Goal: Transaction & Acquisition: Purchase product/service

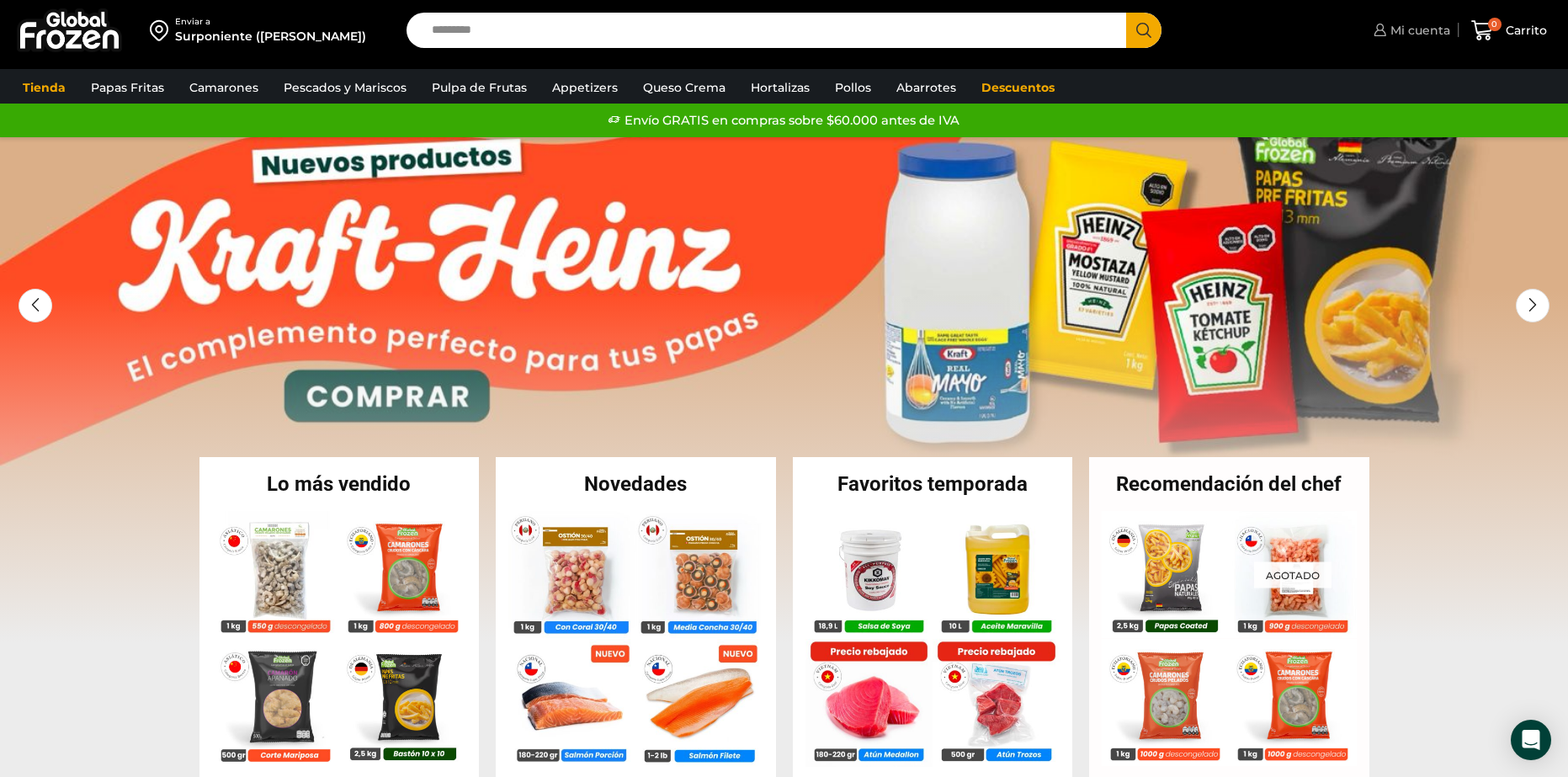
click at [1437, 27] on span "Mi cuenta" at bounding box center [1418, 31] width 64 height 17
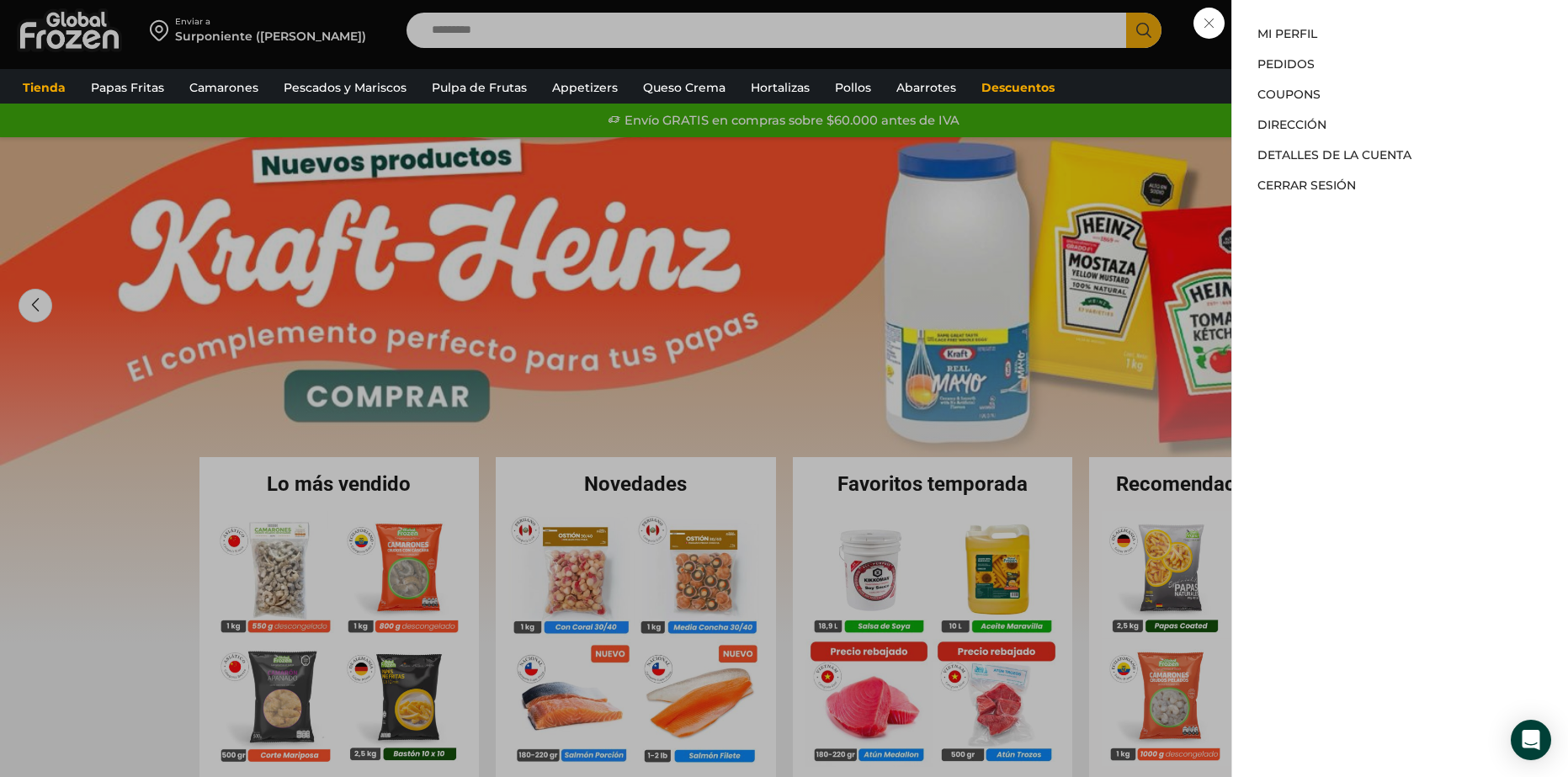
click at [1296, 25] on li "Mi perfil" at bounding box center [1400, 36] width 286 height 24
click at [1303, 38] on link "Mi perfil" at bounding box center [1287, 34] width 59 height 15
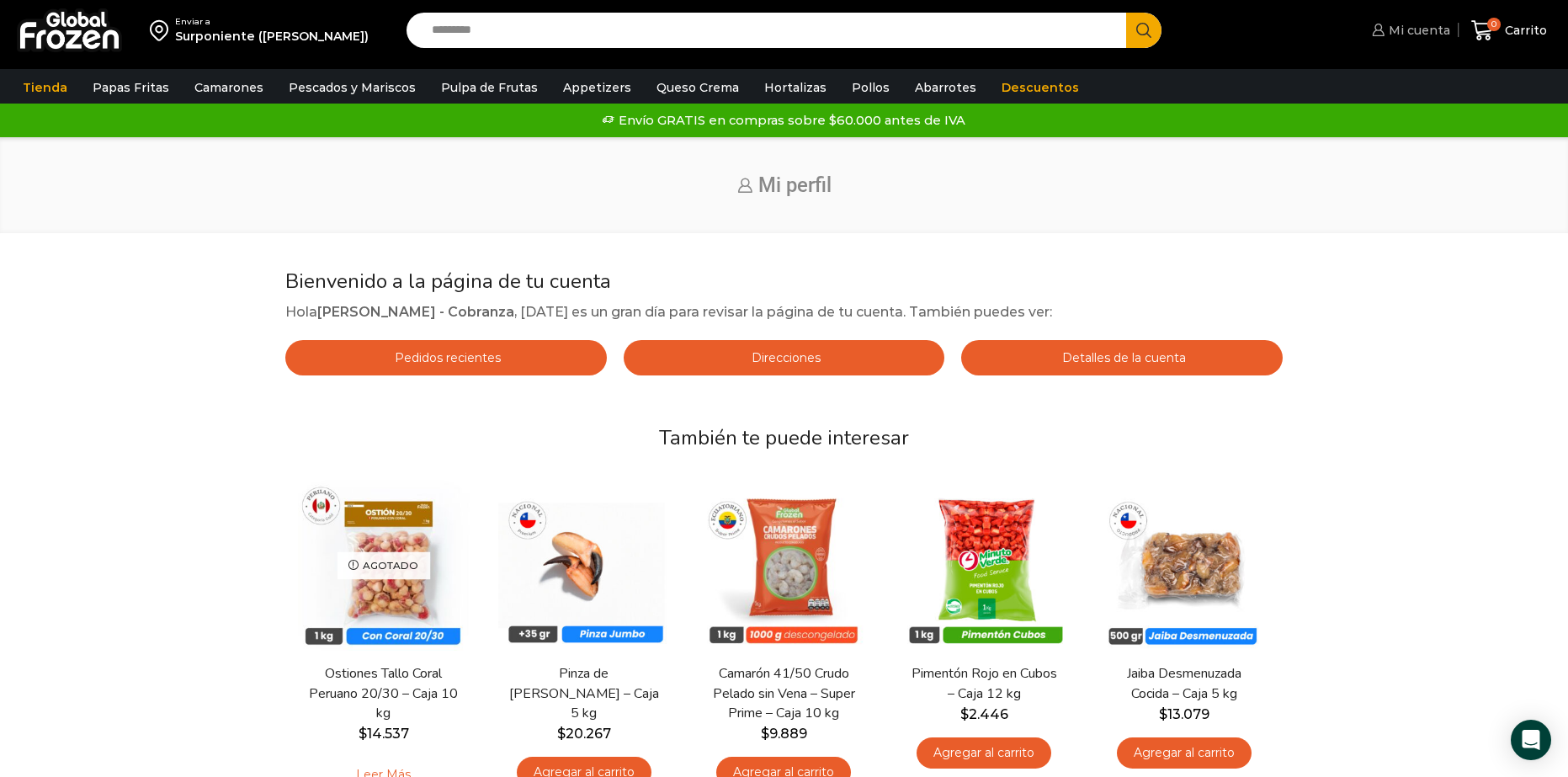
click at [1399, 37] on span "Mi cuenta" at bounding box center [1418, 31] width 65 height 17
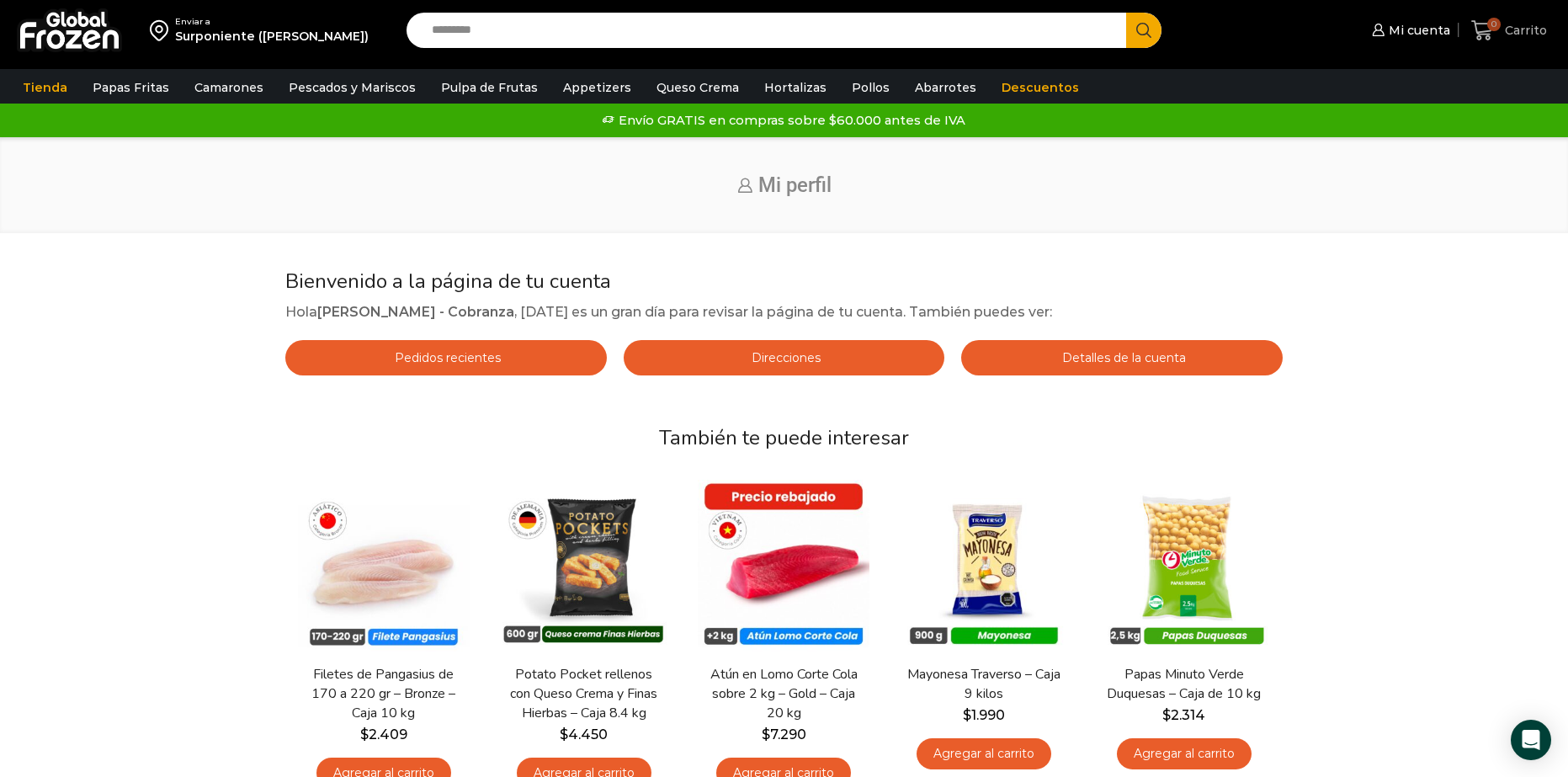
click at [1508, 15] on link "0 Carrito" at bounding box center [1510, 30] width 84 height 39
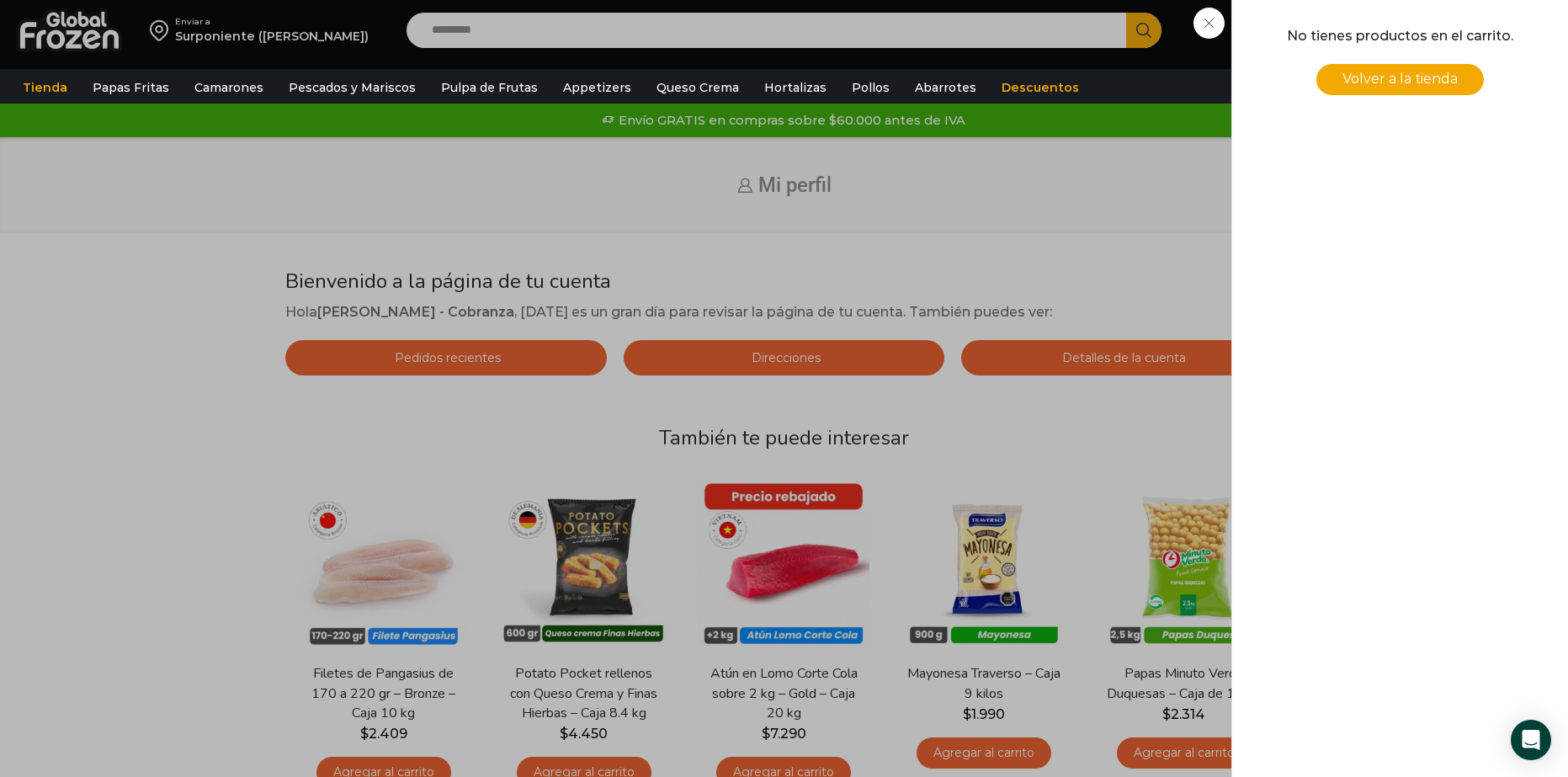
click at [1467, 51] on div "0 Carrito 0 0 Shopping Cart No tienes productos en el carrito. Volver a la tien…" at bounding box center [1510, 30] width 84 height 39
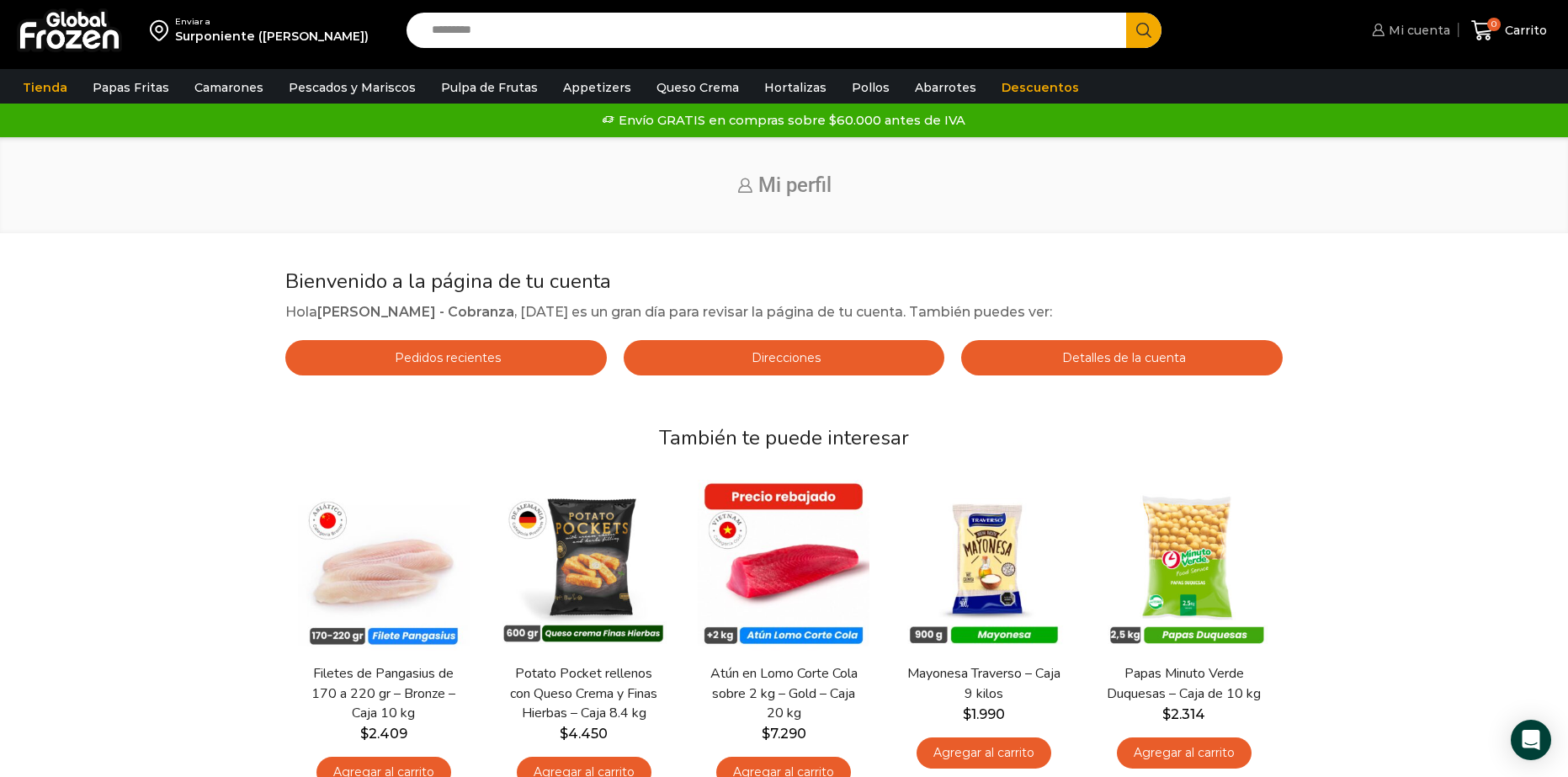
click at [1418, 27] on span "Mi cuenta" at bounding box center [1418, 31] width 65 height 17
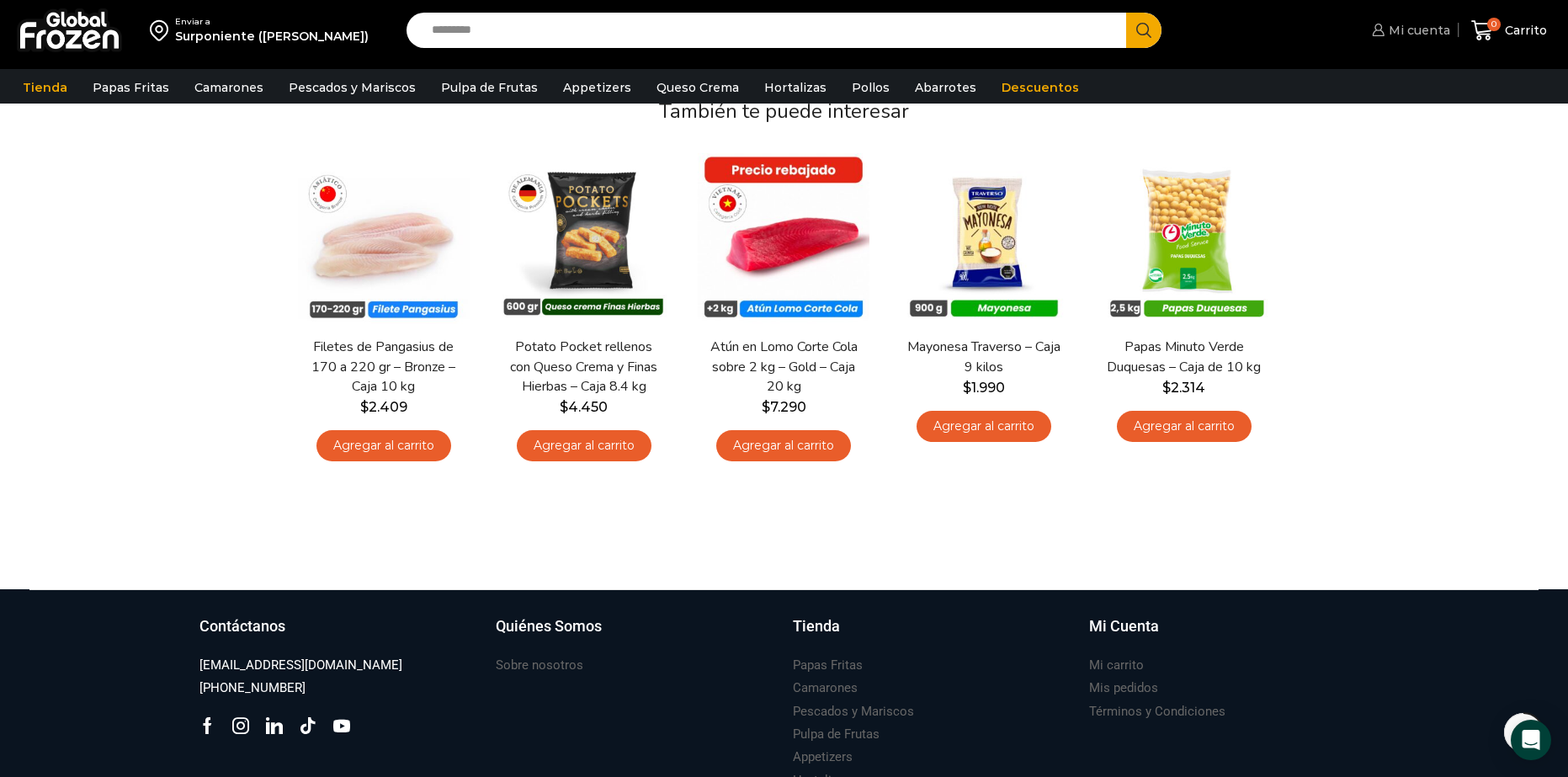
scroll to position [336, 0]
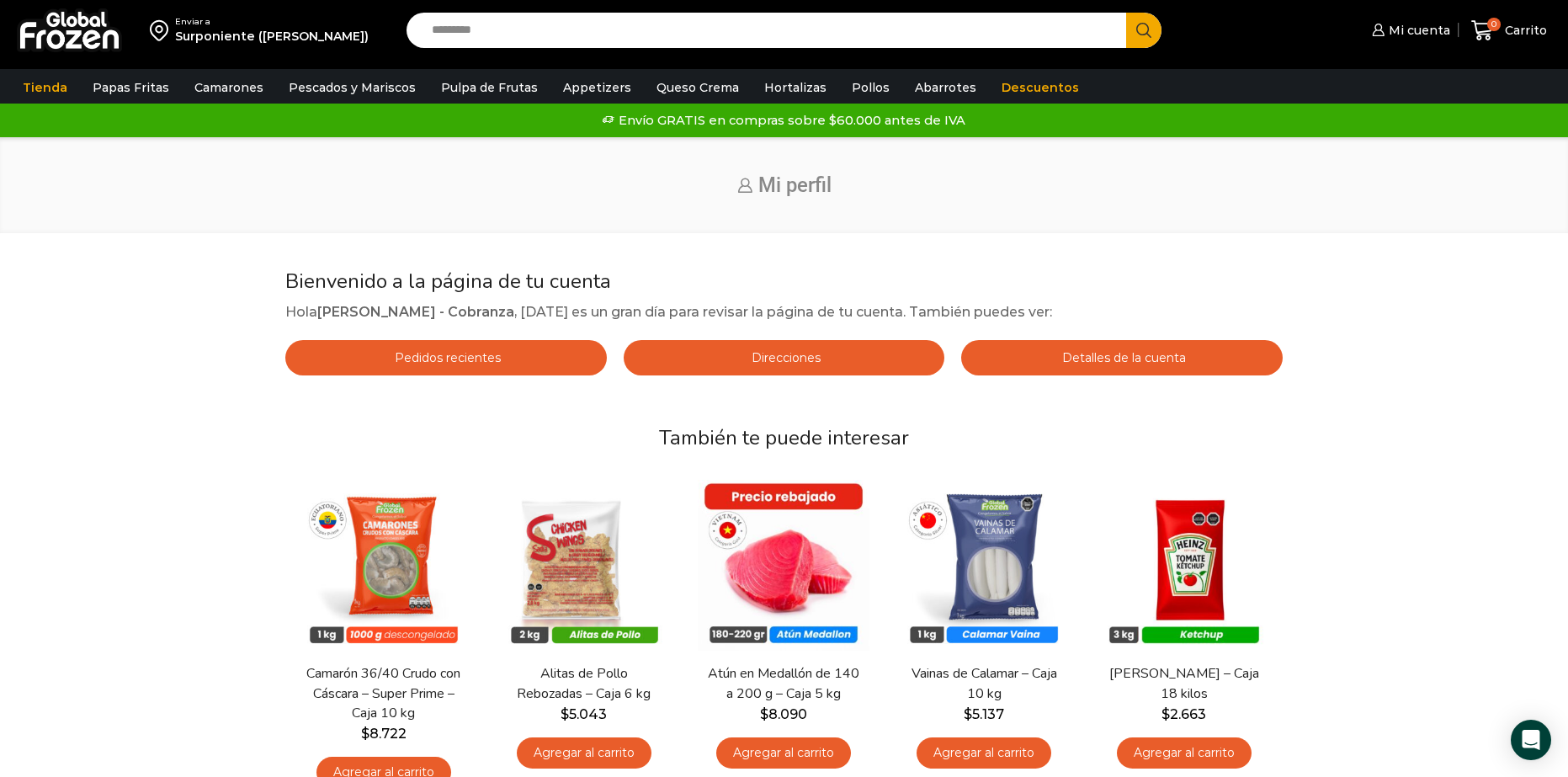
click at [480, 364] on span "Pedidos recientes" at bounding box center [445, 357] width 110 height 15
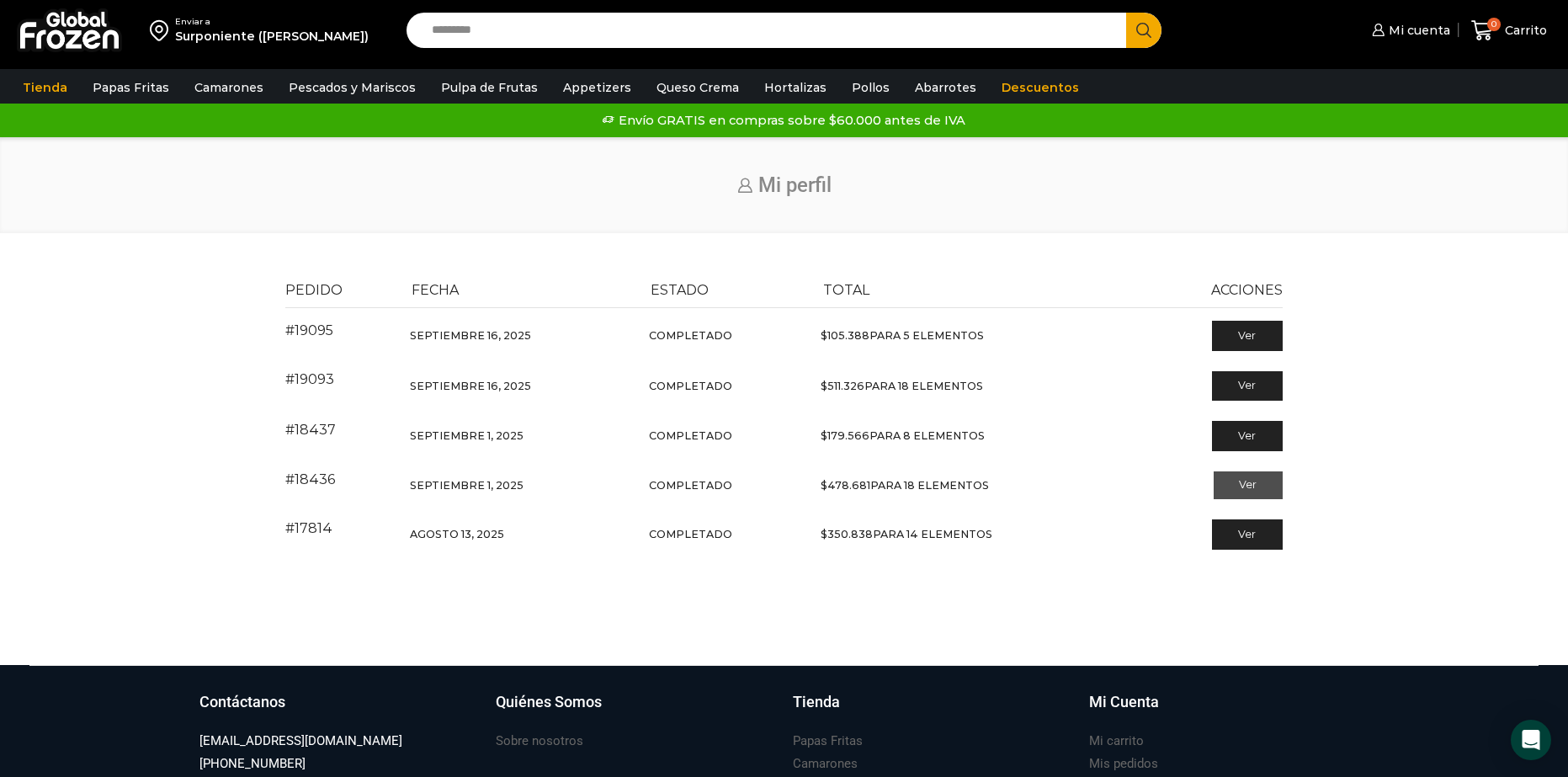
click at [1261, 481] on link "Ver" at bounding box center [1248, 486] width 70 height 29
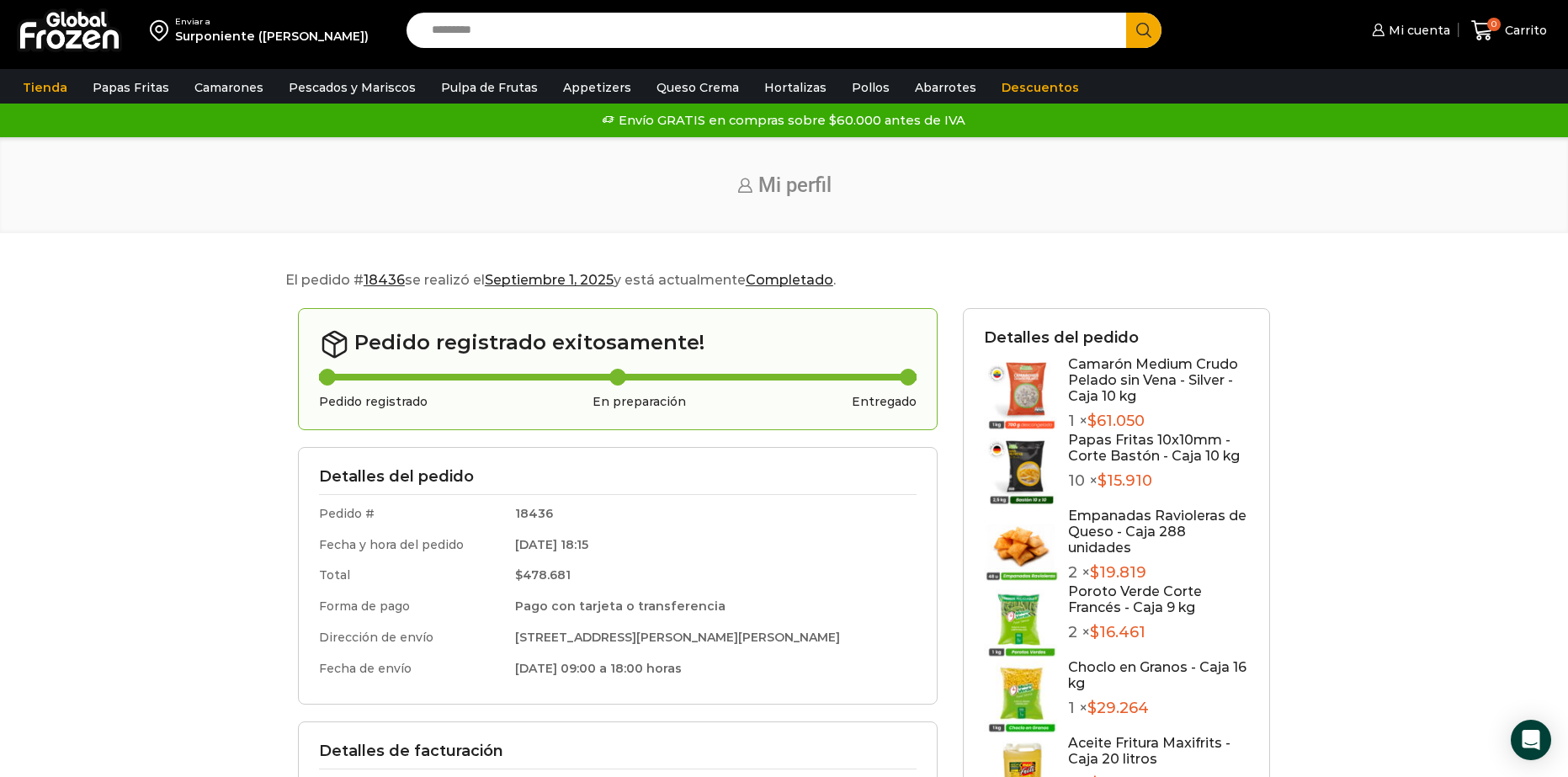
click at [1137, 370] on link "Camarón Medium Crudo Pelado sin Vena - Silver - Caja 10 kg" at bounding box center [1152, 379] width 170 height 48
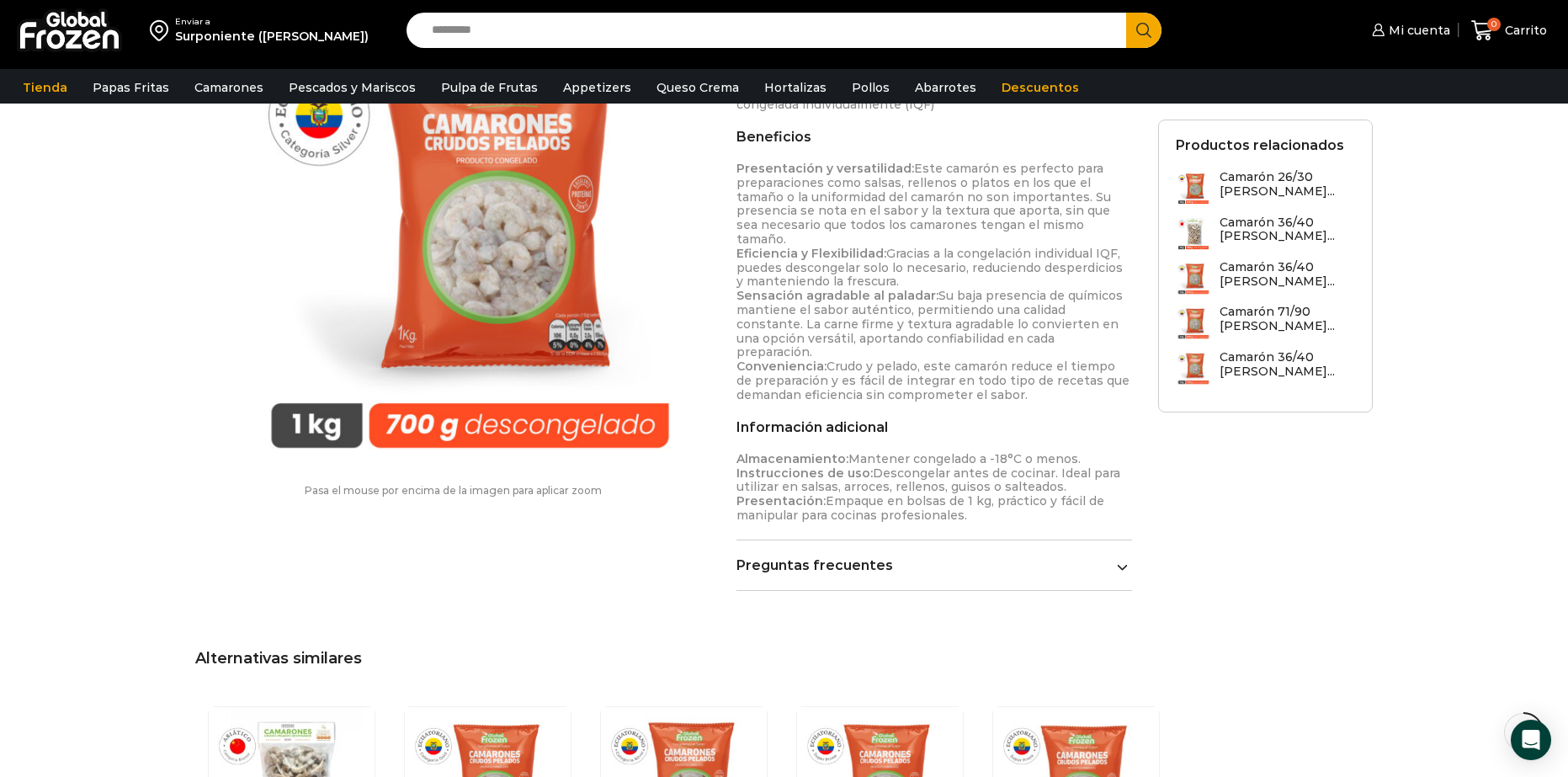
scroll to position [1010, 0]
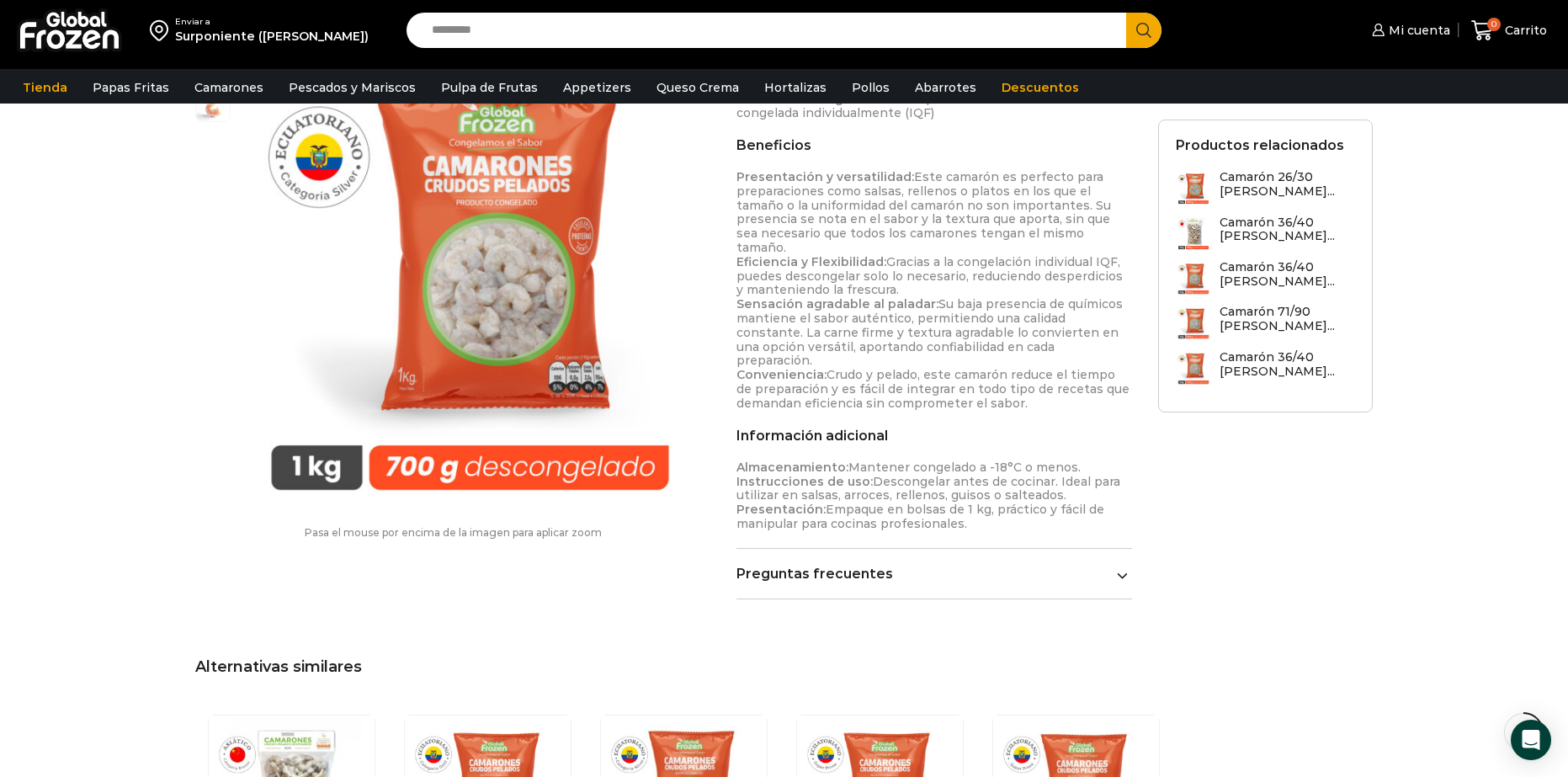
click at [850, 460] on p "Almacenamiento: Mantener congelado a -18°C o menos. Instrucciones de uso: Desco…" at bounding box center [934, 495] width 397 height 71
click at [810, 341] on p "Presentación y versatilidad: Este camarón es perfecto para preparaciones como s…" at bounding box center [934, 289] width 397 height 240
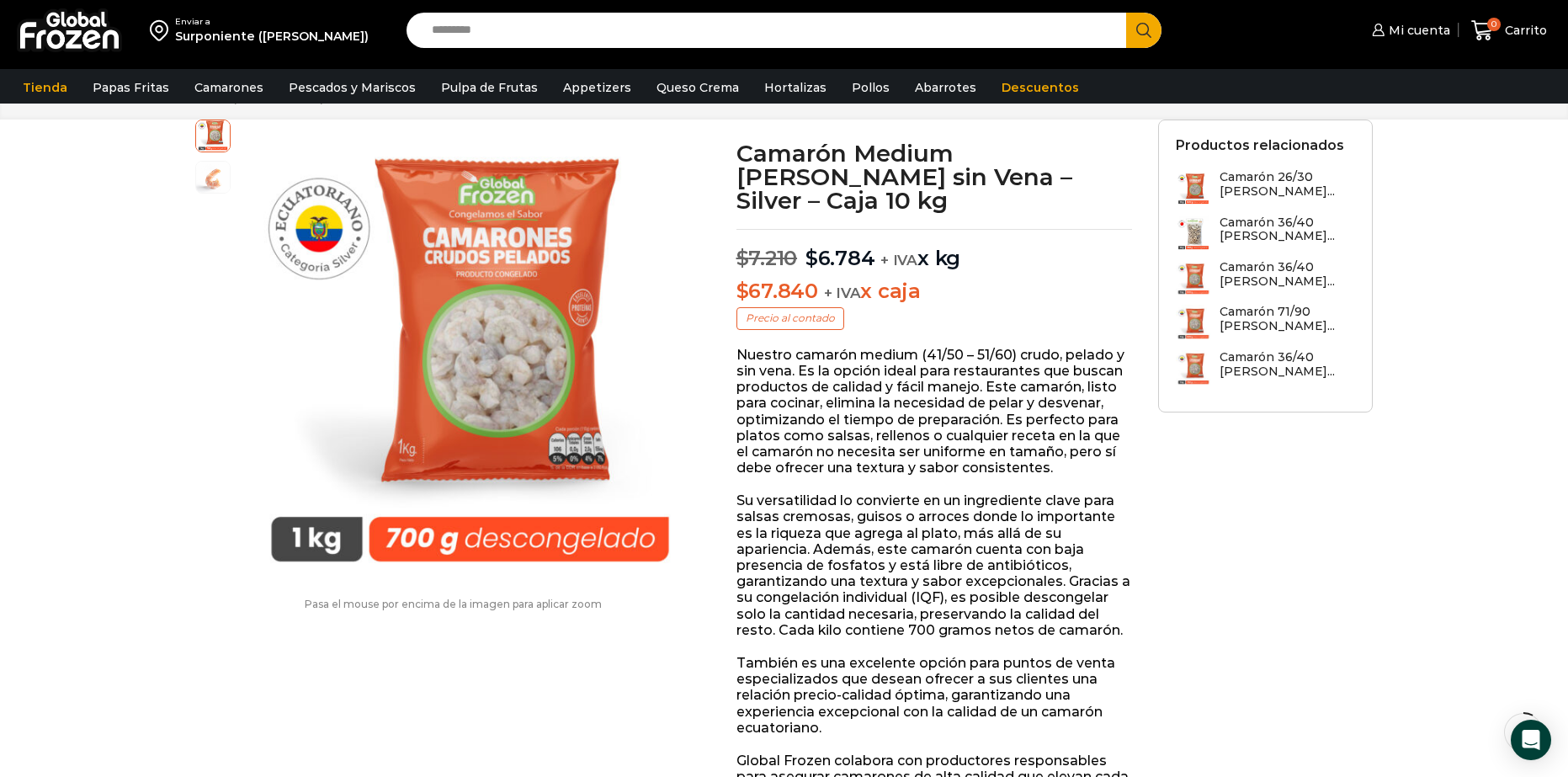
scroll to position [0, 0]
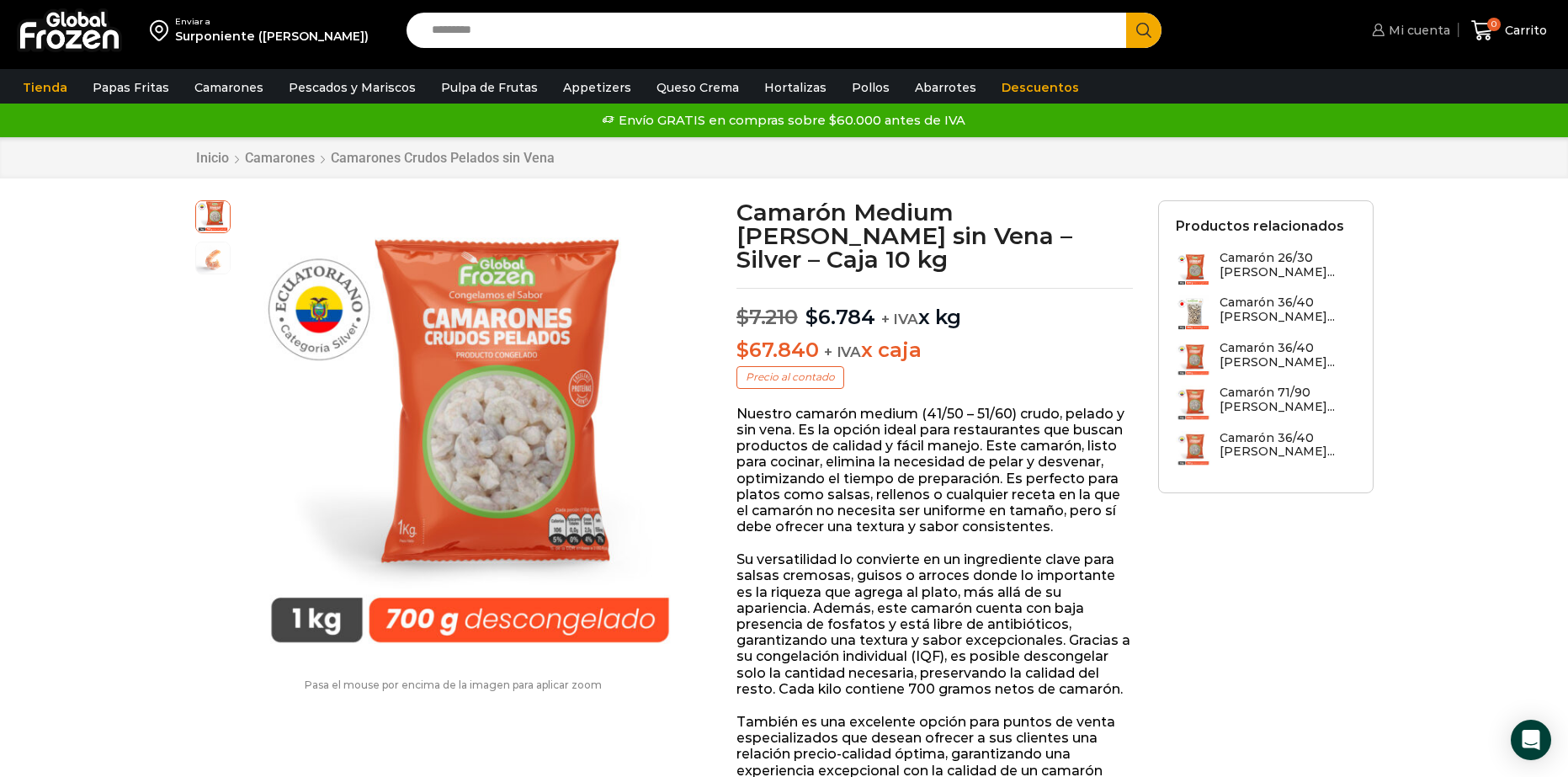
click at [1399, 24] on span "Mi cuenta" at bounding box center [1418, 31] width 65 height 17
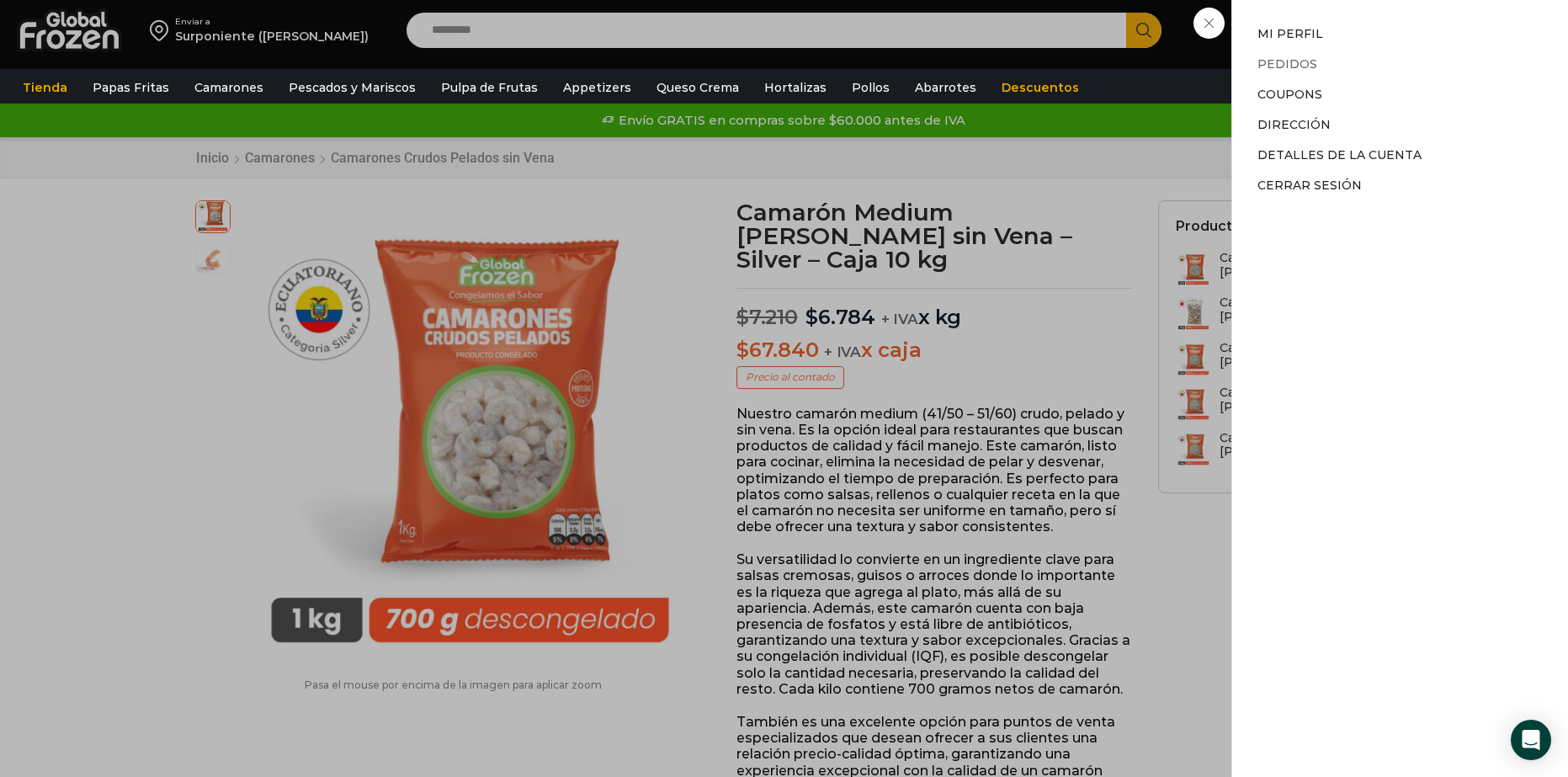
click at [1289, 60] on link "Pedidos" at bounding box center [1287, 64] width 59 height 15
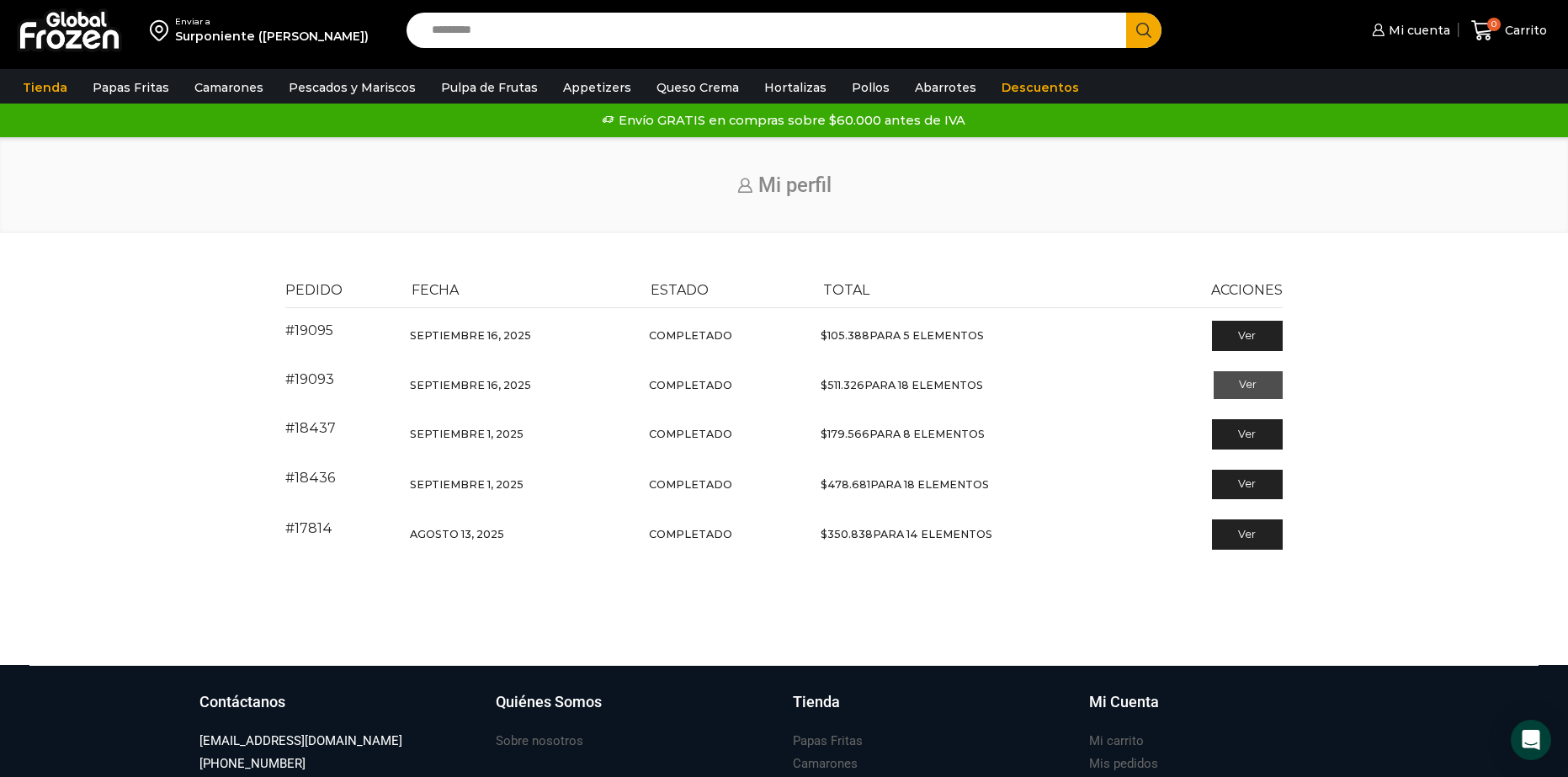
click at [1227, 391] on link "Ver" at bounding box center [1248, 385] width 70 height 29
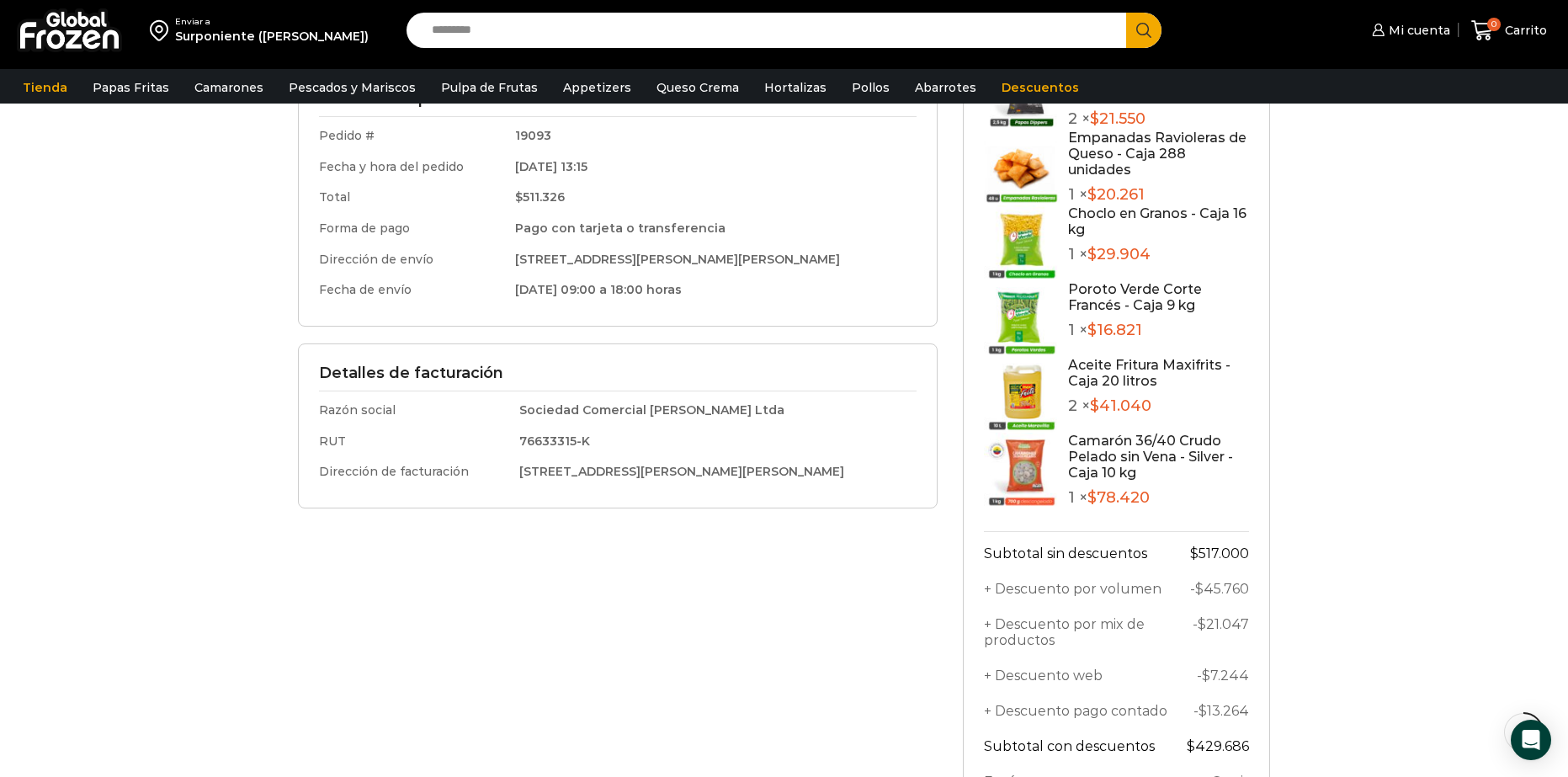
scroll to position [421, 0]
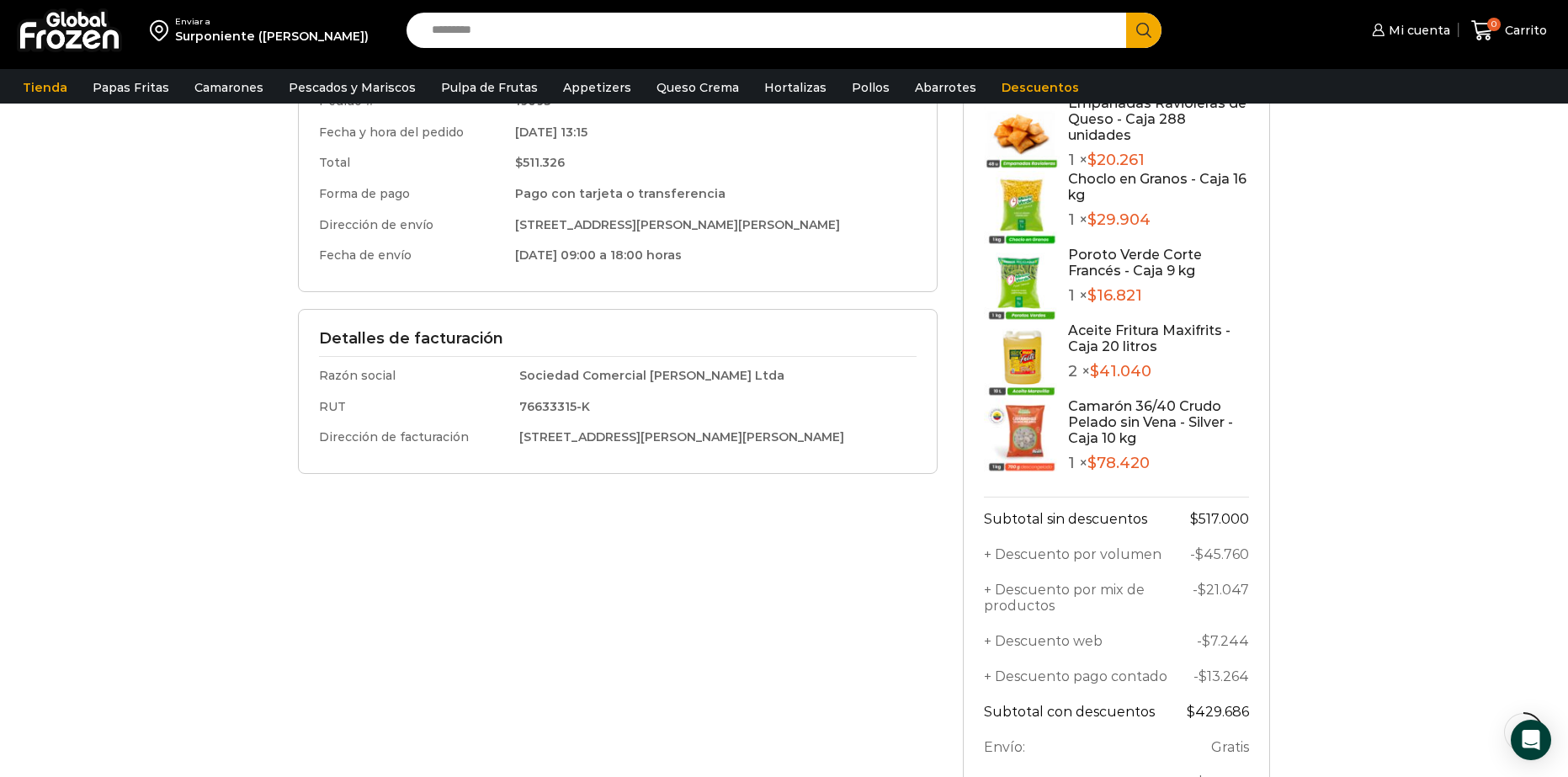
click at [1026, 442] on img at bounding box center [1022, 435] width 76 height 76
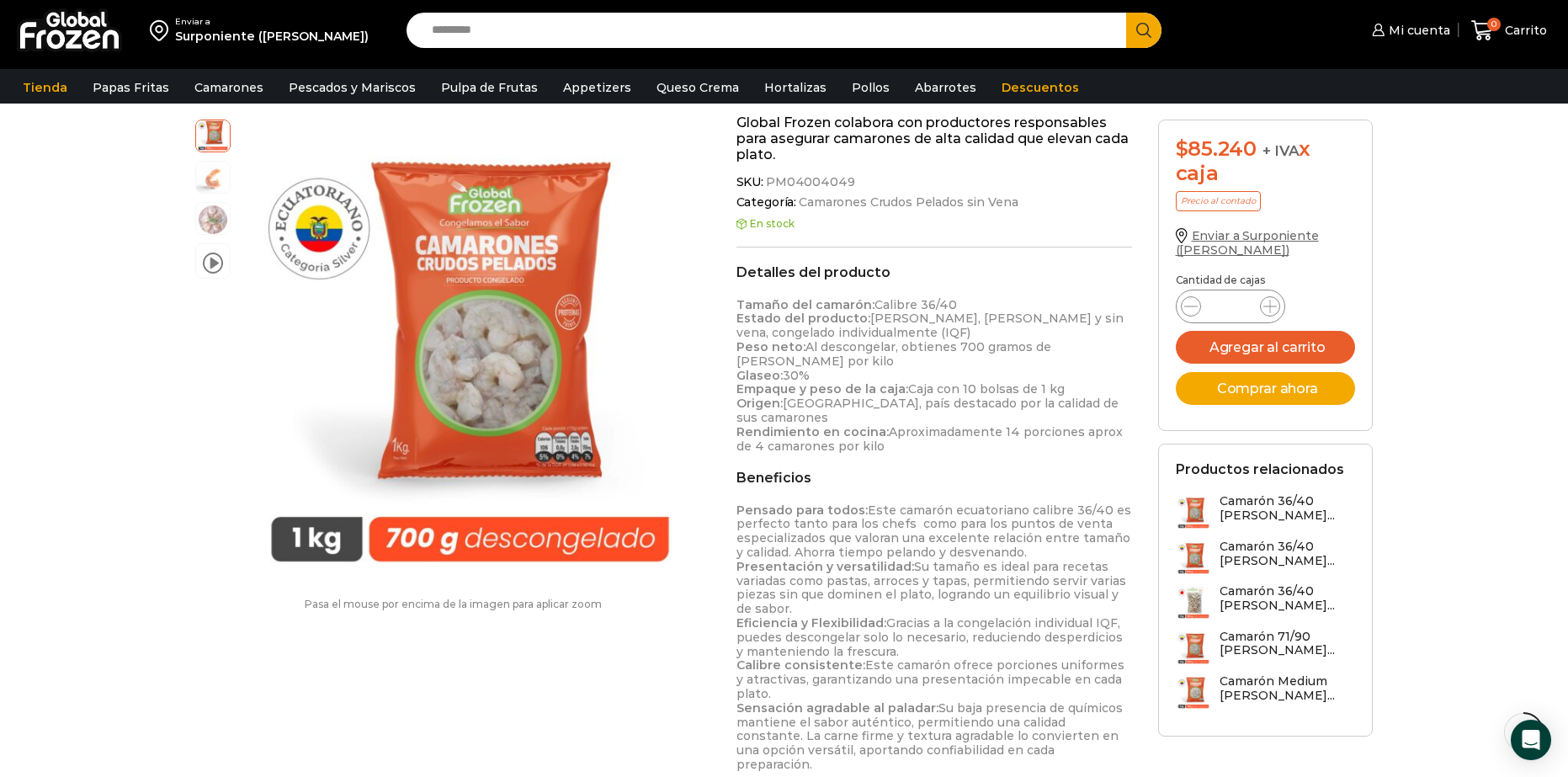
scroll to position [674, 0]
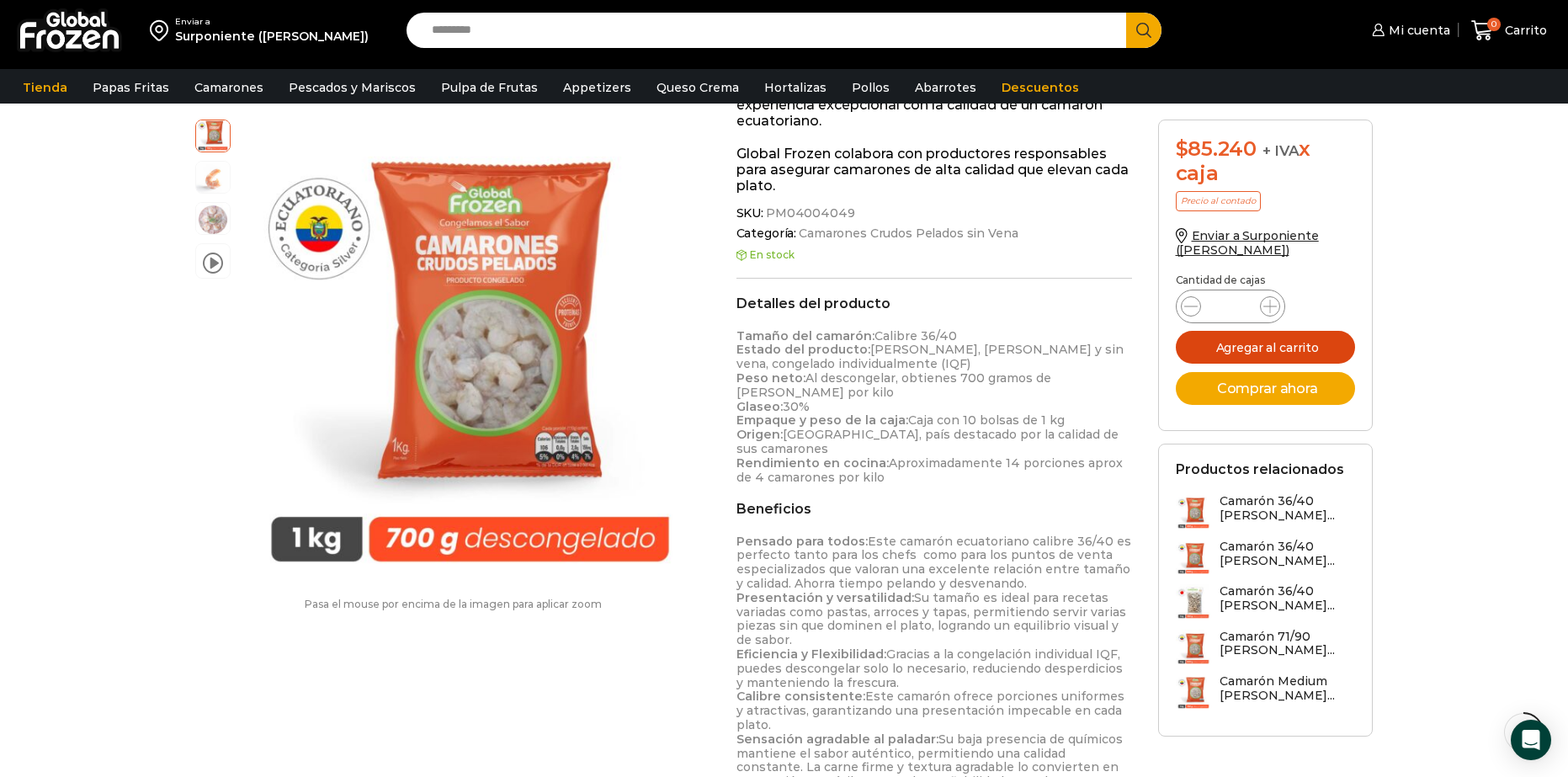
click at [1228, 345] on button "Agregar al carrito" at bounding box center [1266, 347] width 180 height 33
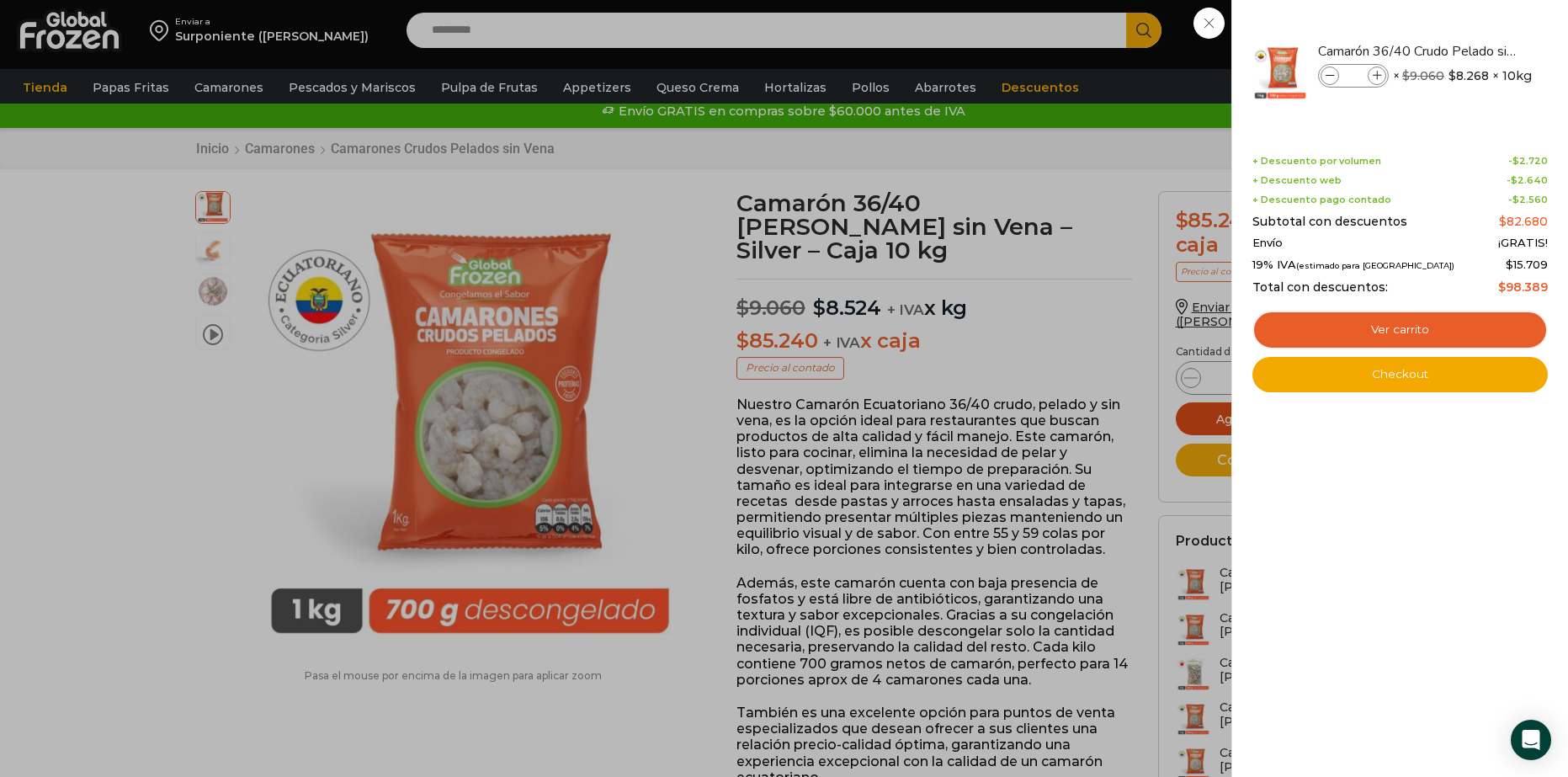
scroll to position [0, 0]
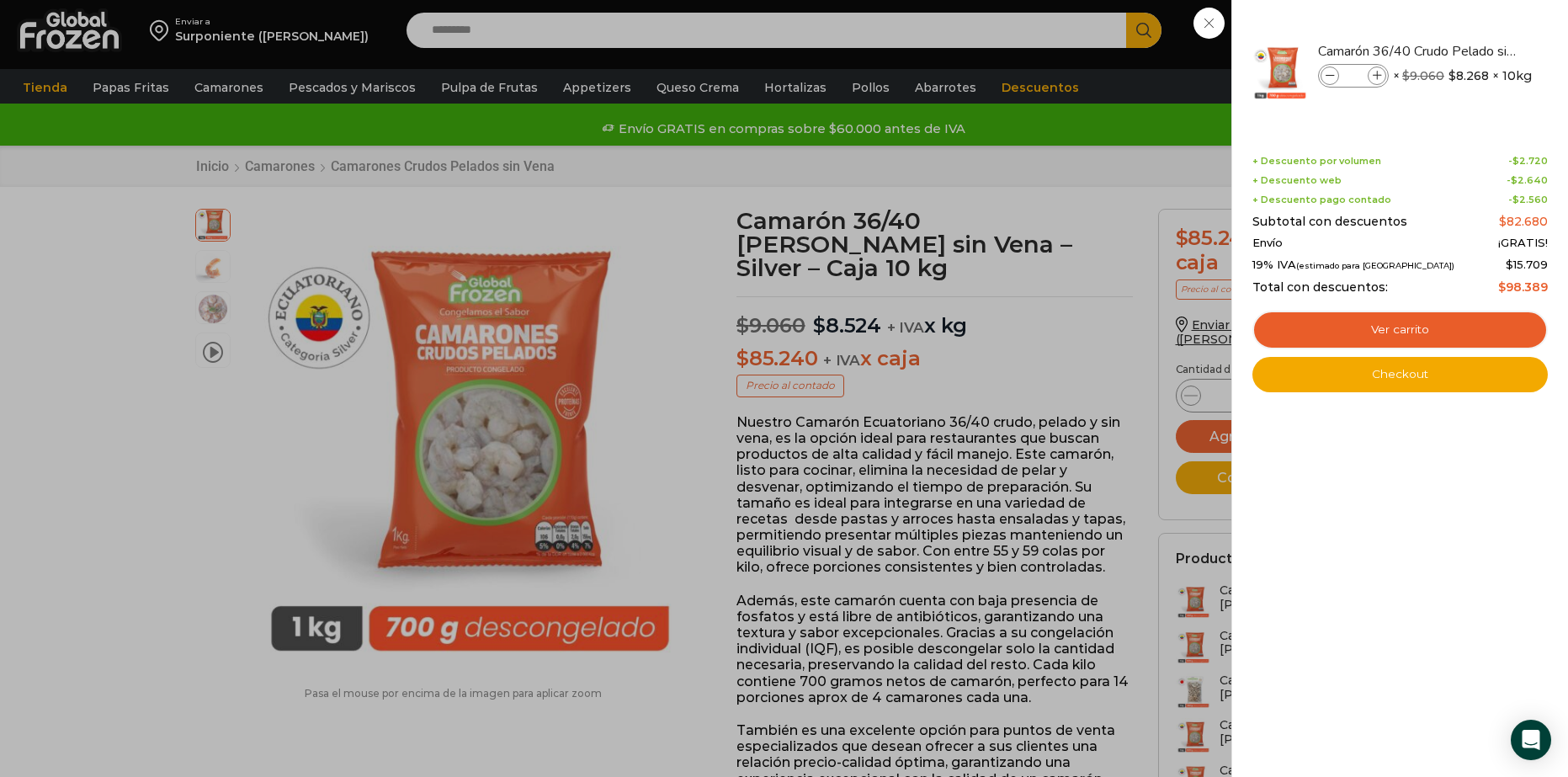
click at [1467, 24] on div "1 [GEOGRAPHIC_DATA] 1 1 Shopping Cart *" at bounding box center [1510, 30] width 84 height 39
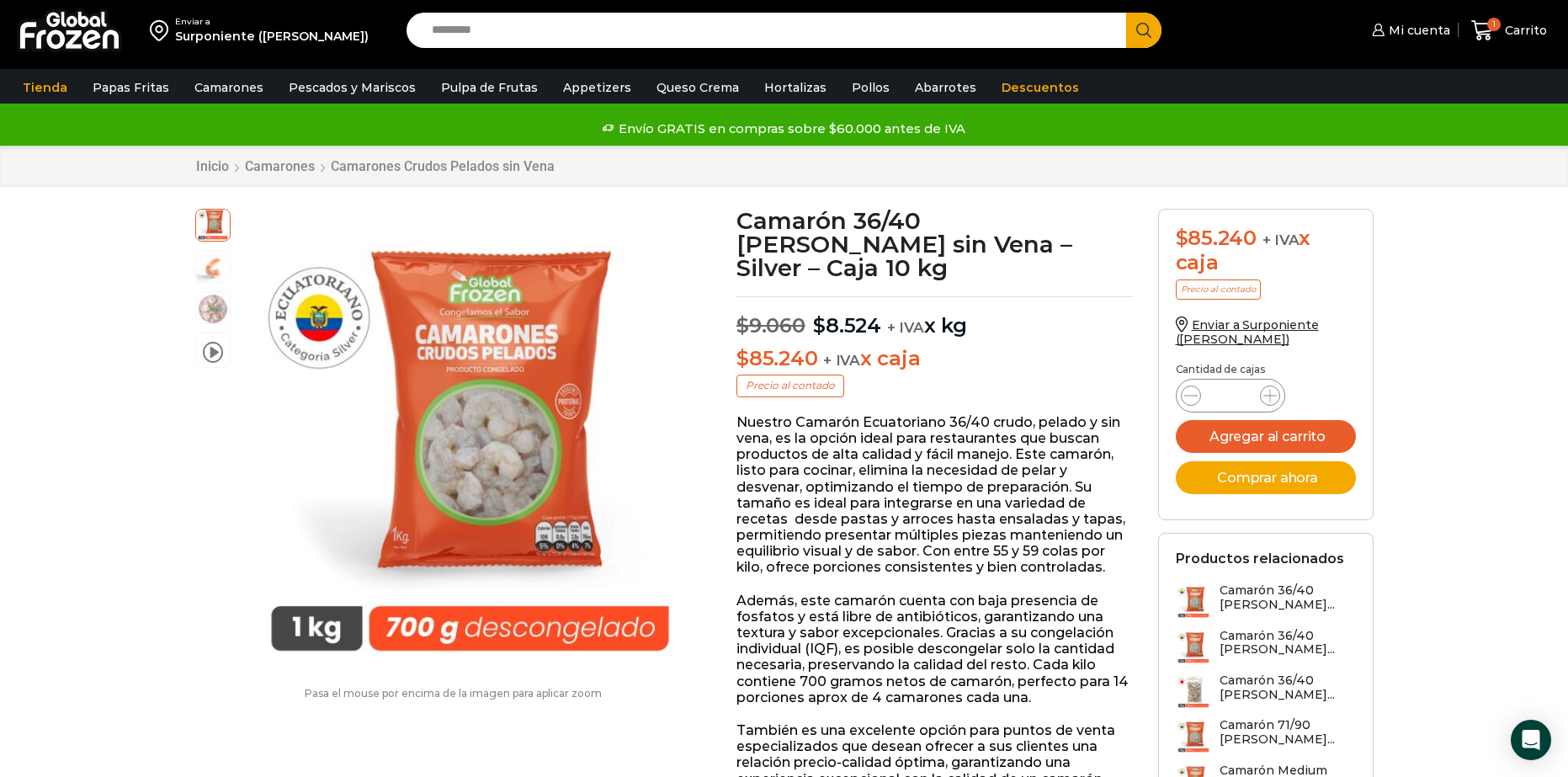
click at [630, 24] on input "Search input" at bounding box center [771, 30] width 695 height 35
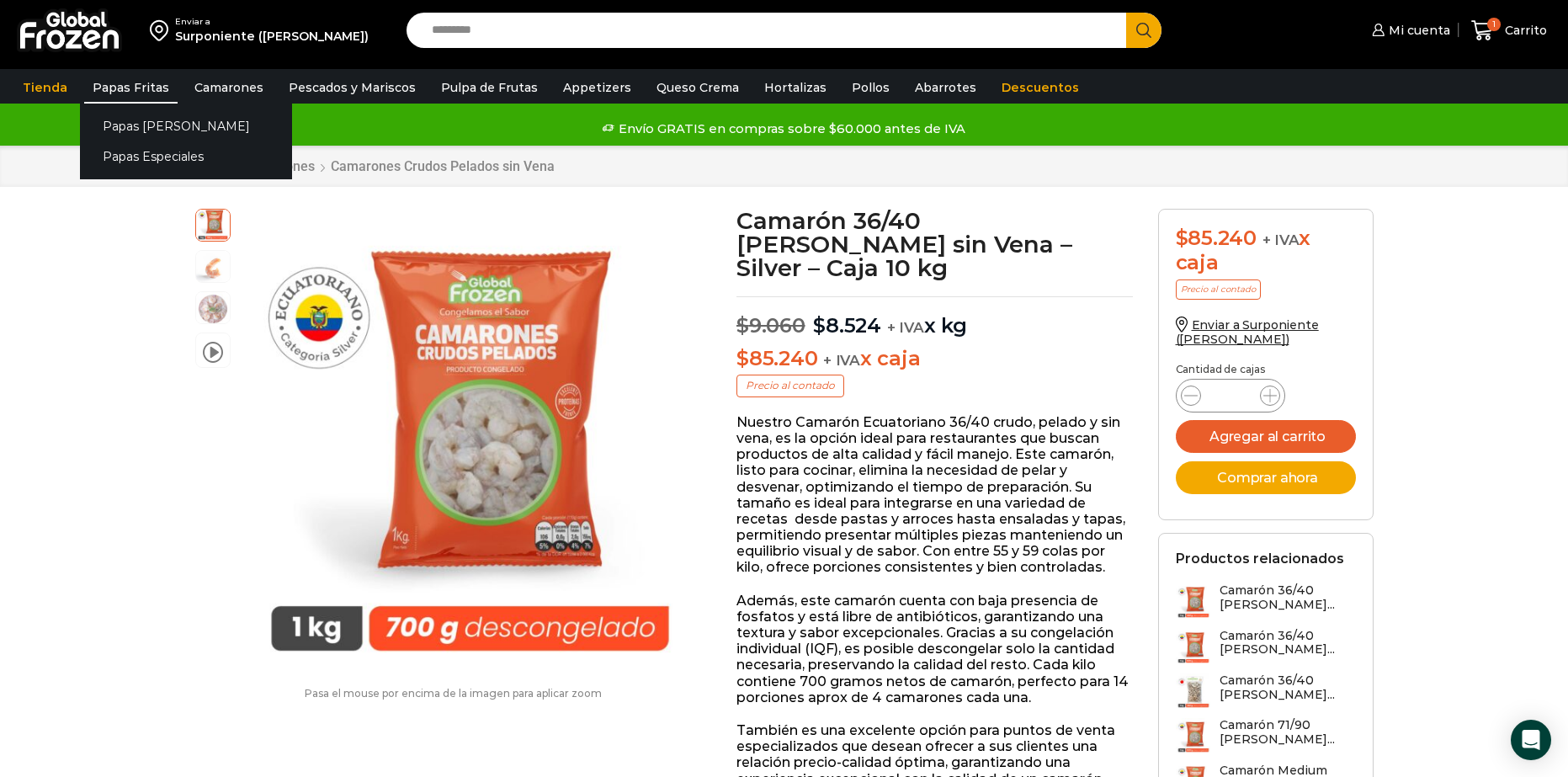
click at [100, 89] on link "Papas Fritas" at bounding box center [130, 87] width 93 height 32
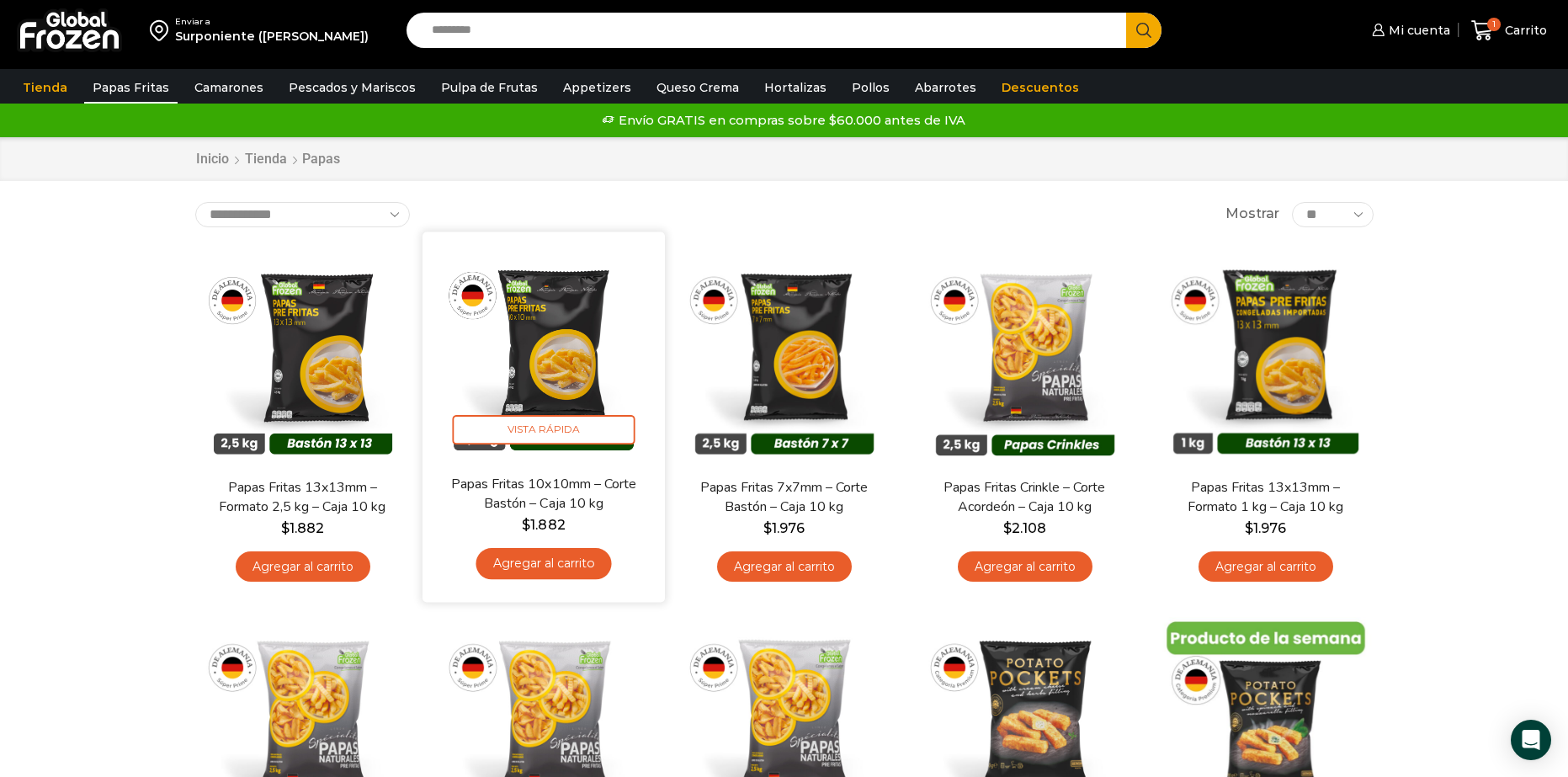
click at [585, 560] on link "Agregar al carrito" at bounding box center [542, 563] width 135 height 31
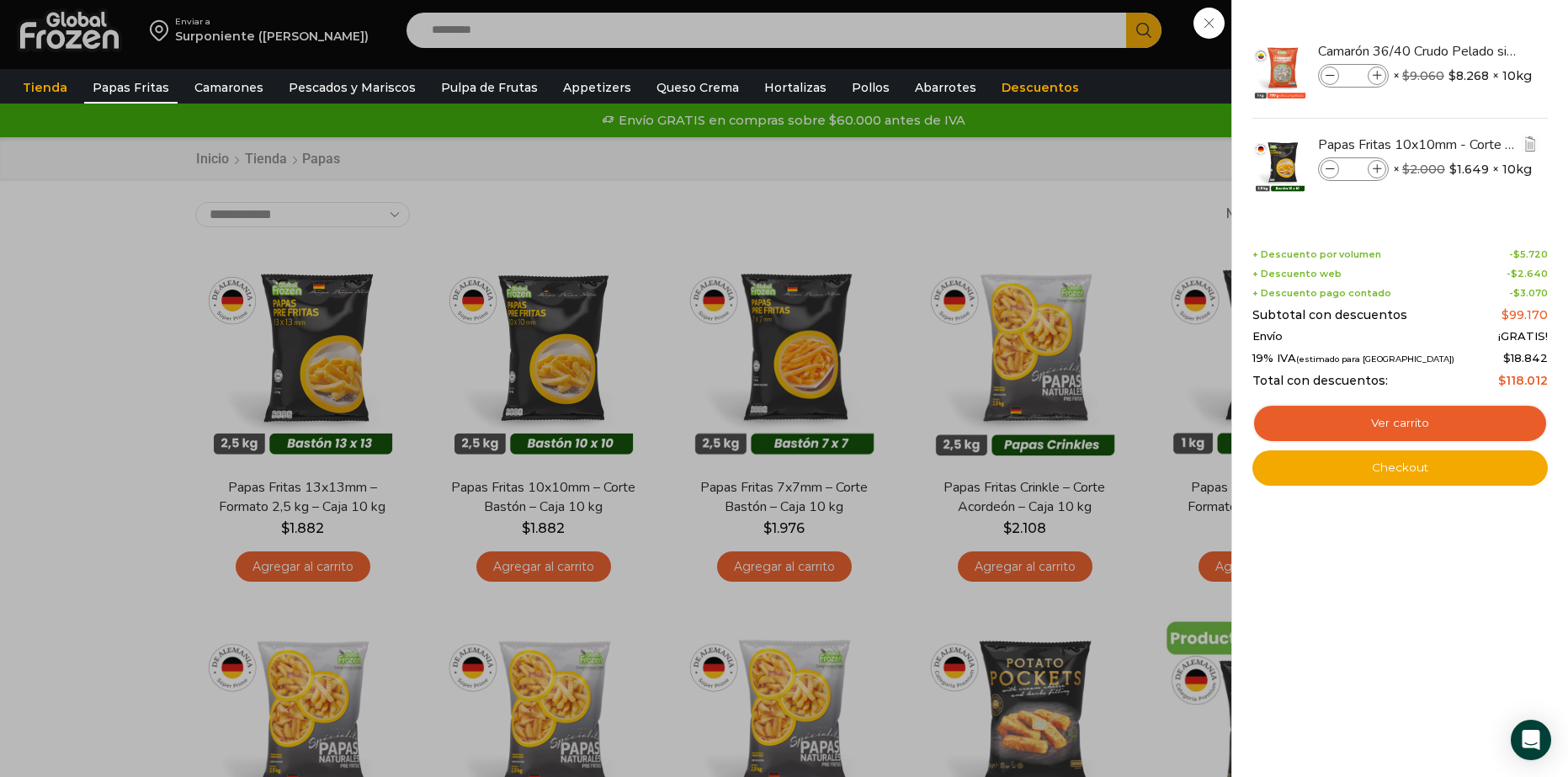
click at [1375, 166] on icon at bounding box center [1377, 170] width 10 height 10
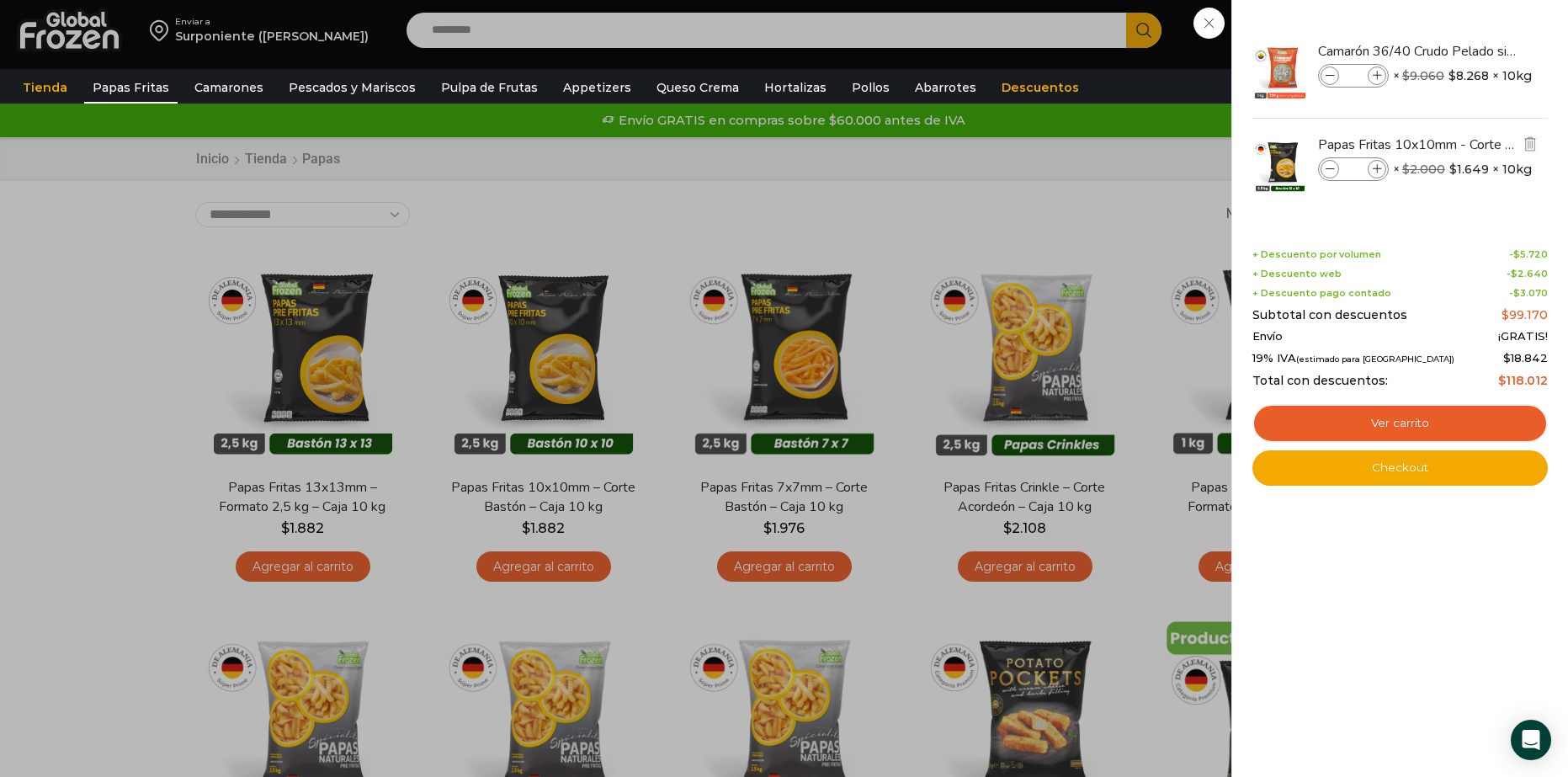
click at [1375, 166] on icon at bounding box center [1377, 170] width 10 height 10
type input "**"
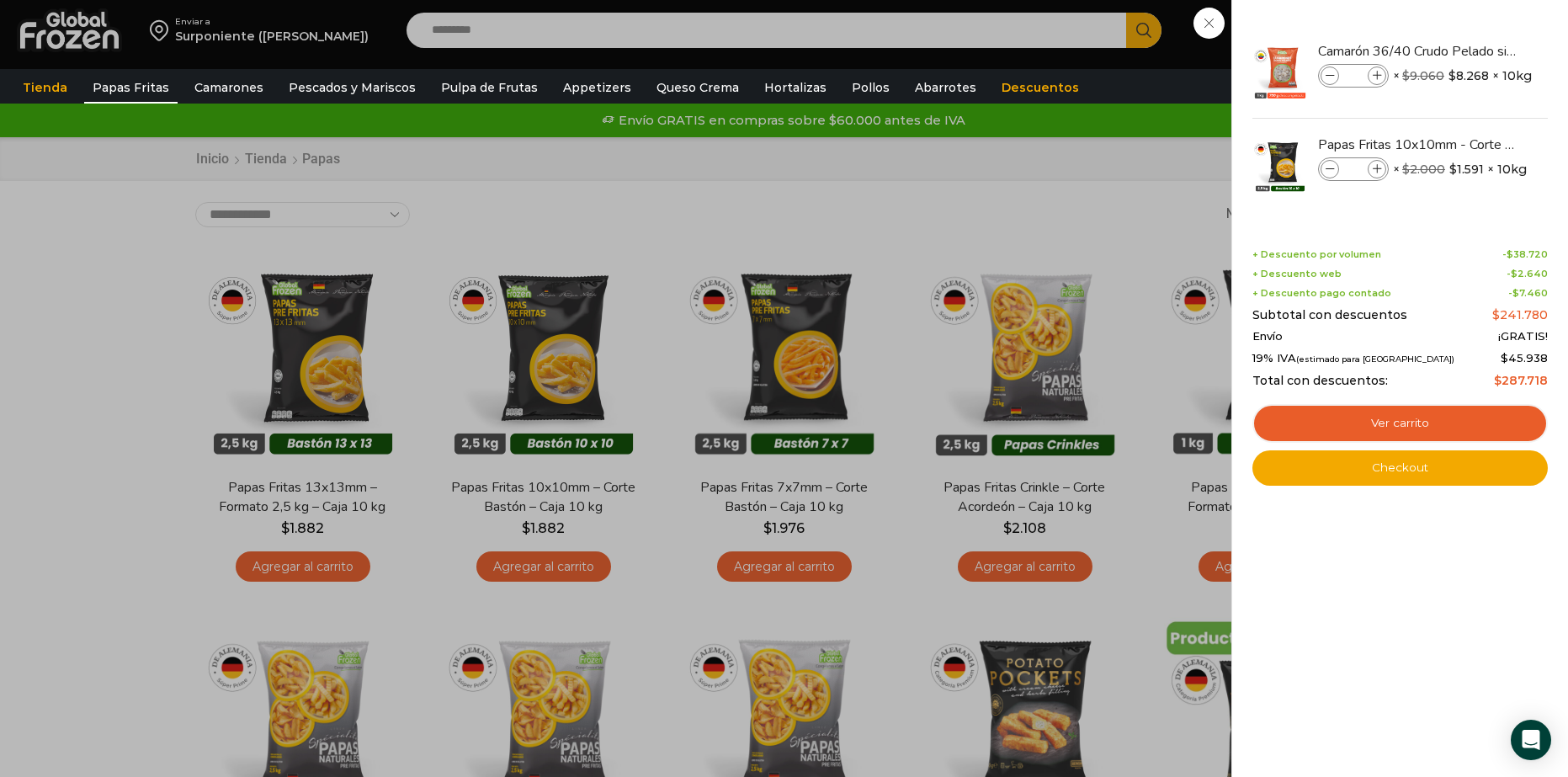
click at [1467, 51] on div "11 Carrito 11 11 Shopping Cart" at bounding box center [1510, 30] width 84 height 39
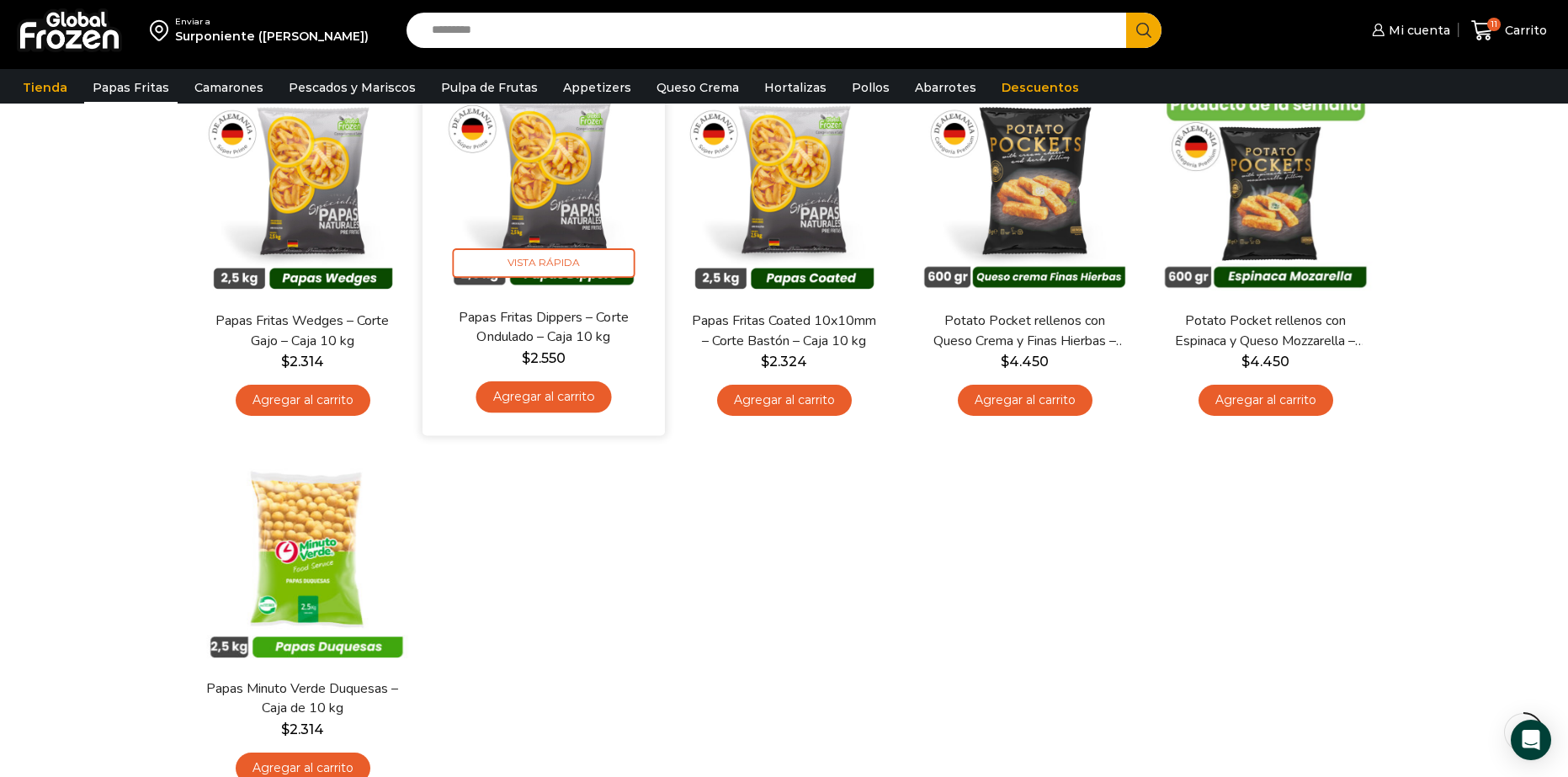
scroll to position [505, 0]
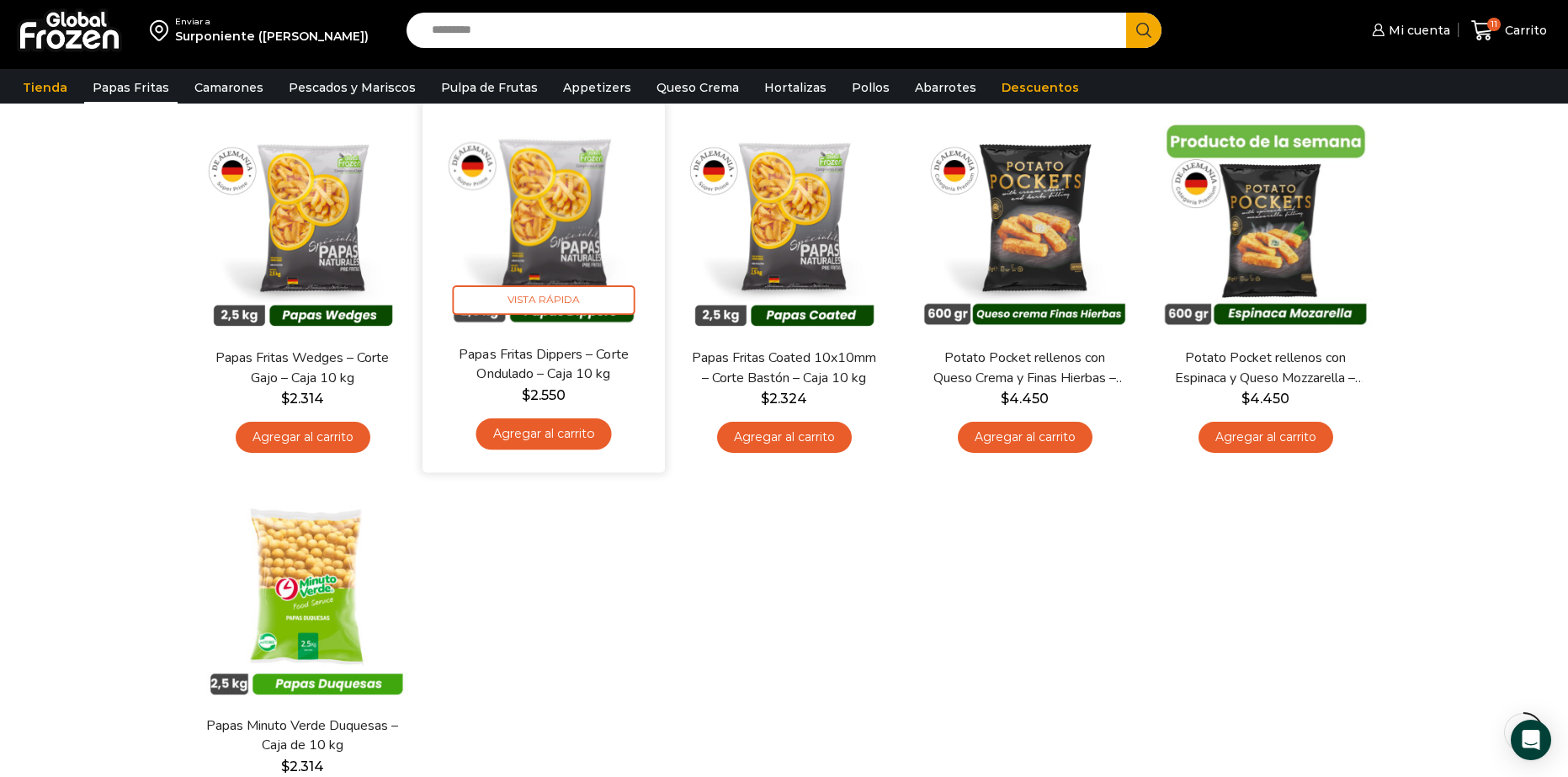
click at [558, 440] on link "Agregar al carrito" at bounding box center [542, 433] width 135 height 31
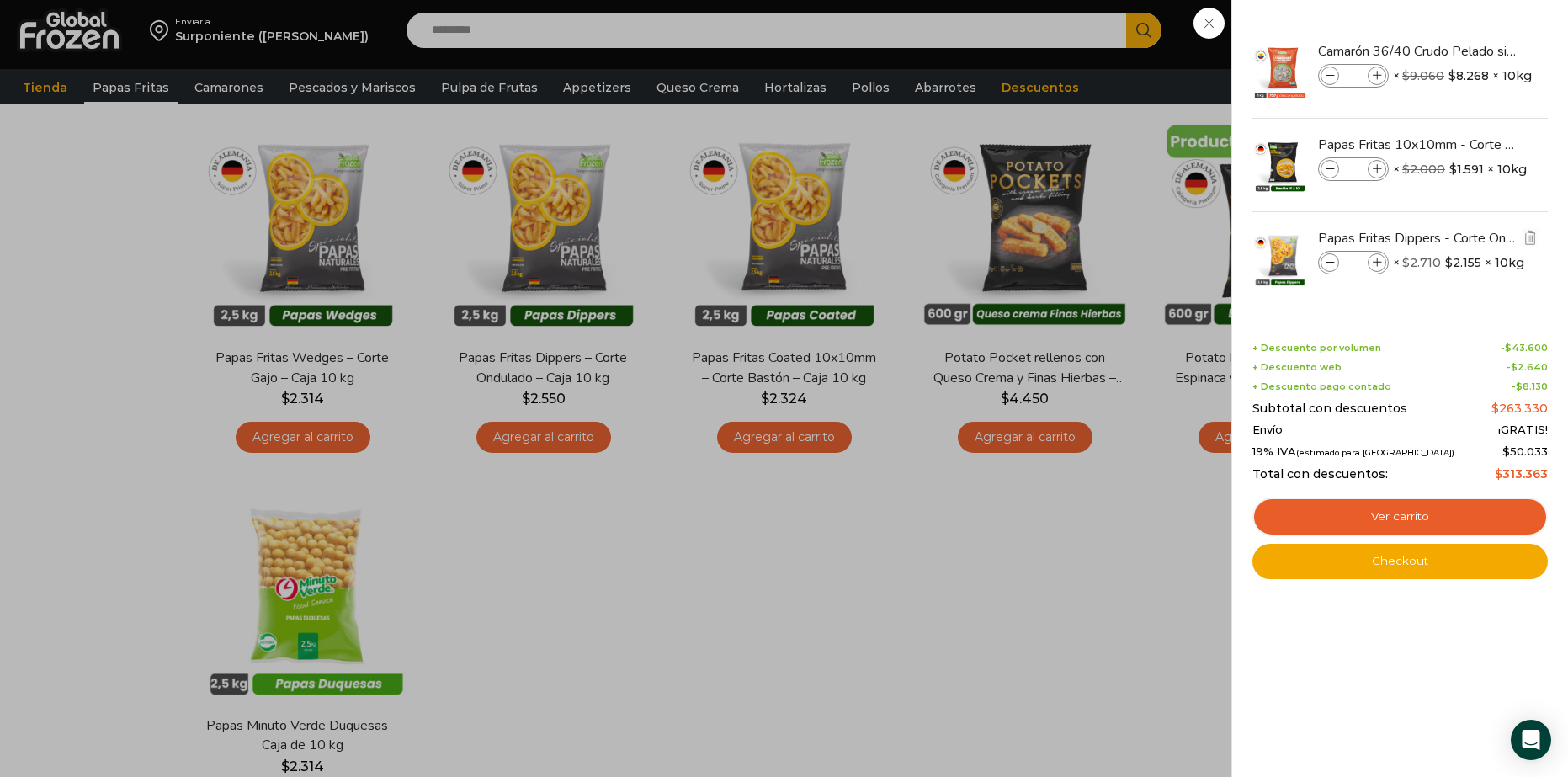
click at [1378, 254] on span at bounding box center [1376, 262] width 18 height 18
type input "*"
click at [1467, 51] on div "12 Carrito 12 12 Shopping Cart" at bounding box center [1510, 30] width 84 height 39
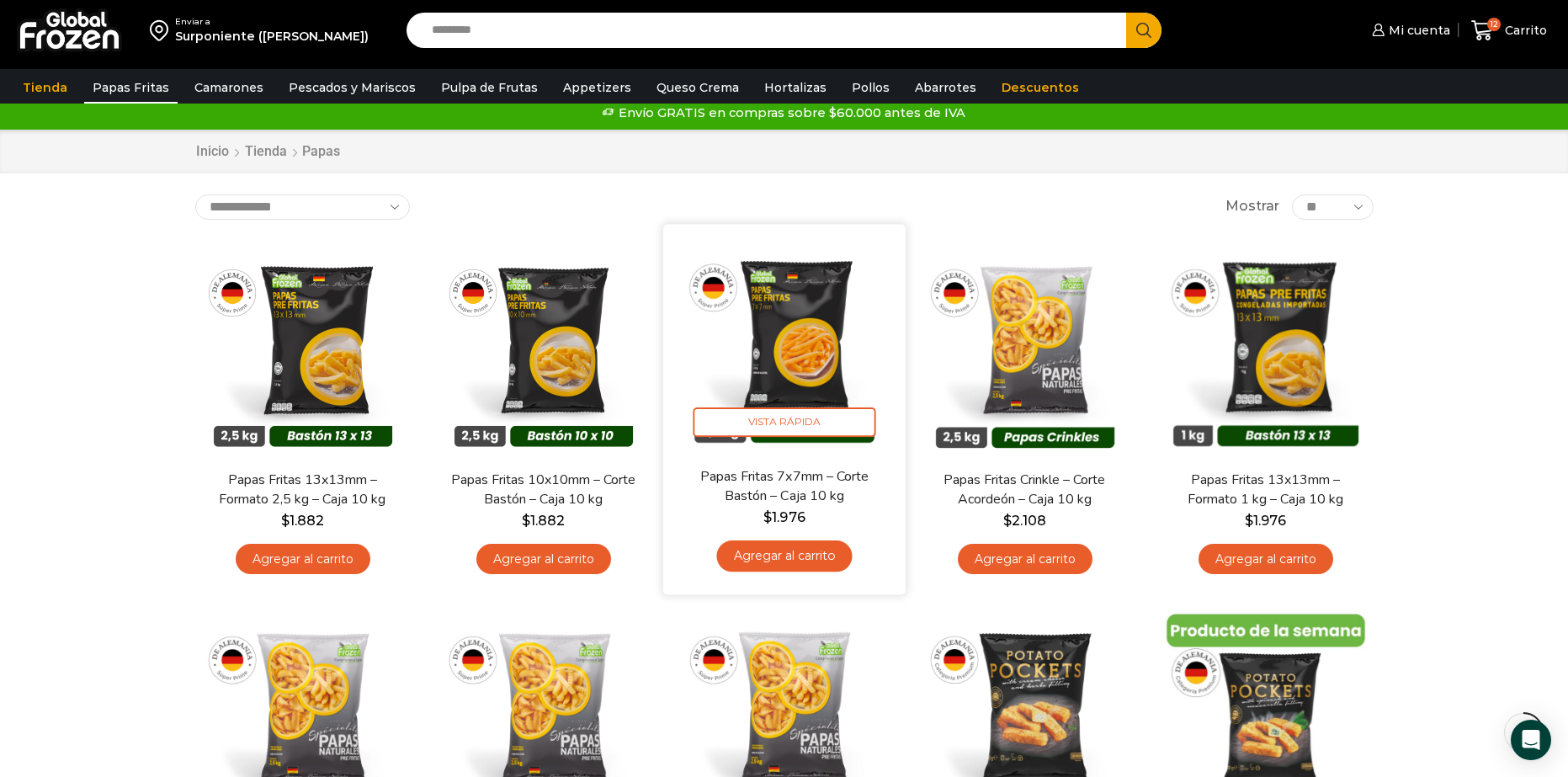
scroll to position [0, 0]
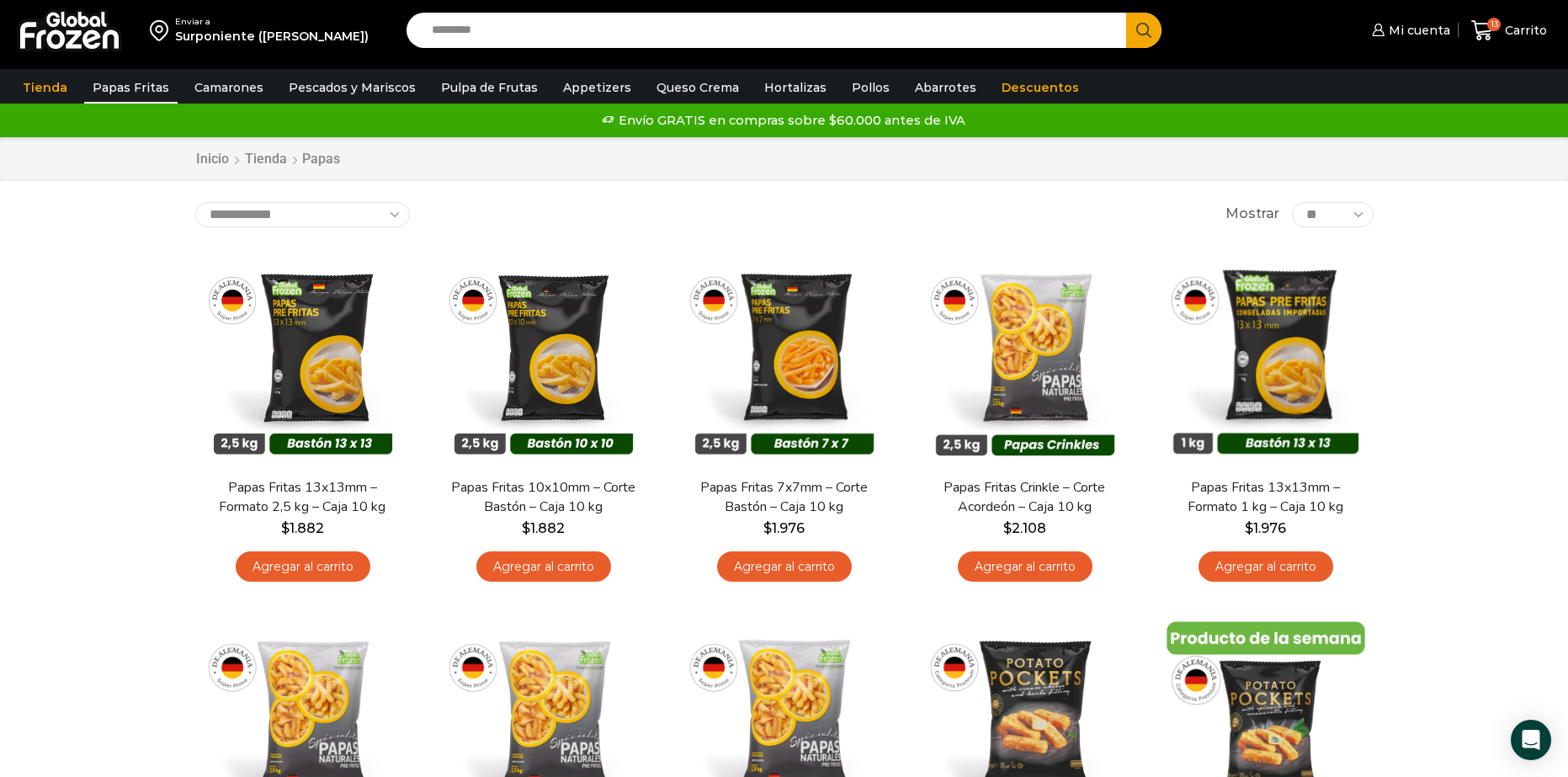
click at [611, 31] on input "Search input" at bounding box center [771, 30] width 695 height 35
click at [762, 92] on link "Hortalizas" at bounding box center [796, 87] width 80 height 32
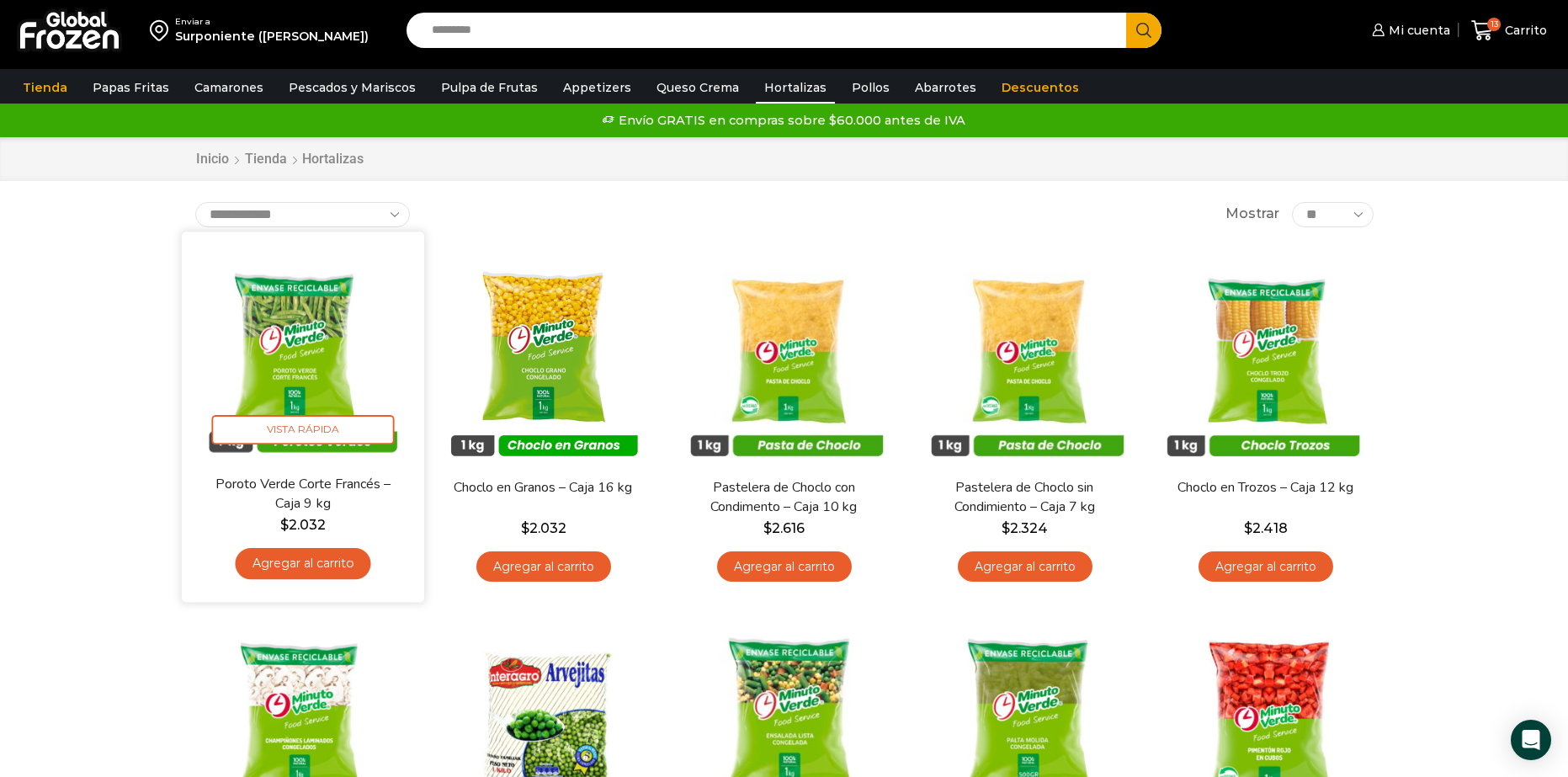
click at [308, 570] on link "Agregar al carrito" at bounding box center [302, 563] width 135 height 31
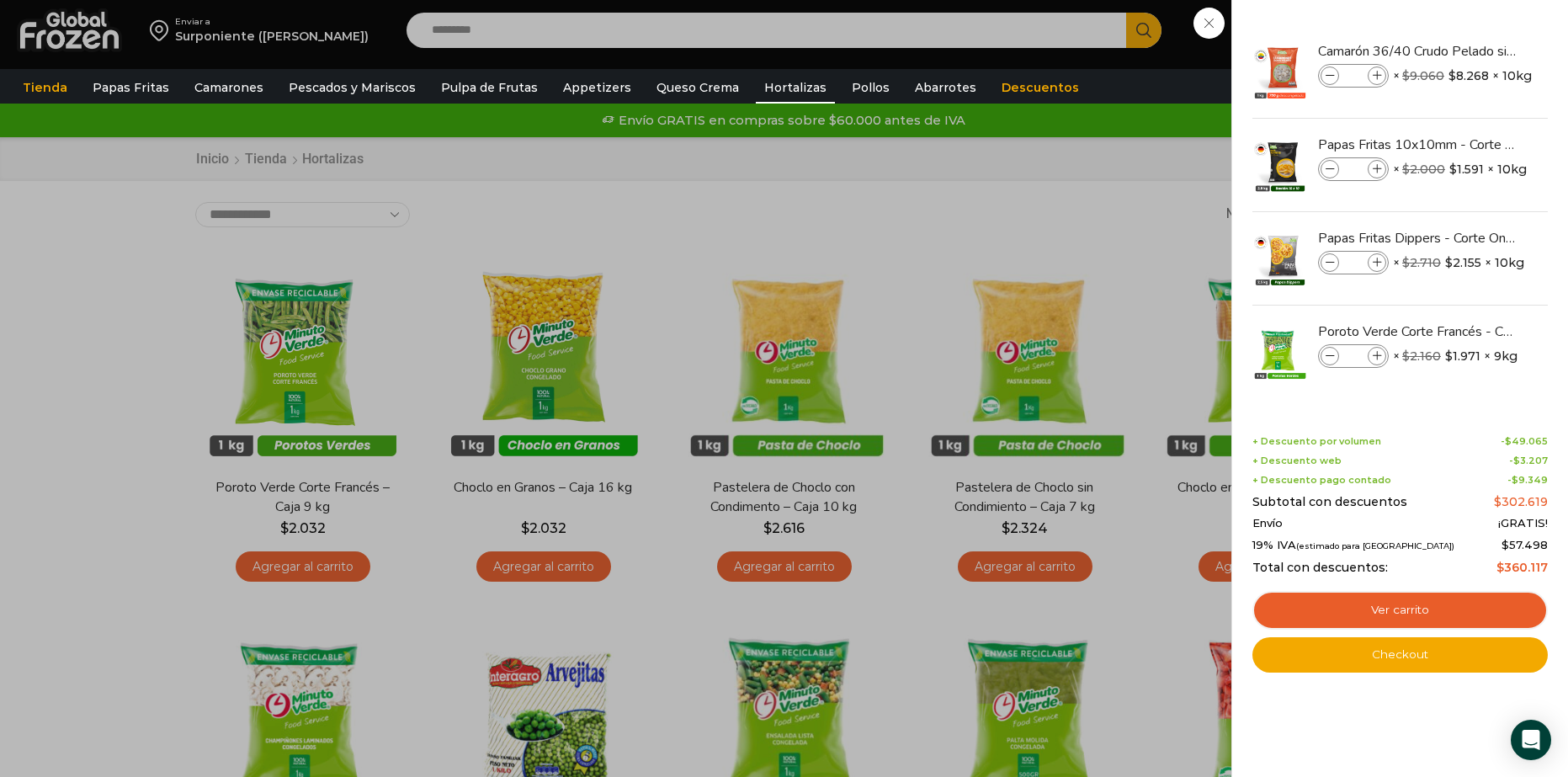
click at [1467, 51] on div "14 Carrito 14 14 Shopping Cart *" at bounding box center [1510, 30] width 84 height 39
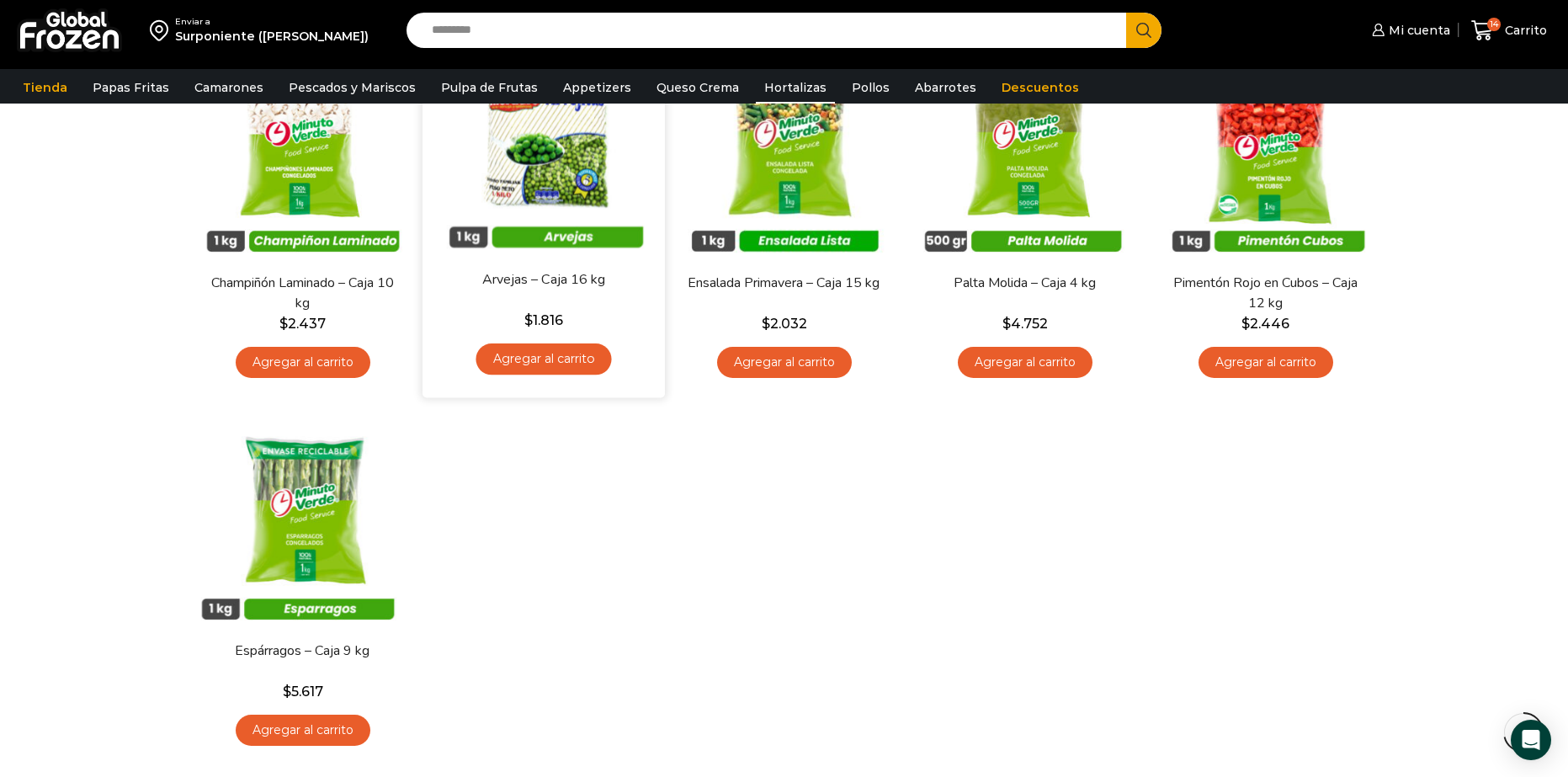
scroll to position [505, 0]
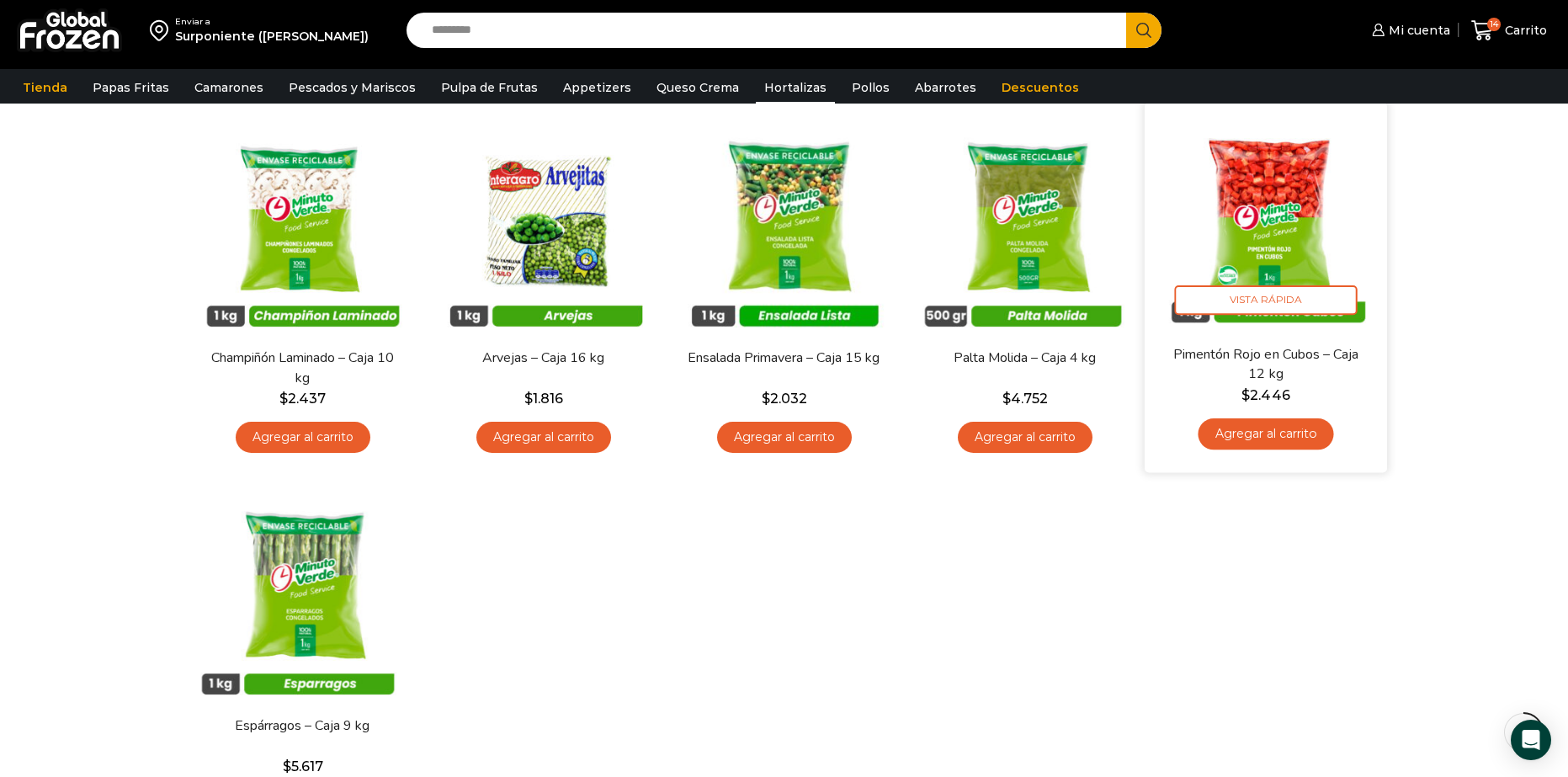
click at [1281, 220] on img at bounding box center [1266, 223] width 218 height 217
click at [1259, 199] on img at bounding box center [1266, 223] width 218 height 217
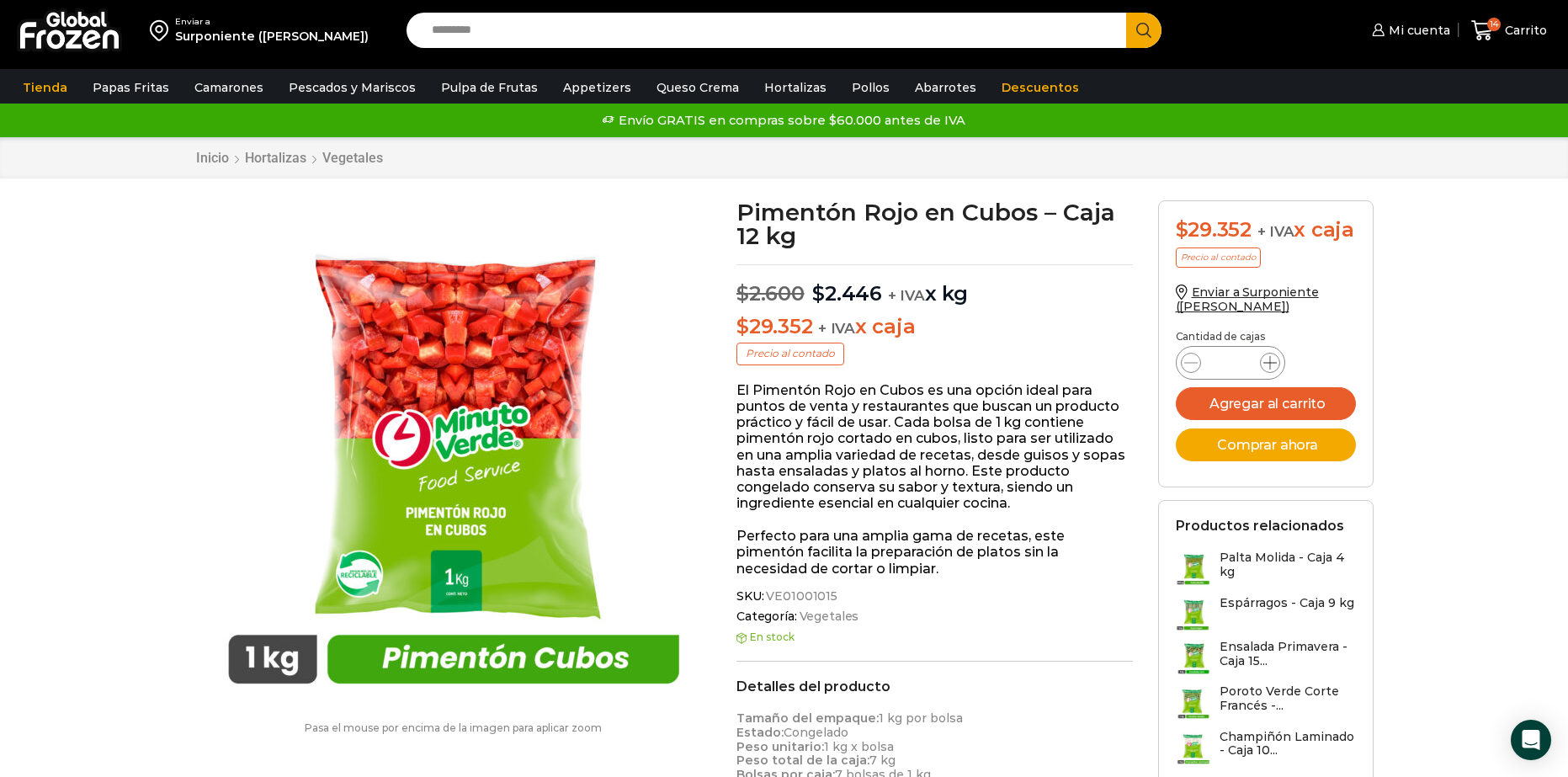
click at [1277, 373] on span at bounding box center [1270, 362] width 20 height 20
type input "*"
click at [1279, 420] on button "Agregar al carrito" at bounding box center [1266, 403] width 180 height 33
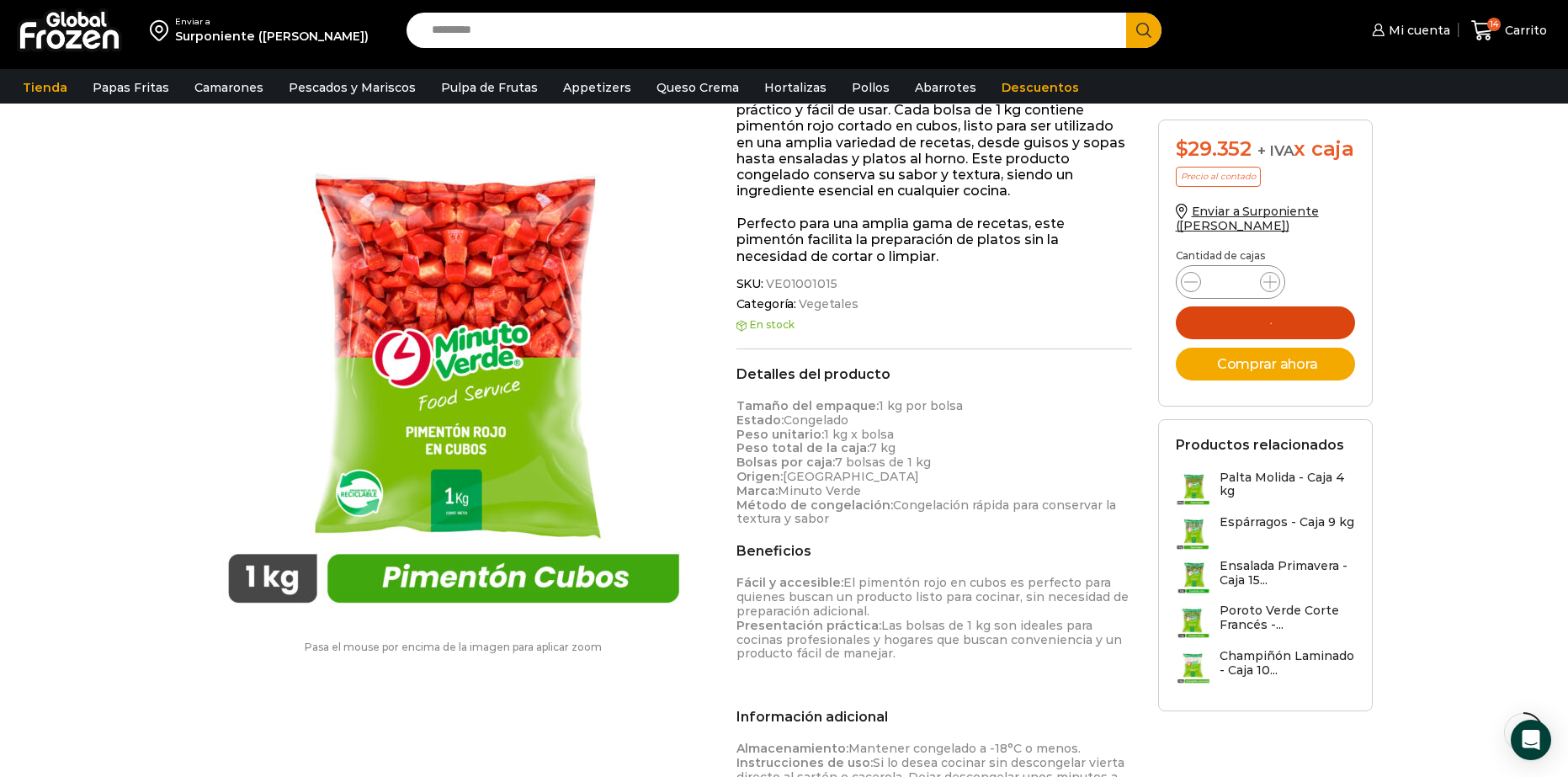
scroll to position [336, 0]
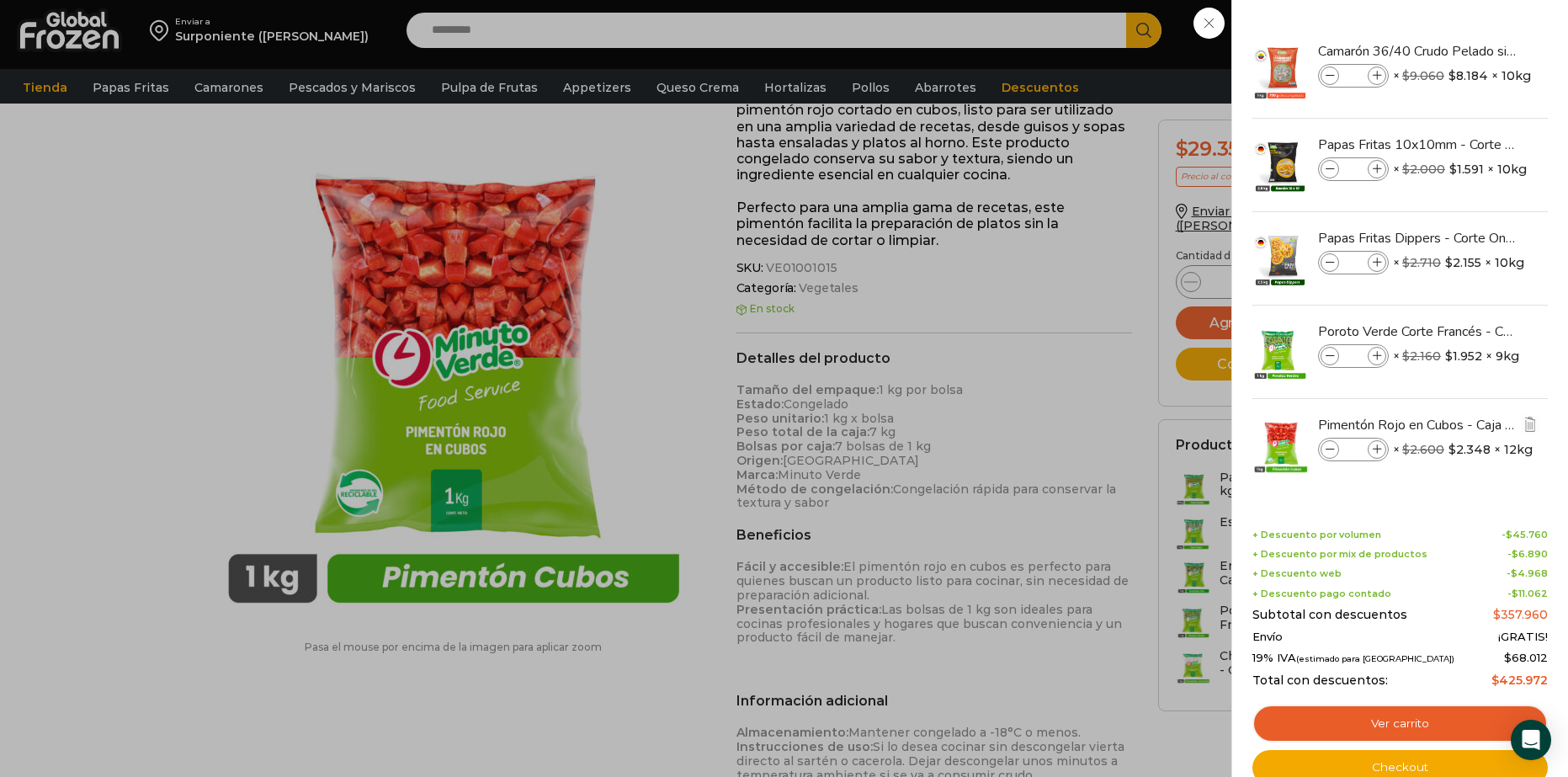
click at [1379, 450] on icon at bounding box center [1377, 450] width 10 height 10
type input "*"
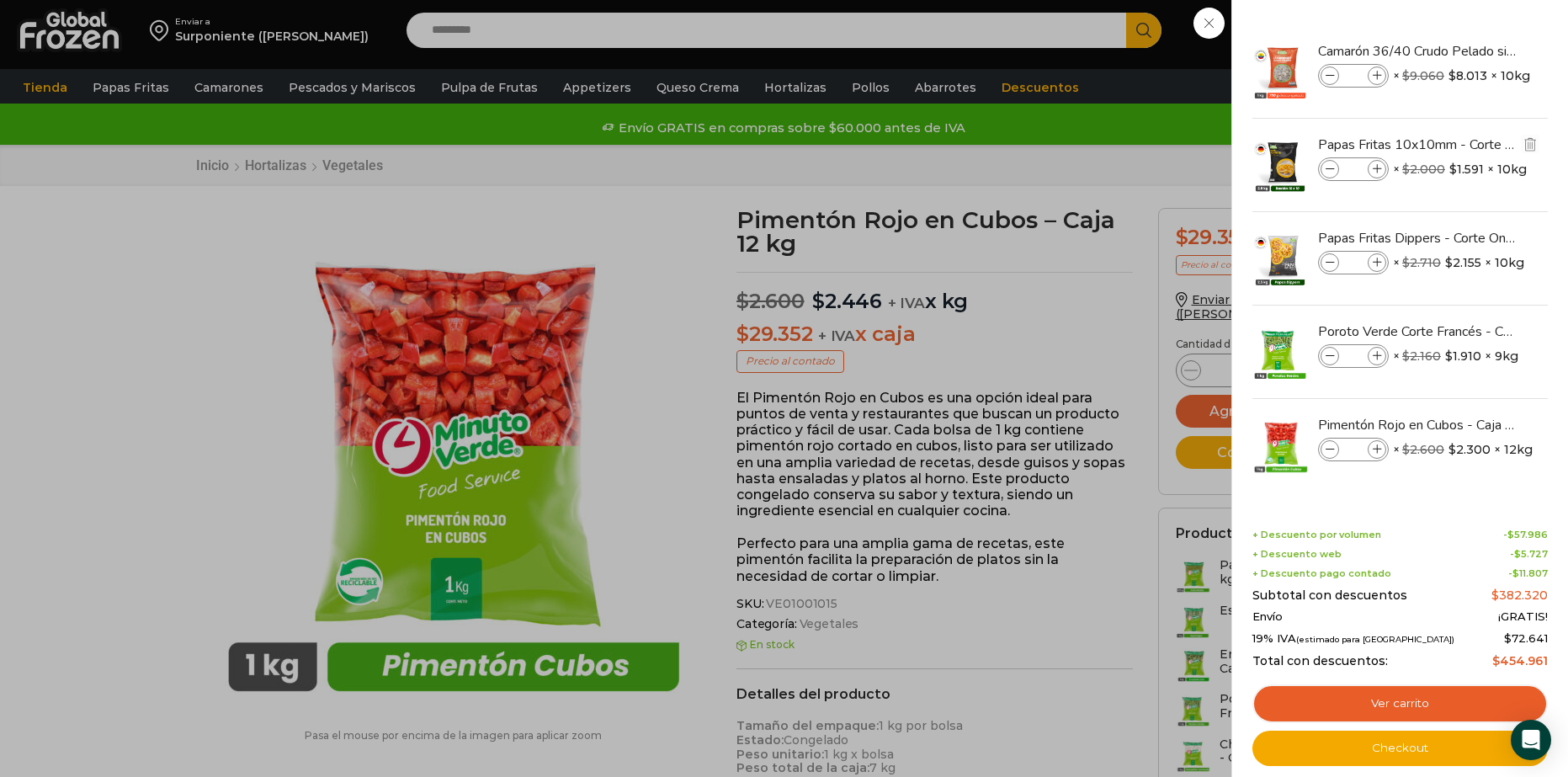
scroll to position [0, 0]
click at [1467, 51] on div "17 Carrito 17 17 Shopping Cart" at bounding box center [1510, 30] width 84 height 39
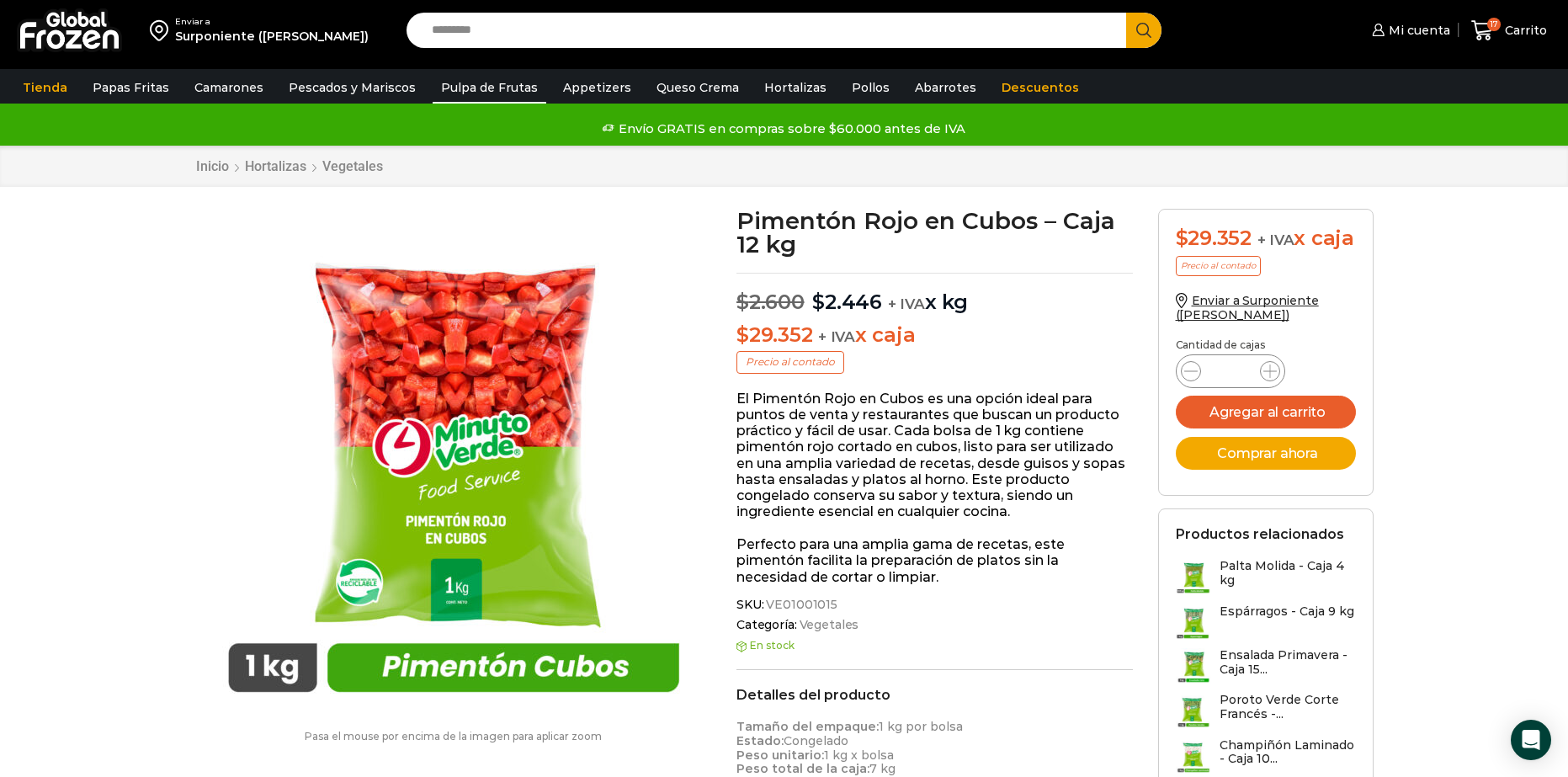
click at [468, 86] on link "Pulpa de Frutas" at bounding box center [489, 87] width 114 height 32
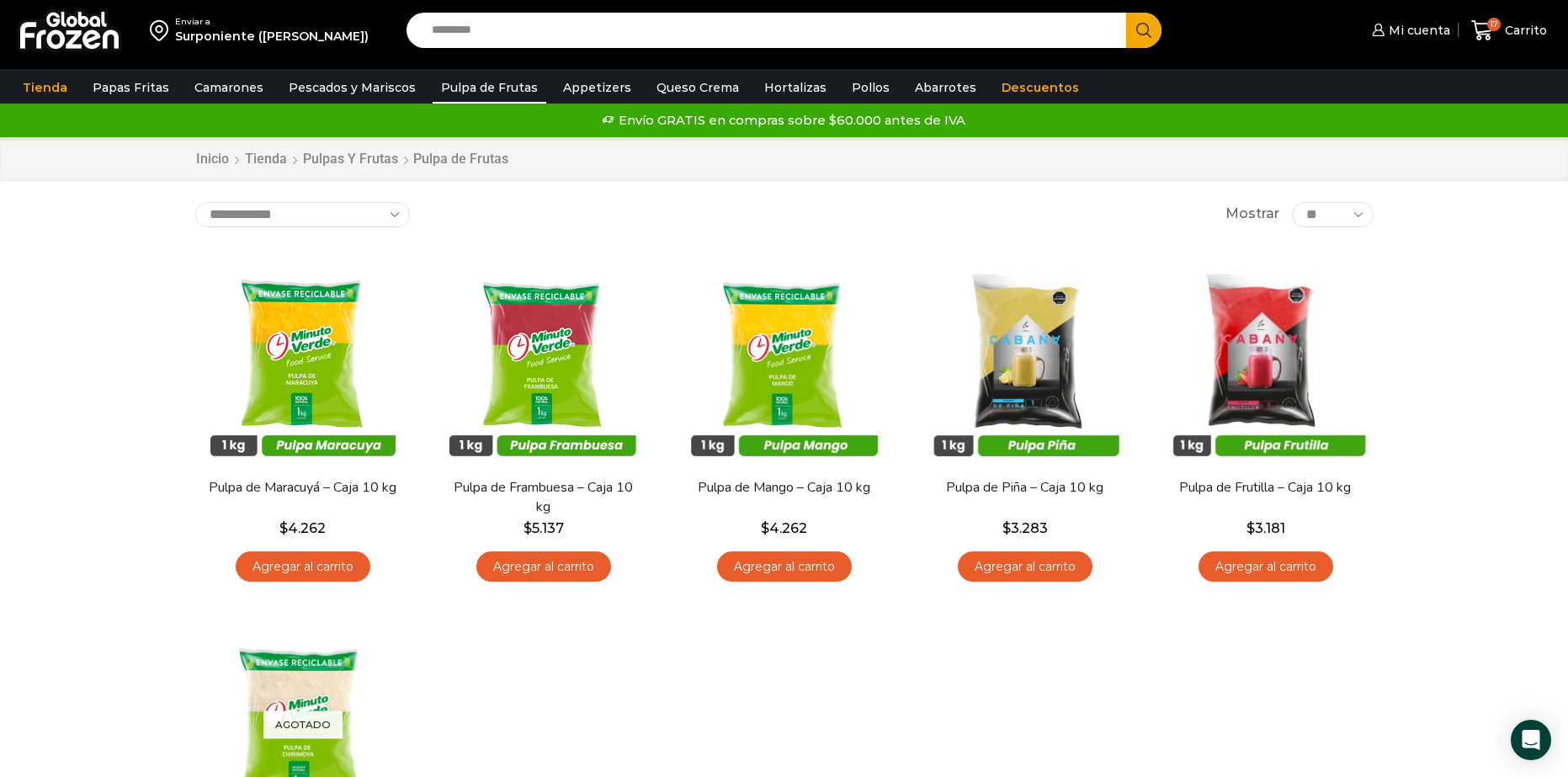
click at [579, 83] on link "Appetizers" at bounding box center [597, 87] width 85 height 32
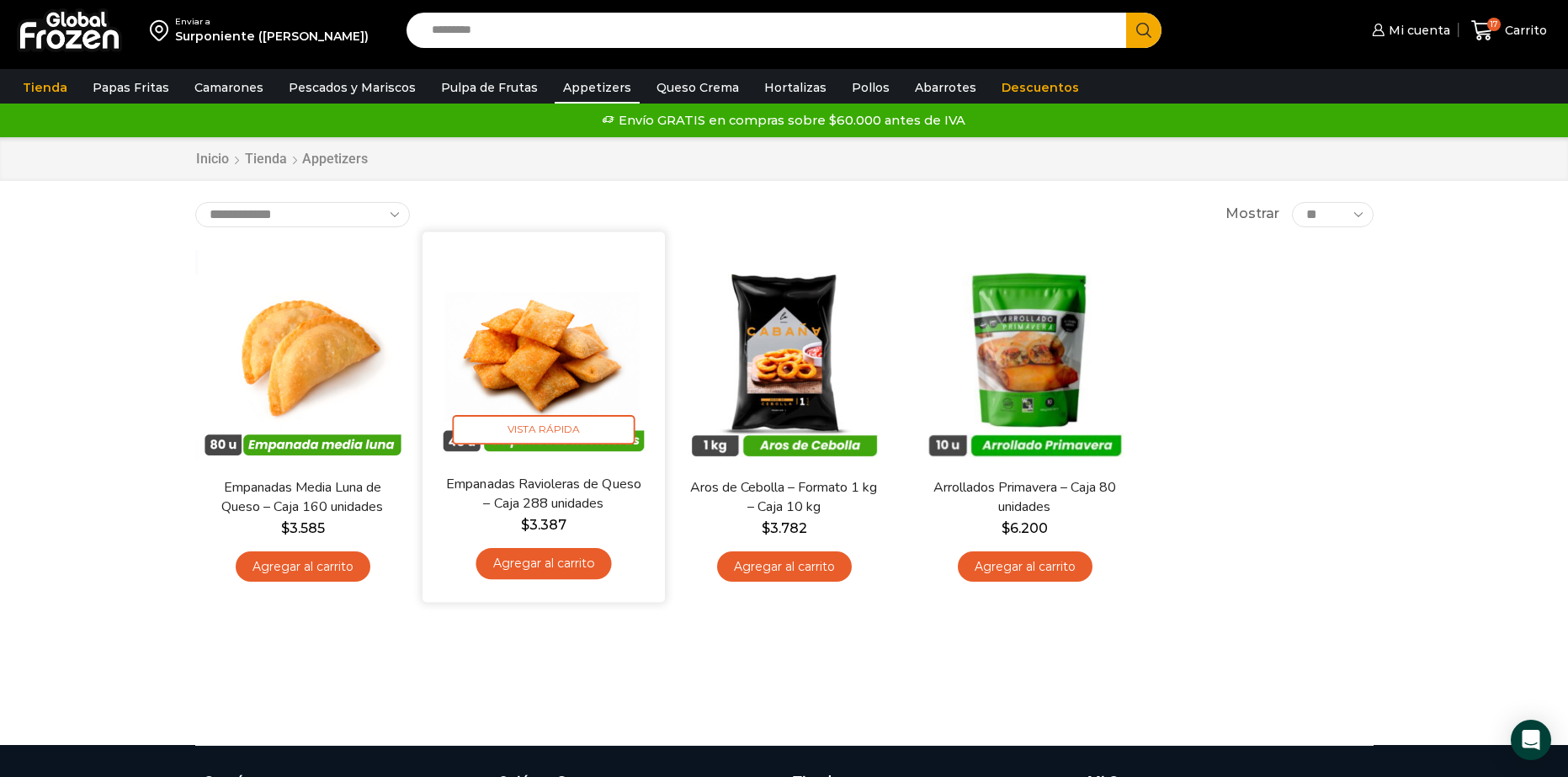
click at [581, 573] on link "Agregar al carrito" at bounding box center [542, 563] width 135 height 31
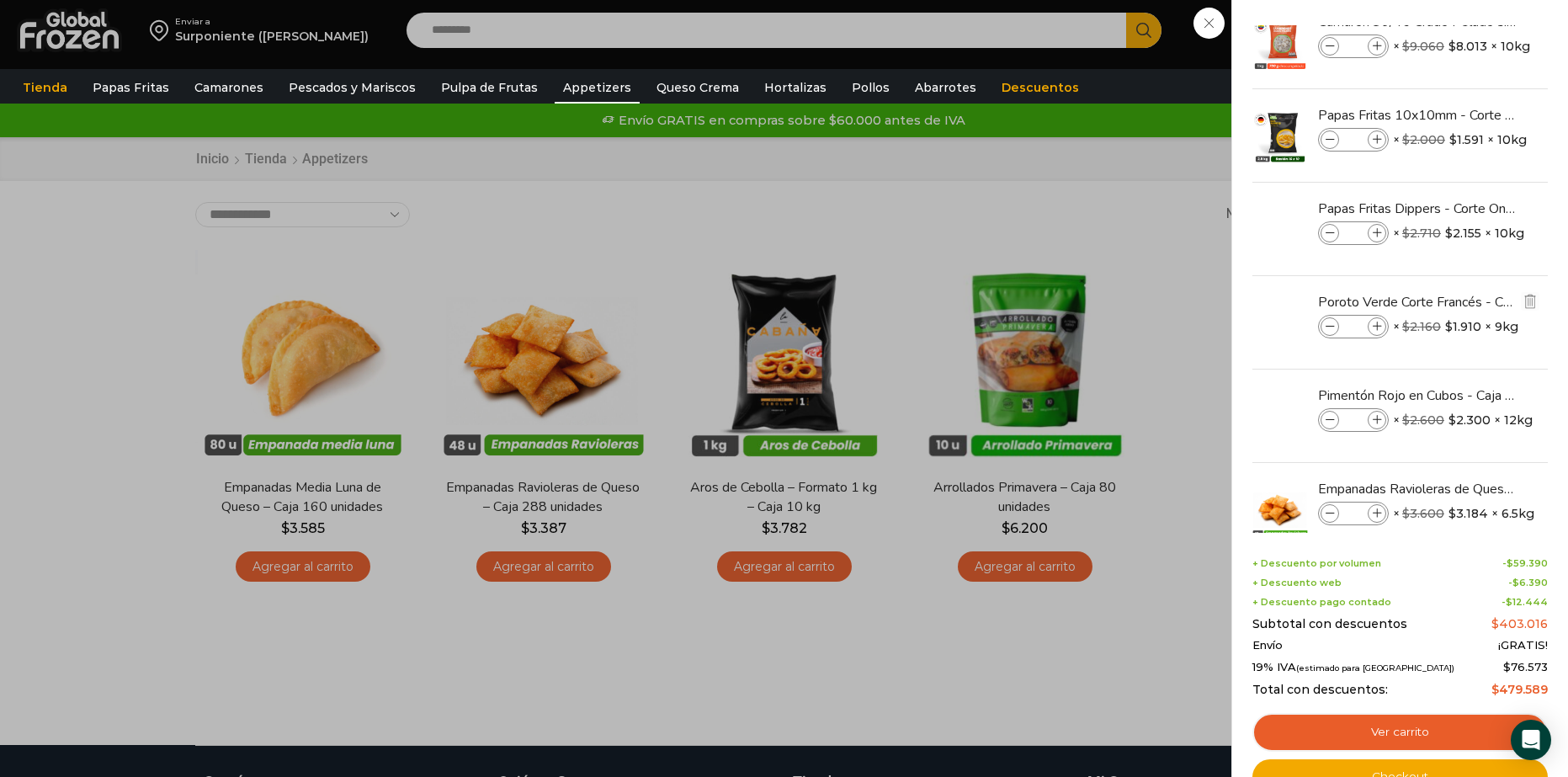
scroll to position [65, 0]
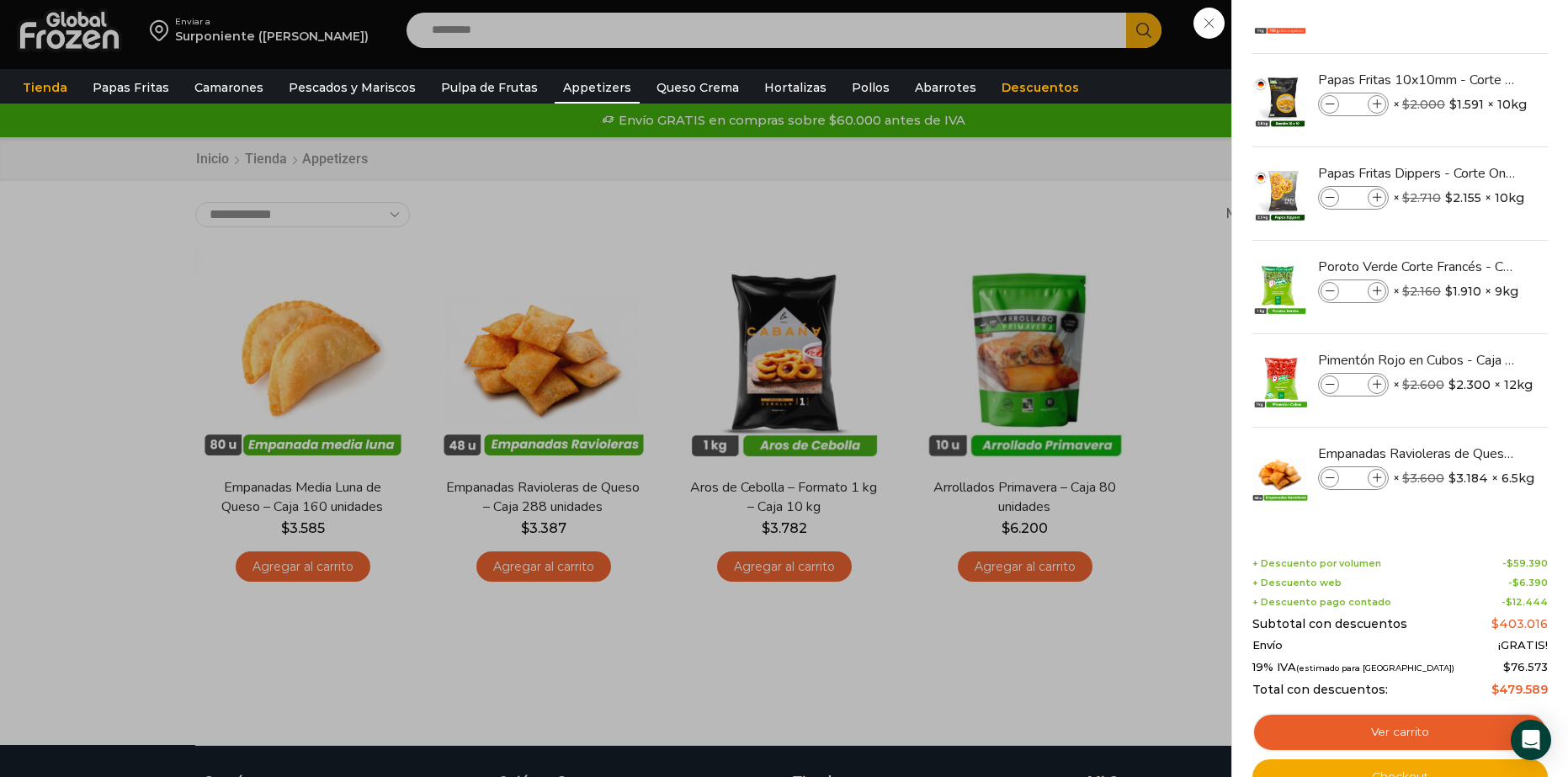
click at [1467, 51] on div "18 [GEOGRAPHIC_DATA] 18 18 Shopping Cart *" at bounding box center [1510, 30] width 84 height 39
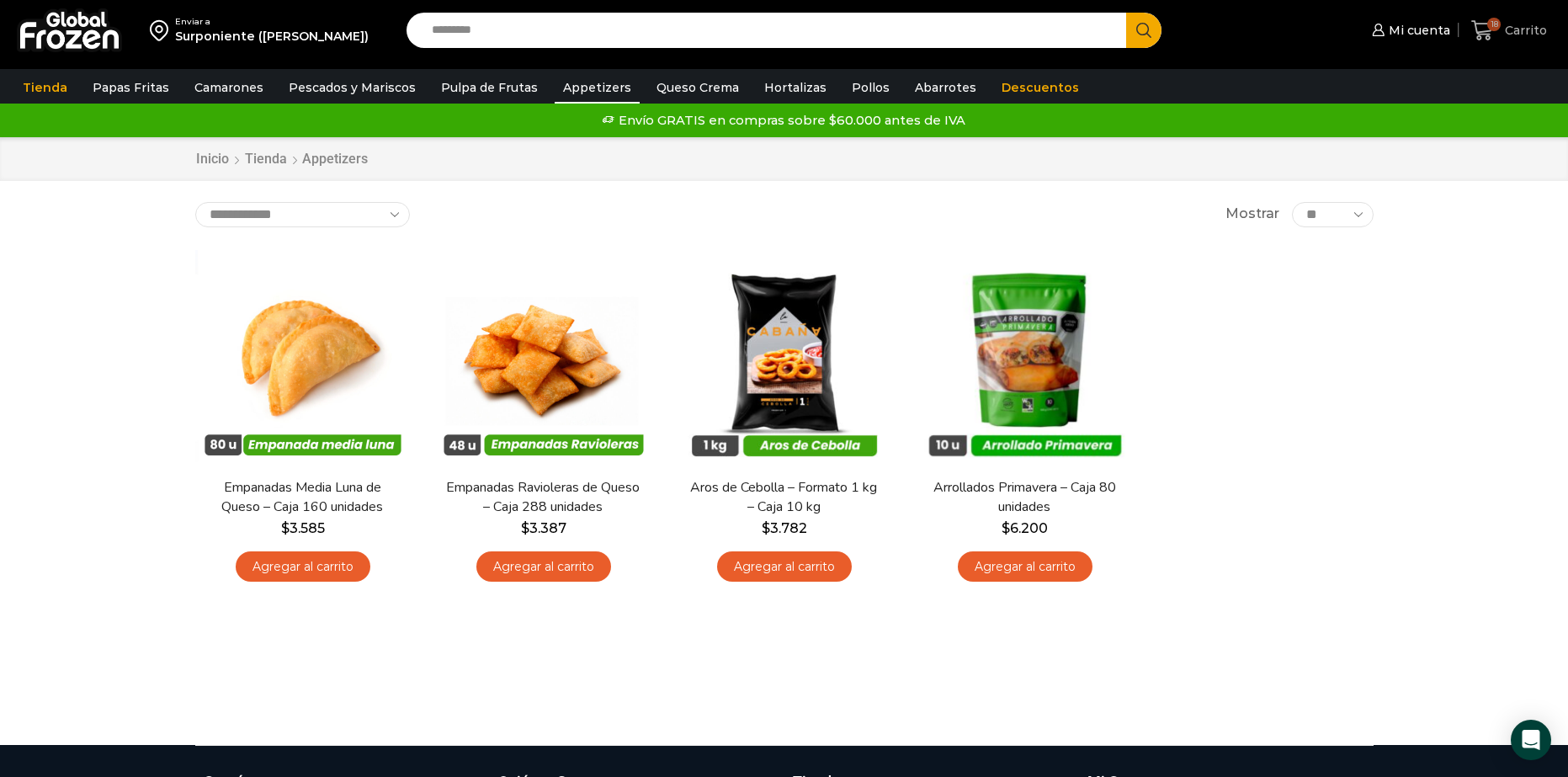
click at [1509, 24] on span "Carrito" at bounding box center [1524, 31] width 46 height 17
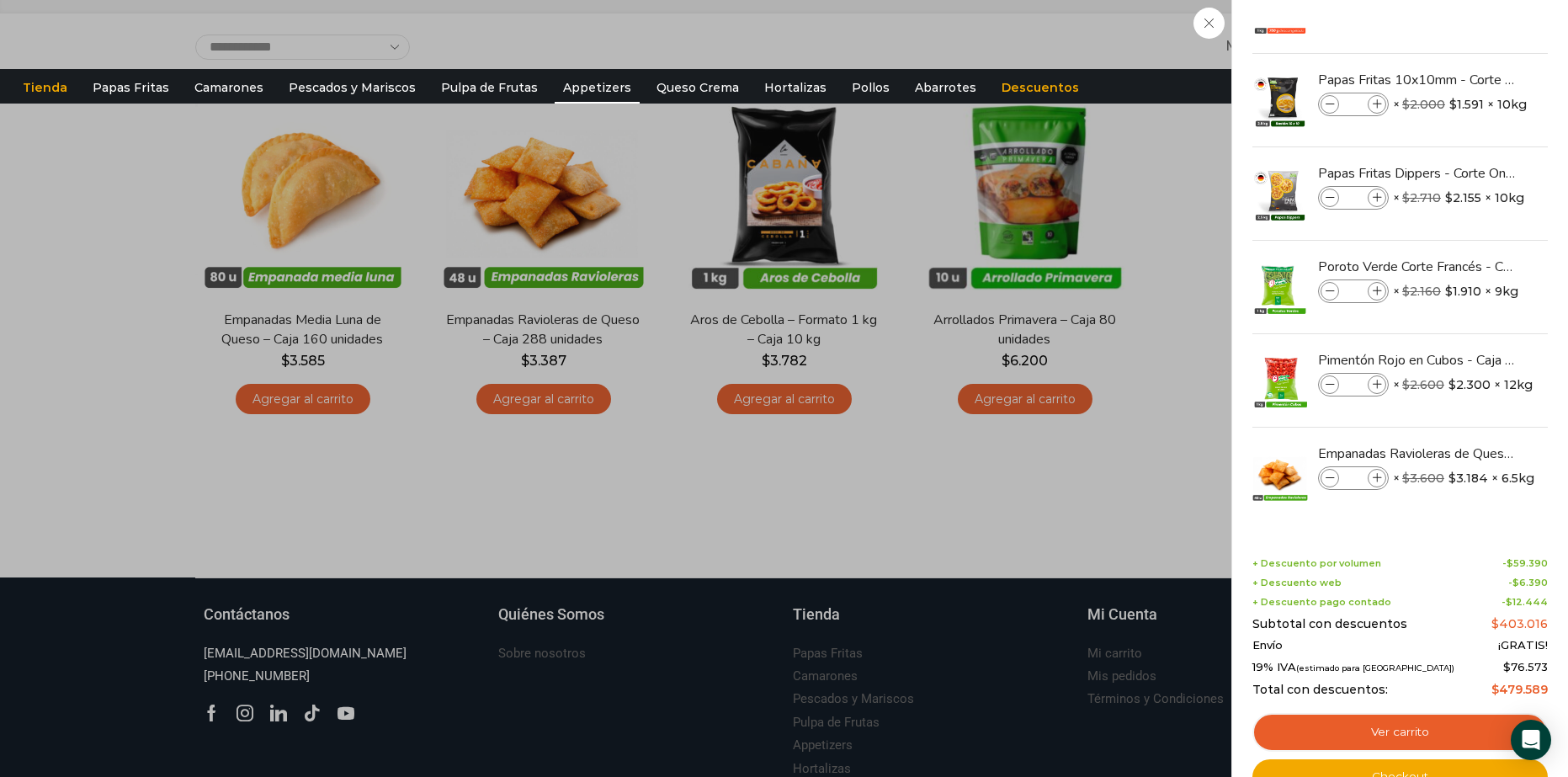
scroll to position [0, 0]
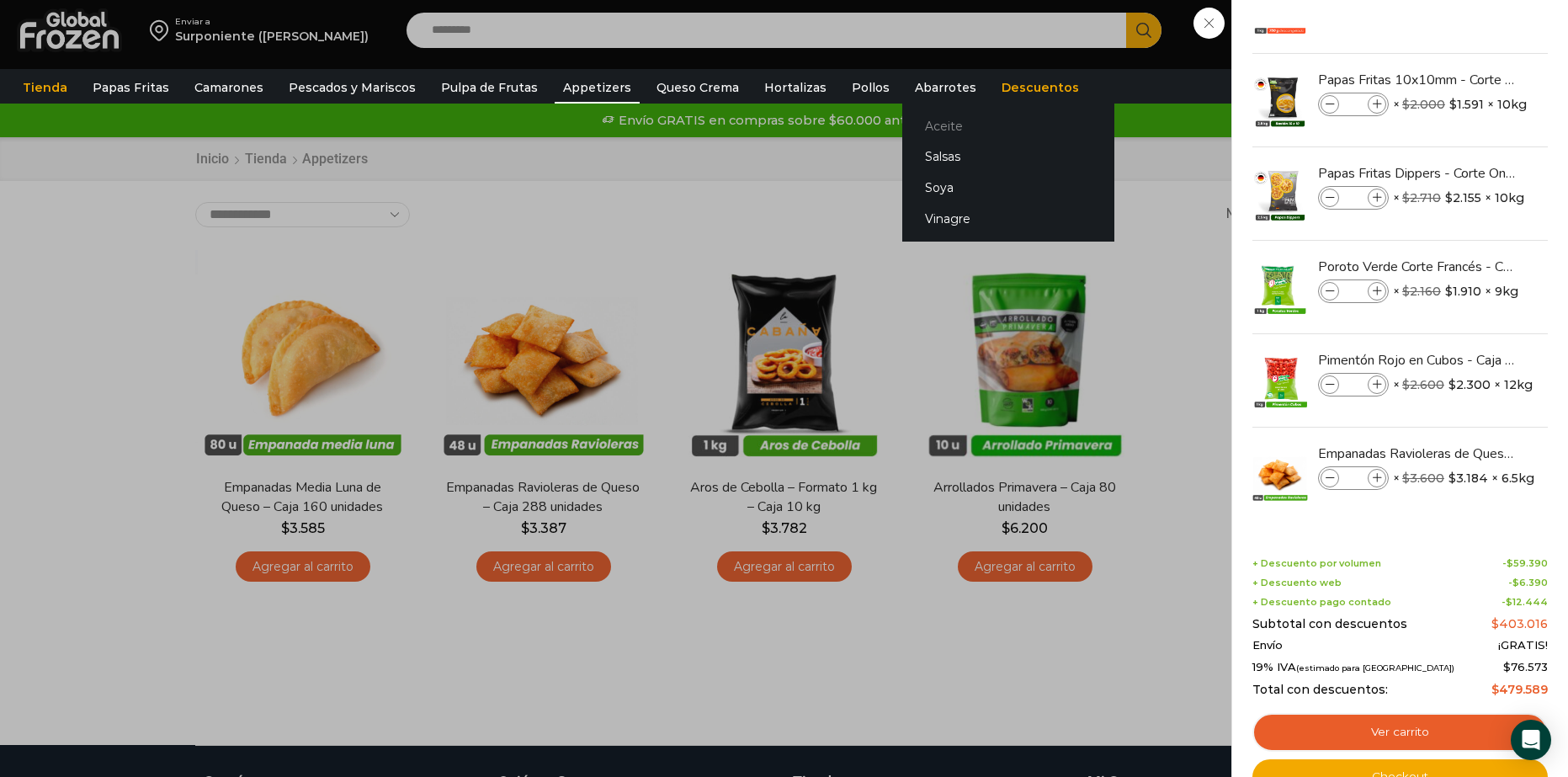
click at [914, 115] on link "Aceite" at bounding box center [1007, 126] width 212 height 31
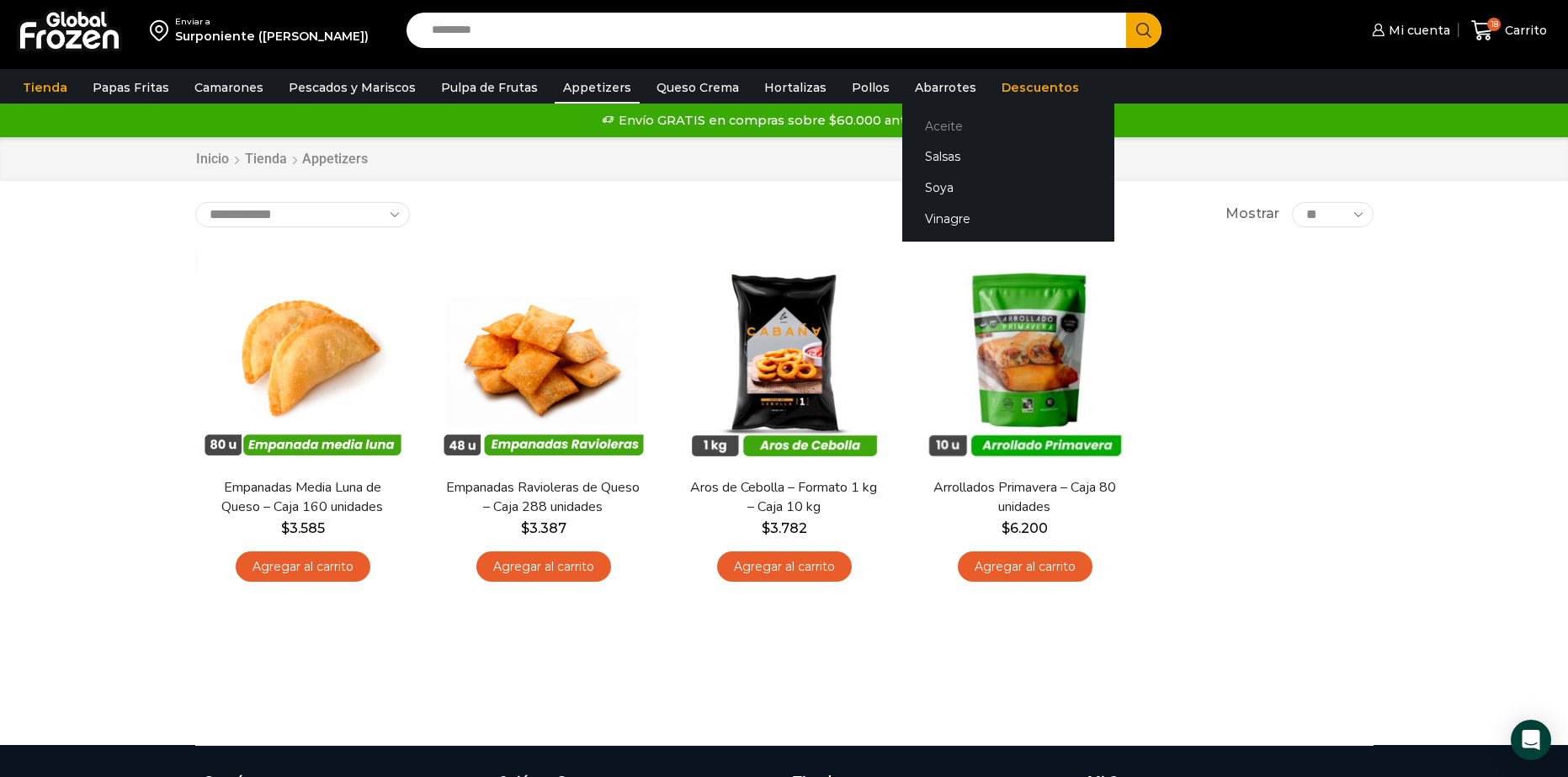
click at [908, 124] on link "Aceite" at bounding box center [1007, 126] width 212 height 31
click at [922, 124] on link "Aceite" at bounding box center [1007, 126] width 212 height 31
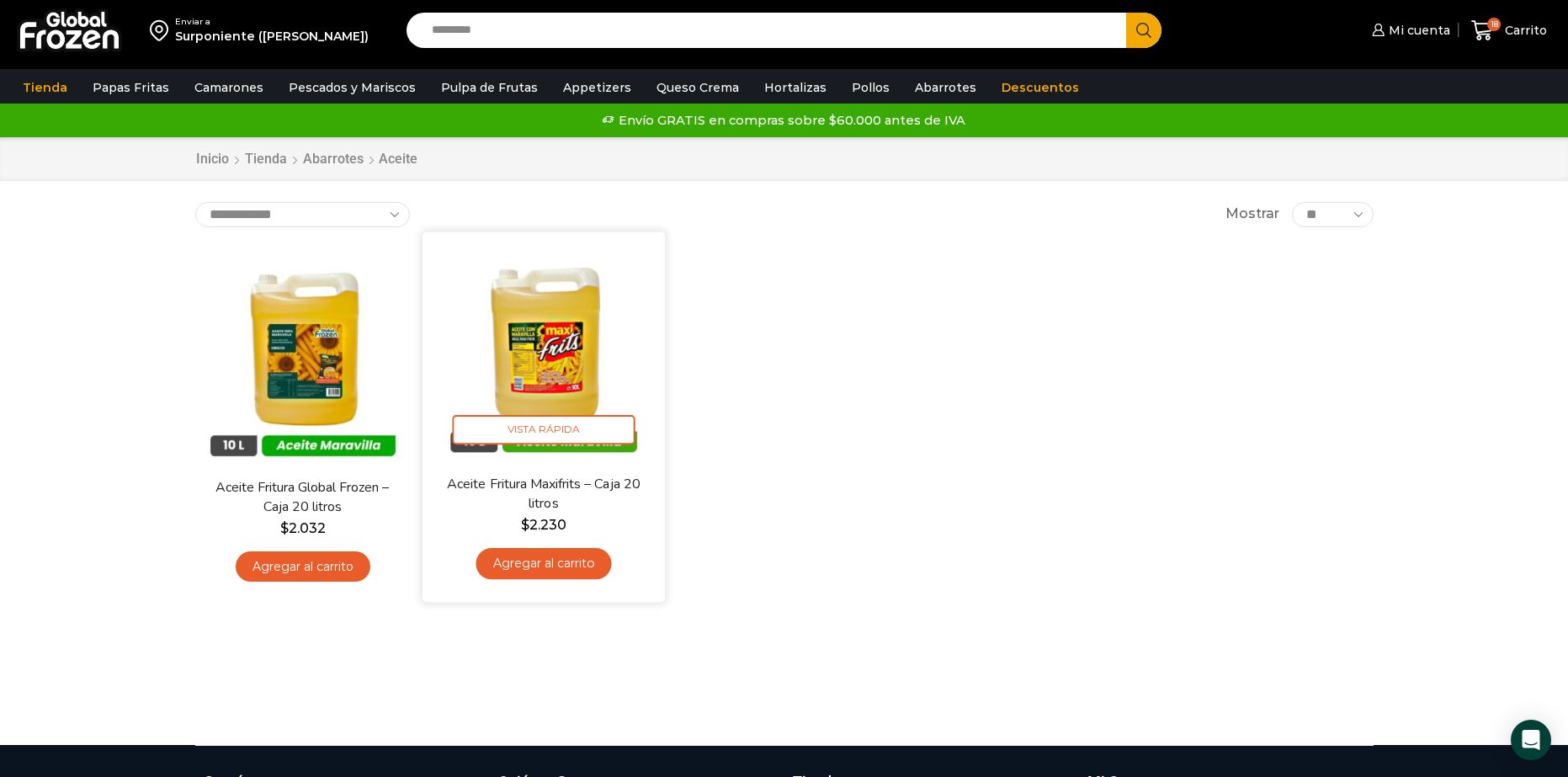
click at [527, 558] on link "Agregar al carrito" at bounding box center [542, 563] width 135 height 31
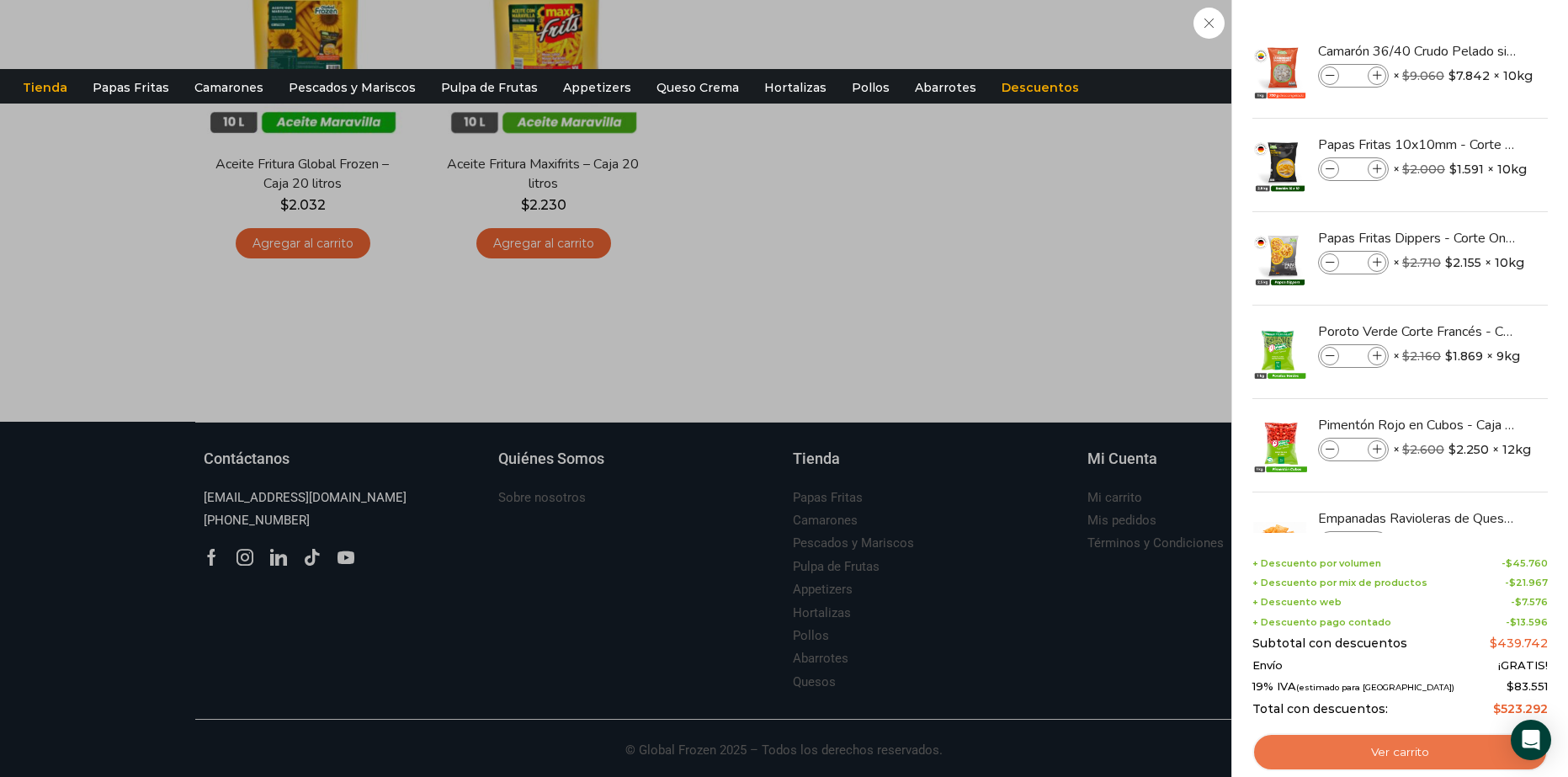
click at [1404, 751] on link "Ver carrito" at bounding box center [1400, 752] width 295 height 38
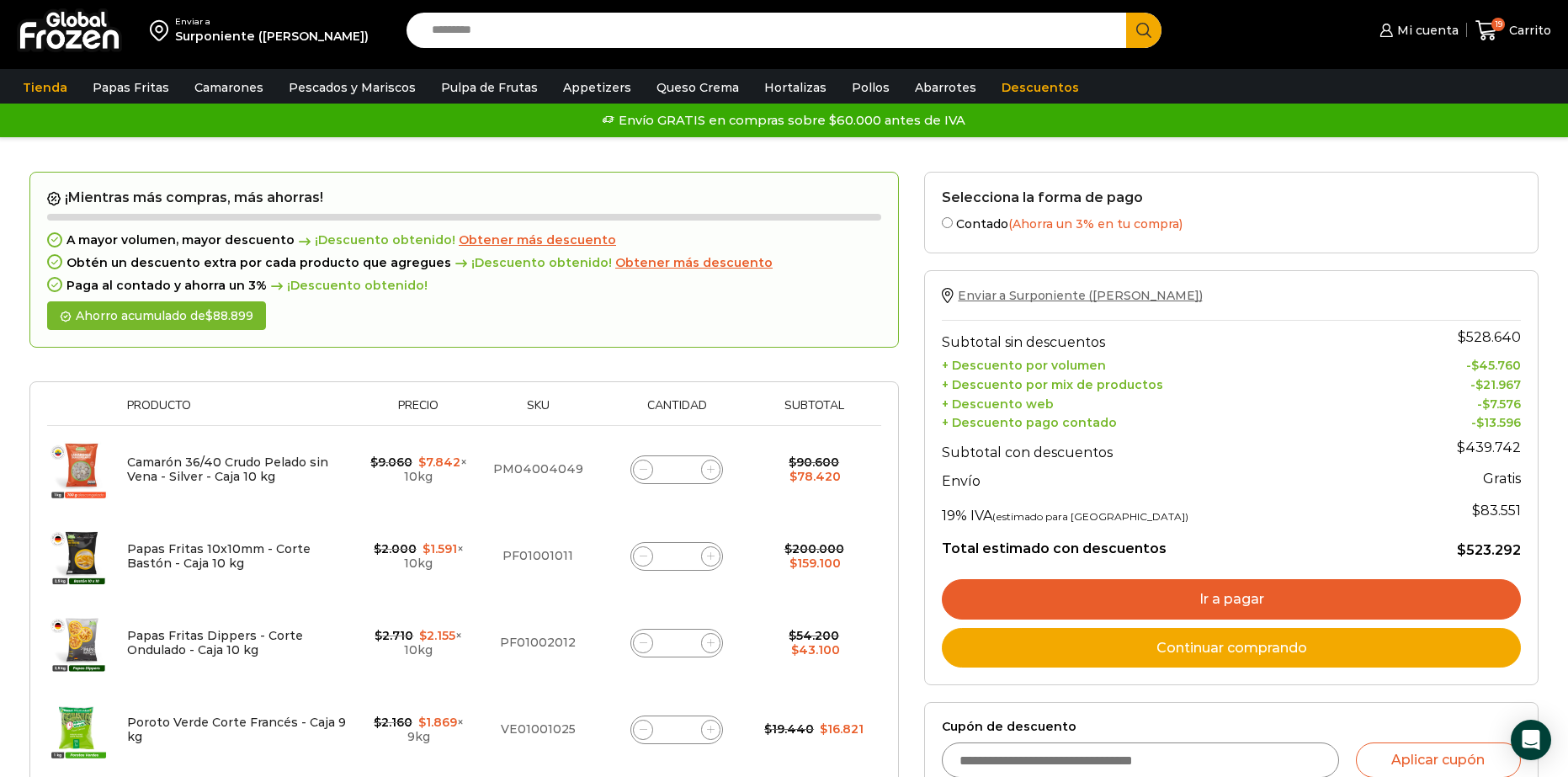
click at [1050, 300] on span "Enviar a Surponiente ([PERSON_NAME])" at bounding box center [1079, 295] width 244 height 15
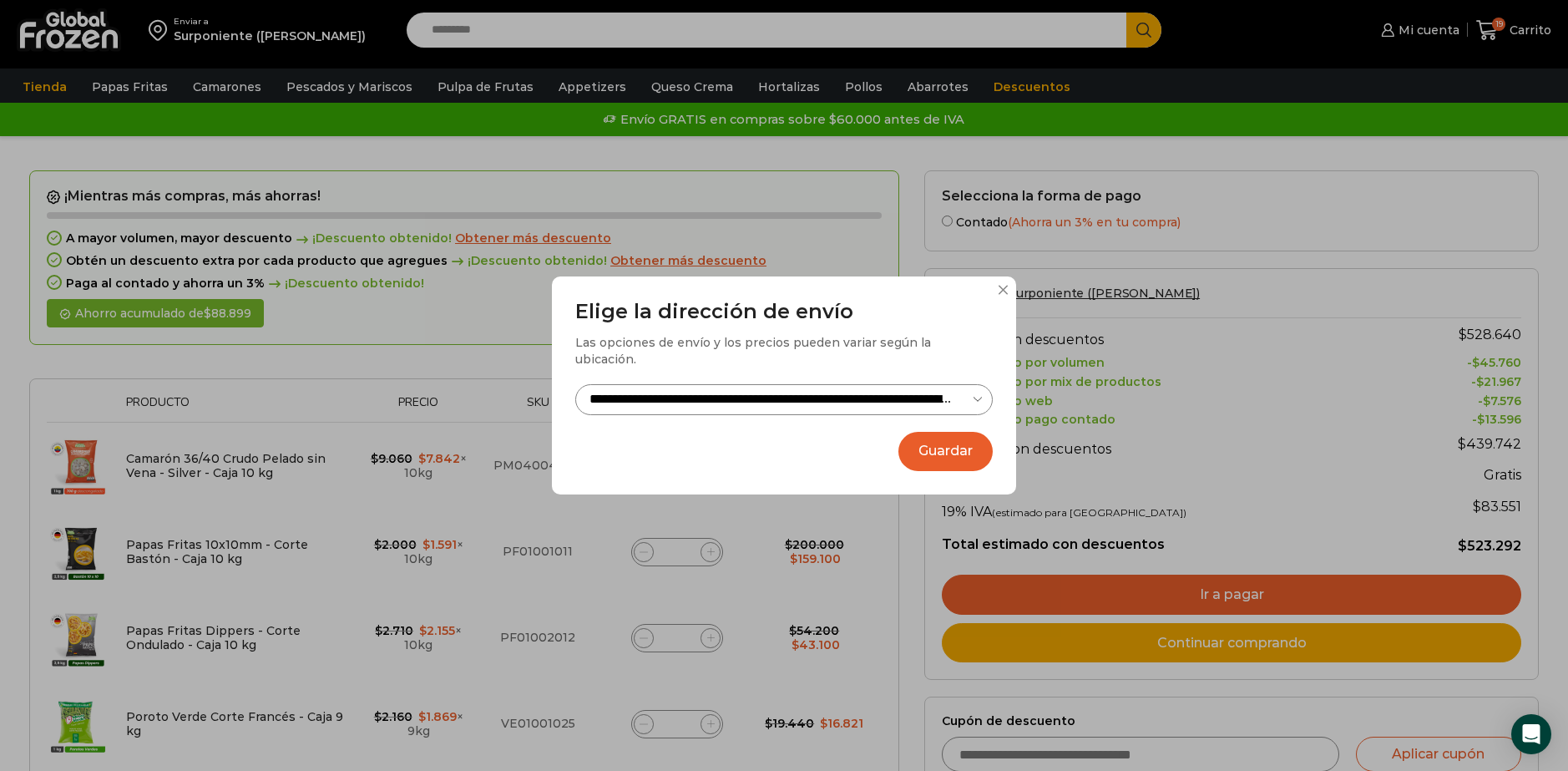
click at [983, 390] on select "**********" at bounding box center [784, 399] width 417 height 30
select select "**********"
click at [575, 384] on select "**********" at bounding box center [784, 399] width 417 height 30
click at [940, 445] on button "Guardar" at bounding box center [945, 451] width 94 height 39
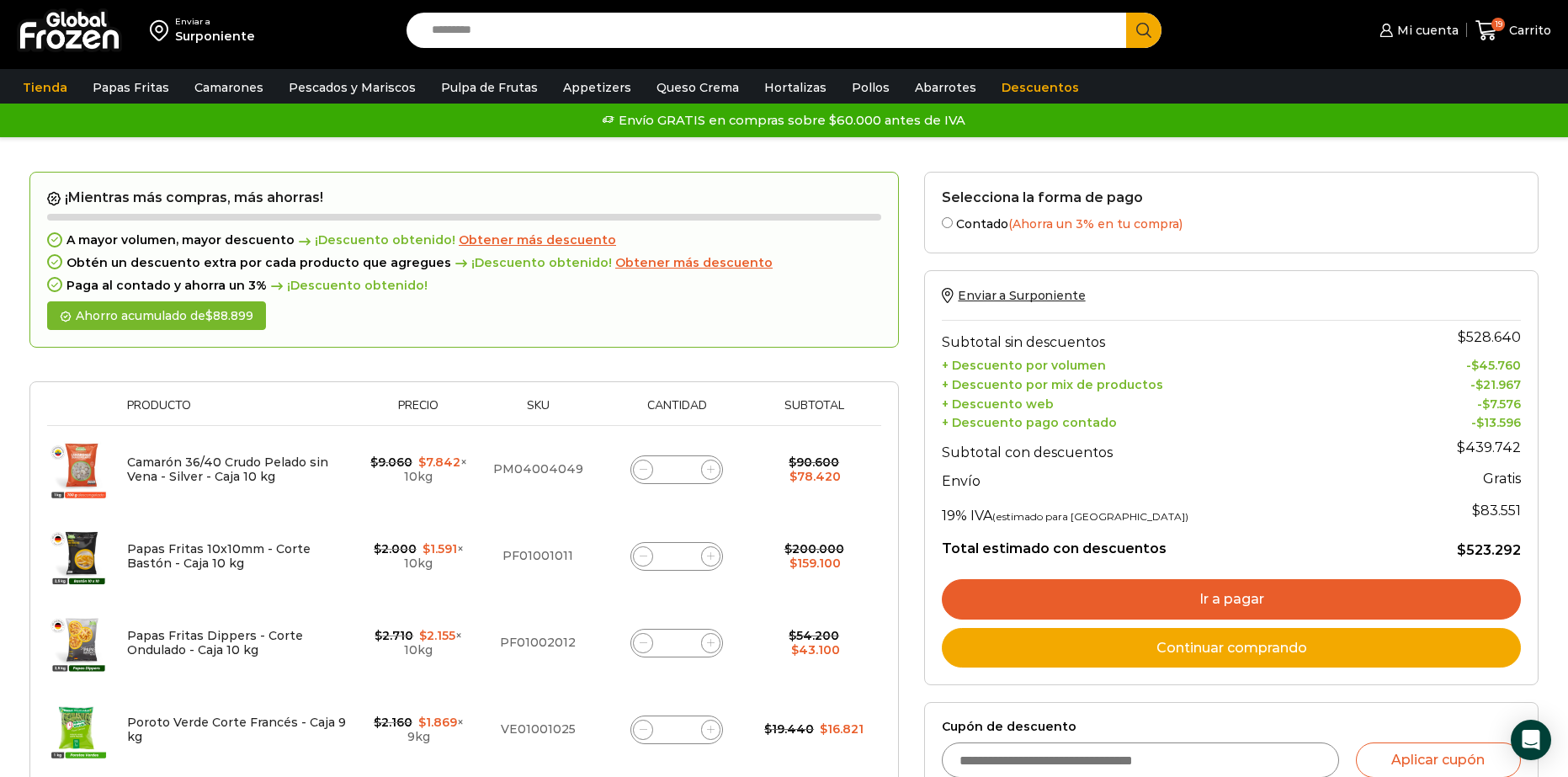
click at [954, 221] on label "Contado (Ahorra un 3% en tu compra)" at bounding box center [1232, 222] width 579 height 17
click at [975, 230] on label "Contado (Ahorra un 3% en tu compra)" at bounding box center [1232, 222] width 579 height 17
click at [996, 217] on label "Contado (Ahorra un 3% en tu compra)" at bounding box center [1232, 222] width 579 height 17
drag, startPoint x: 1037, startPoint y: 217, endPoint x: 1065, endPoint y: 210, distance: 28.9
click at [1038, 217] on span "(Ahorra un 3% en tu compra)" at bounding box center [1095, 224] width 174 height 15
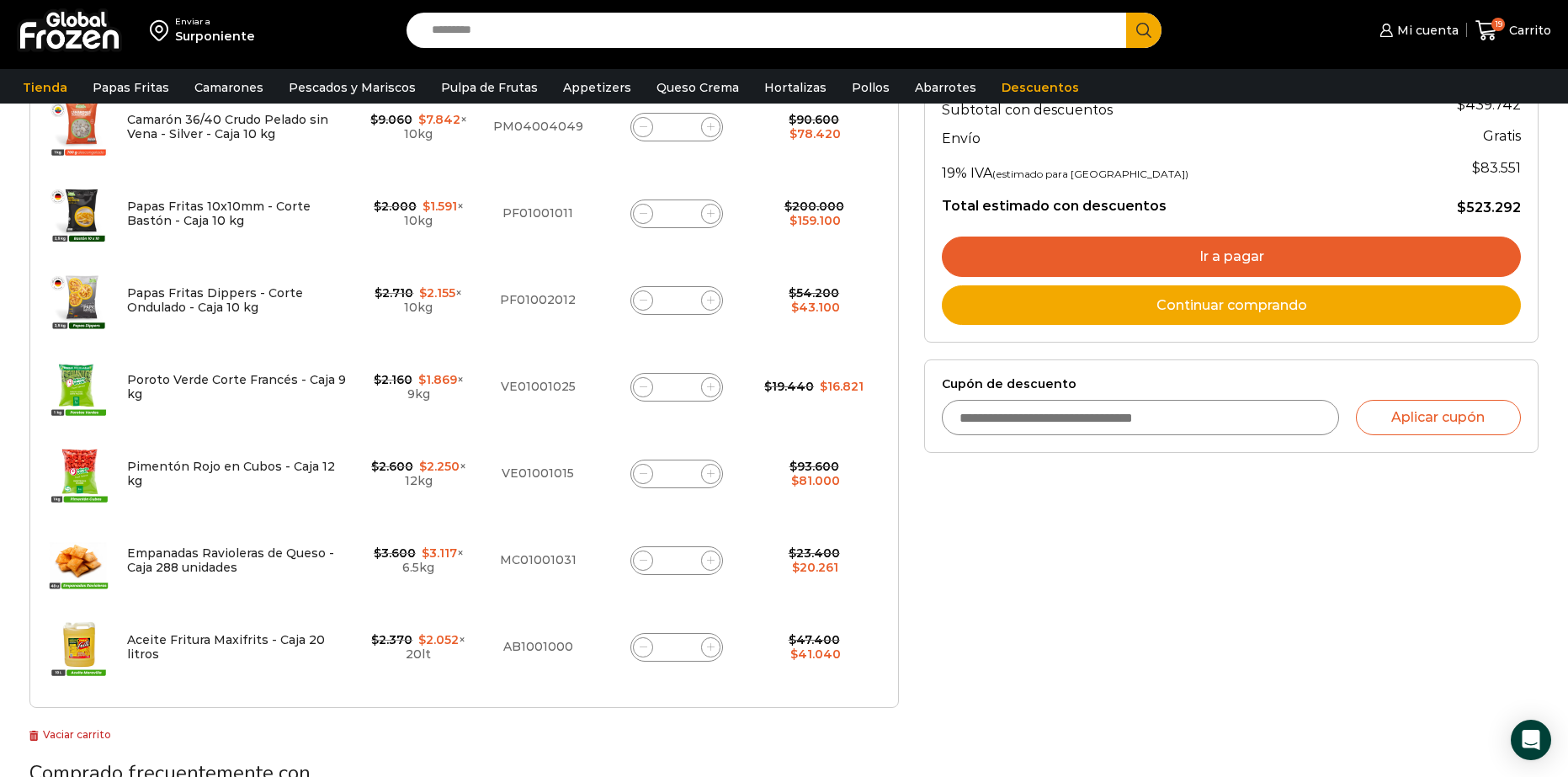
scroll to position [151, 0]
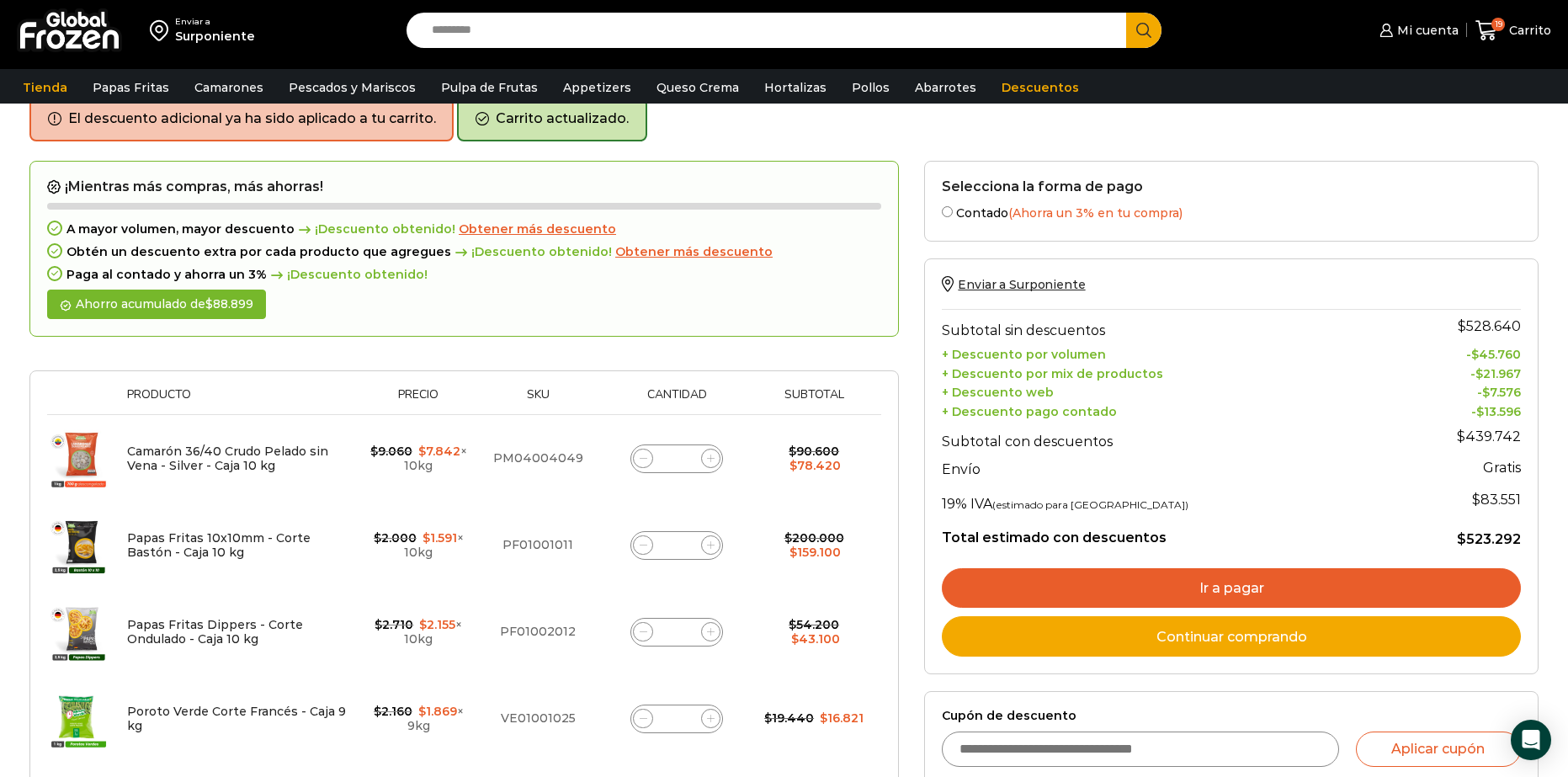
scroll to position [84, 0]
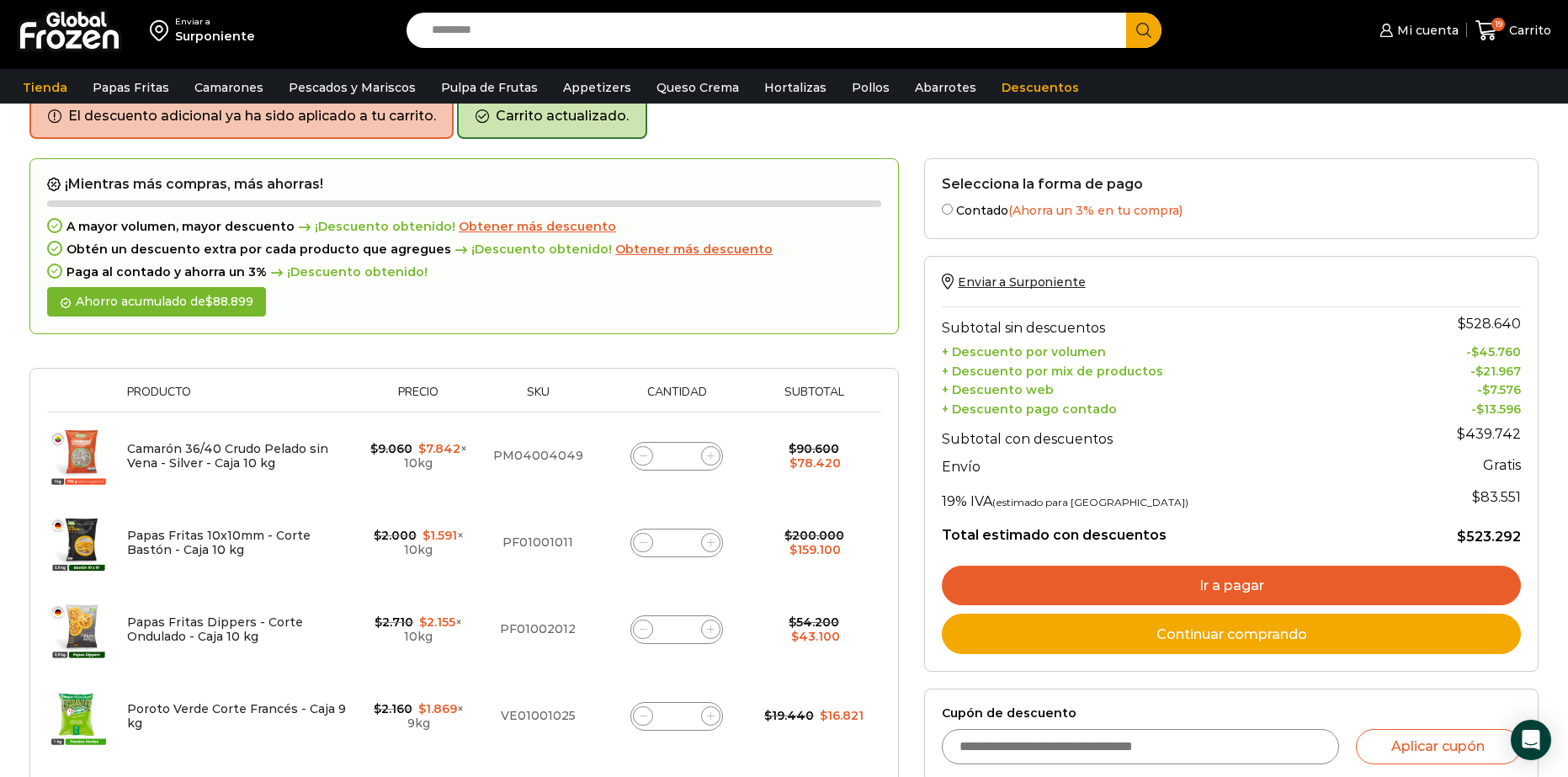
click at [1296, 584] on link "Ir a pagar" at bounding box center [1232, 585] width 579 height 40
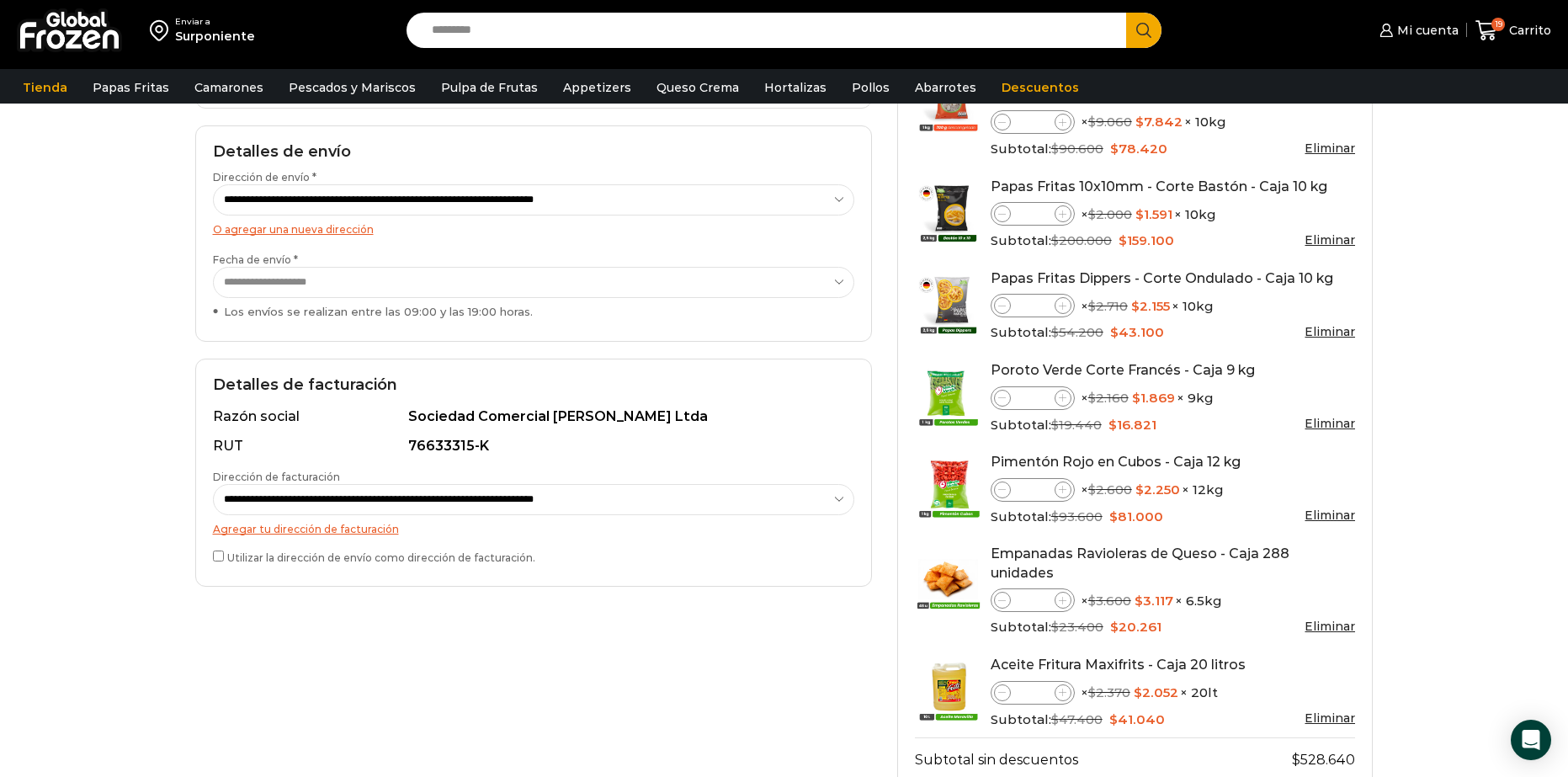
scroll to position [252, 0]
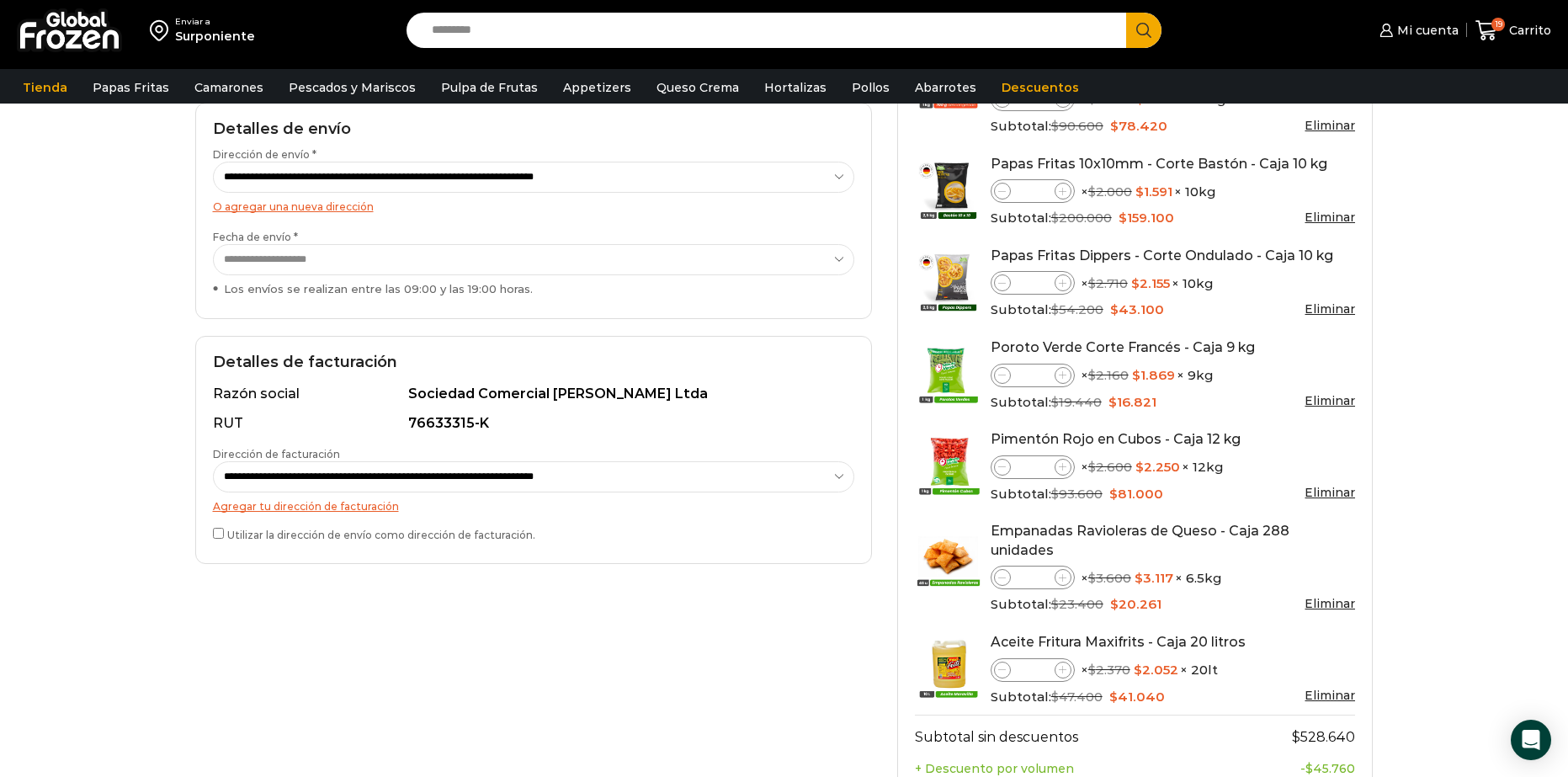
click at [210, 526] on div "**********" at bounding box center [534, 449] width 677 height 228
click at [218, 542] on div "Utilizar la dirección de envío como dirección de facturación." at bounding box center [533, 535] width 641 height 22
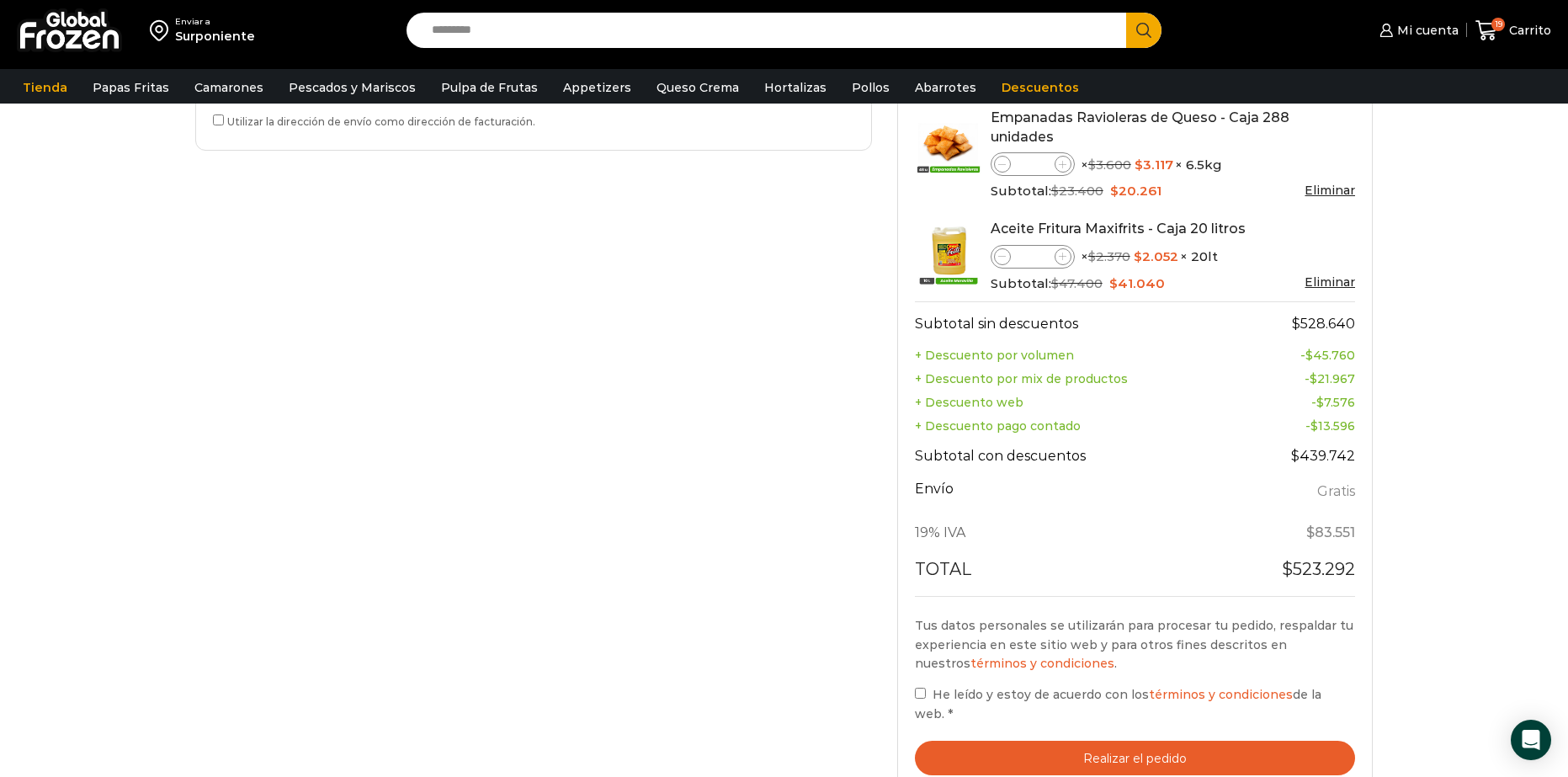
scroll to position [674, 0]
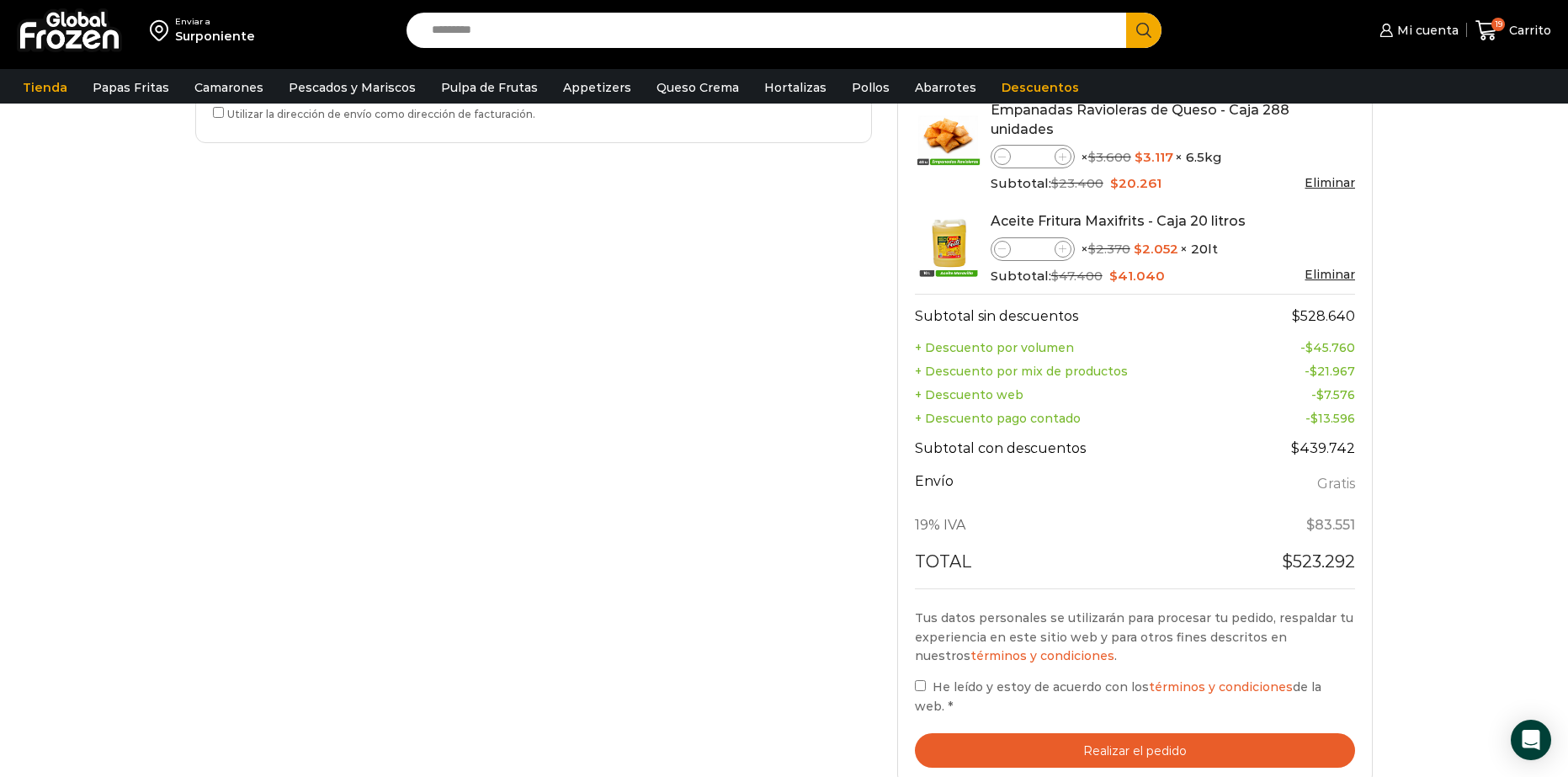
click at [915, 676] on label "He leído y estoy de acuerdo con los términos y condiciones de la web. *" at bounding box center [1136, 696] width 441 height 38
click at [1030, 733] on button "Realizar el pedido" at bounding box center [1136, 750] width 441 height 34
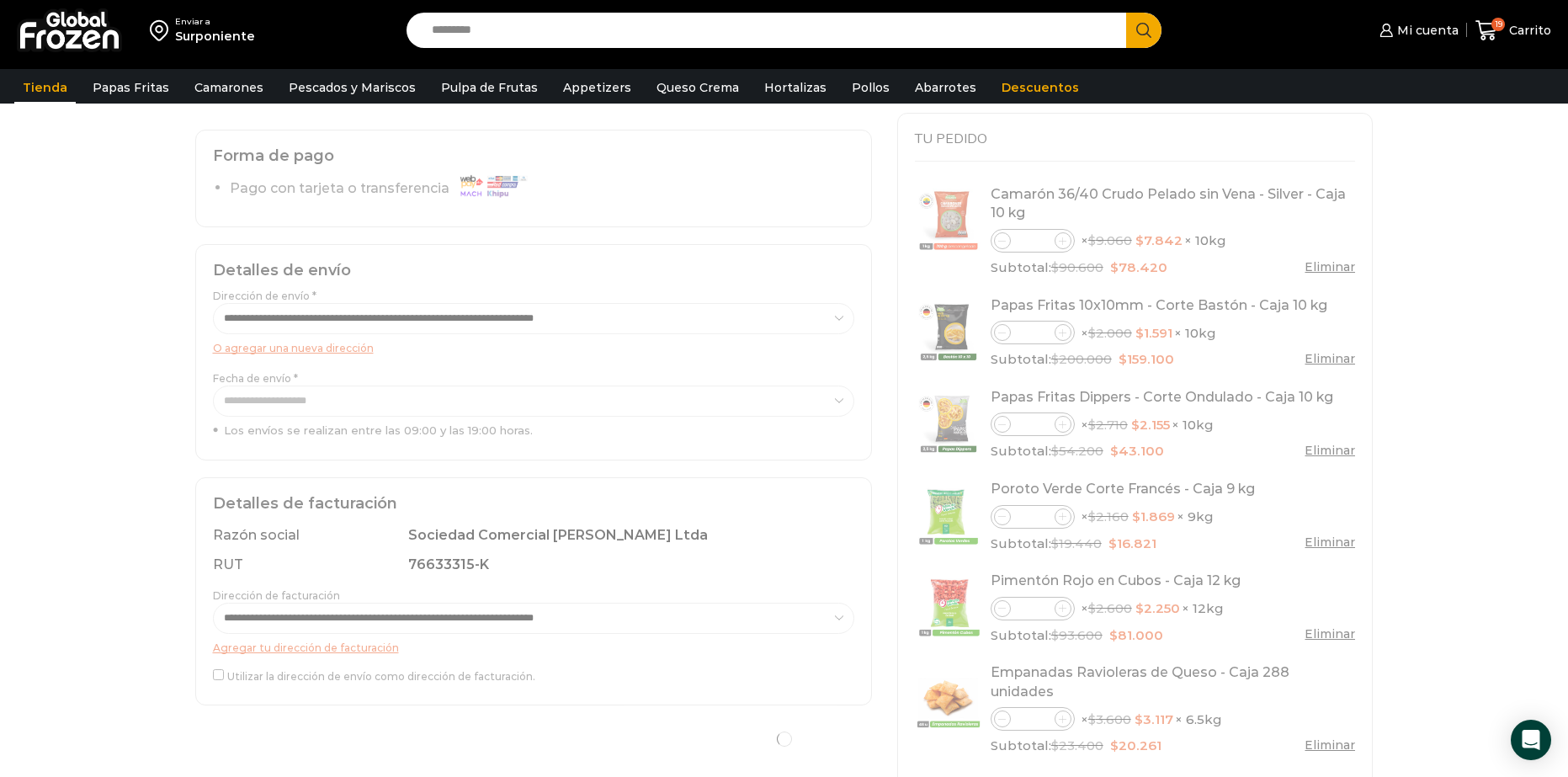
scroll to position [83, 0]
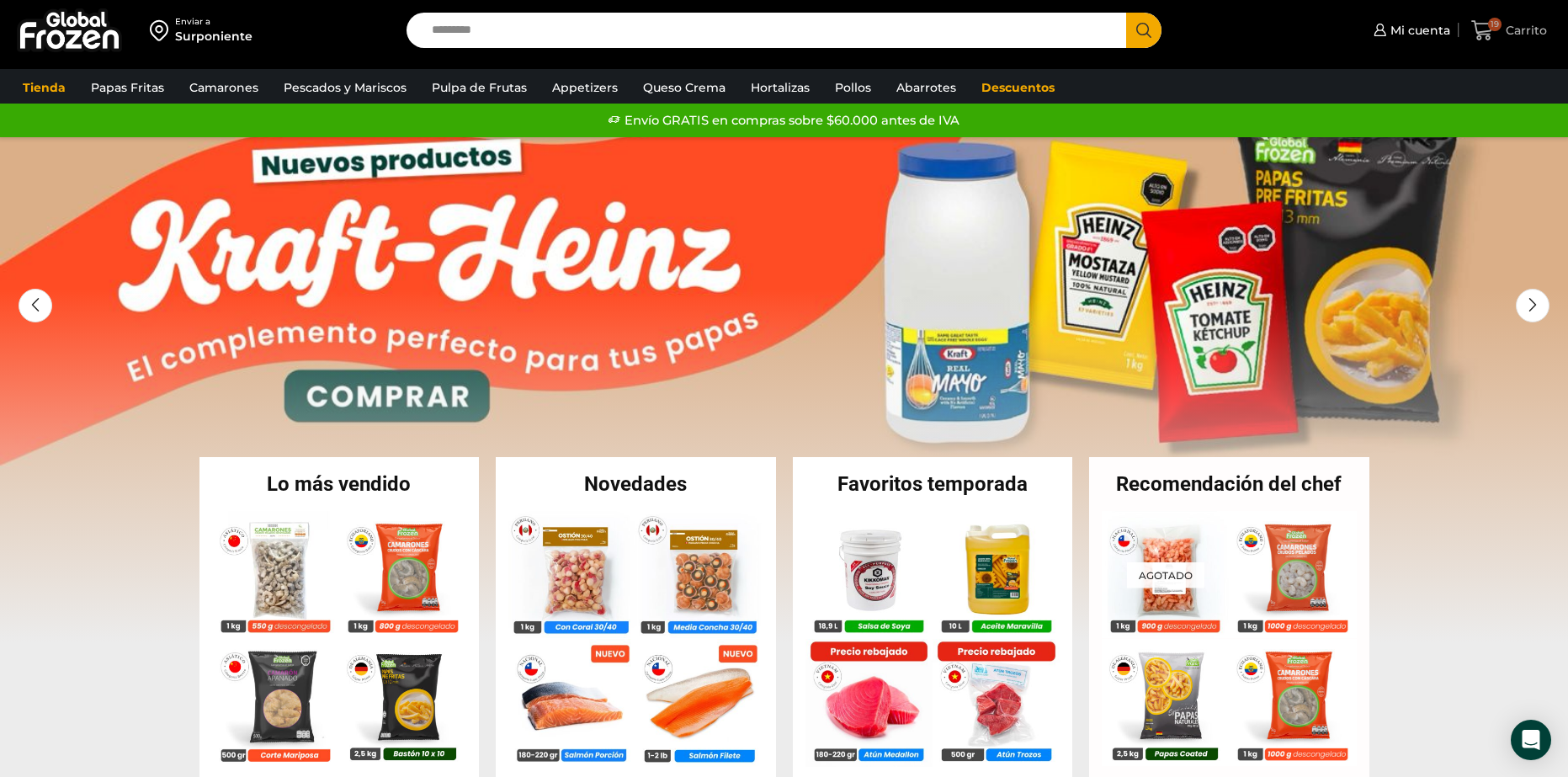
click at [1499, 27] on span "19" at bounding box center [1495, 24] width 13 height 13
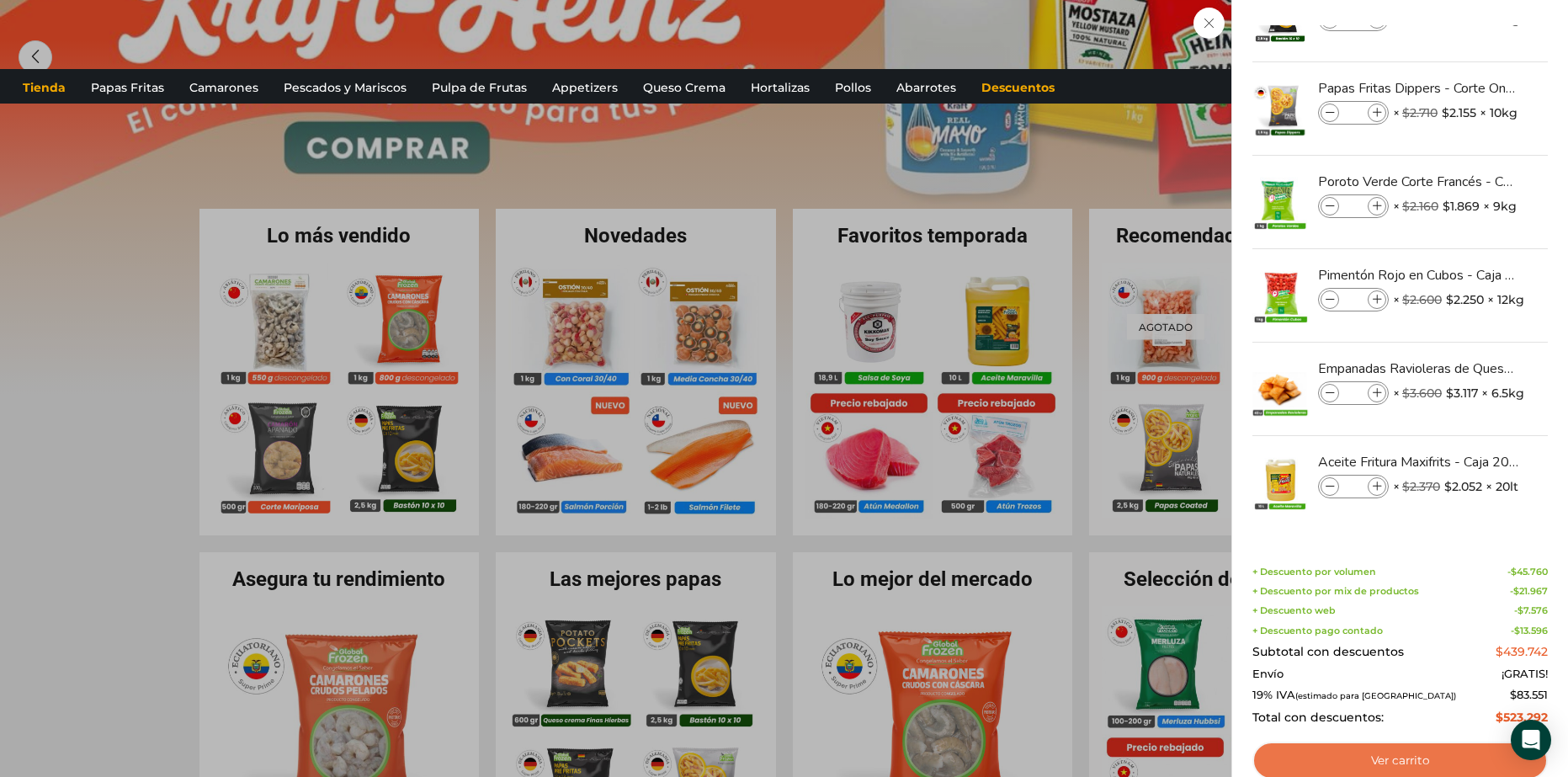
scroll to position [252, 0]
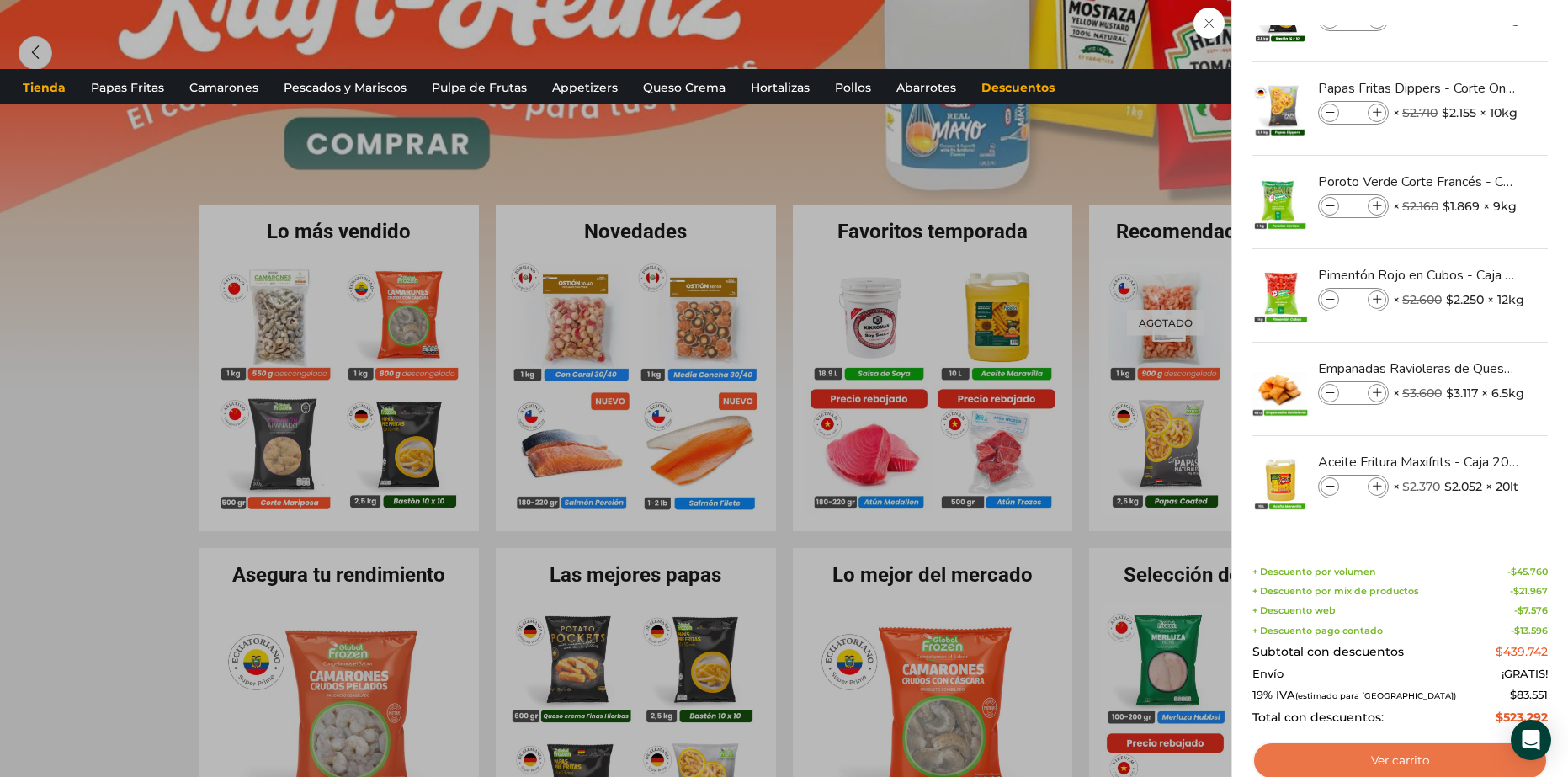
click at [1411, 756] on link "Ver carrito" at bounding box center [1400, 761] width 295 height 38
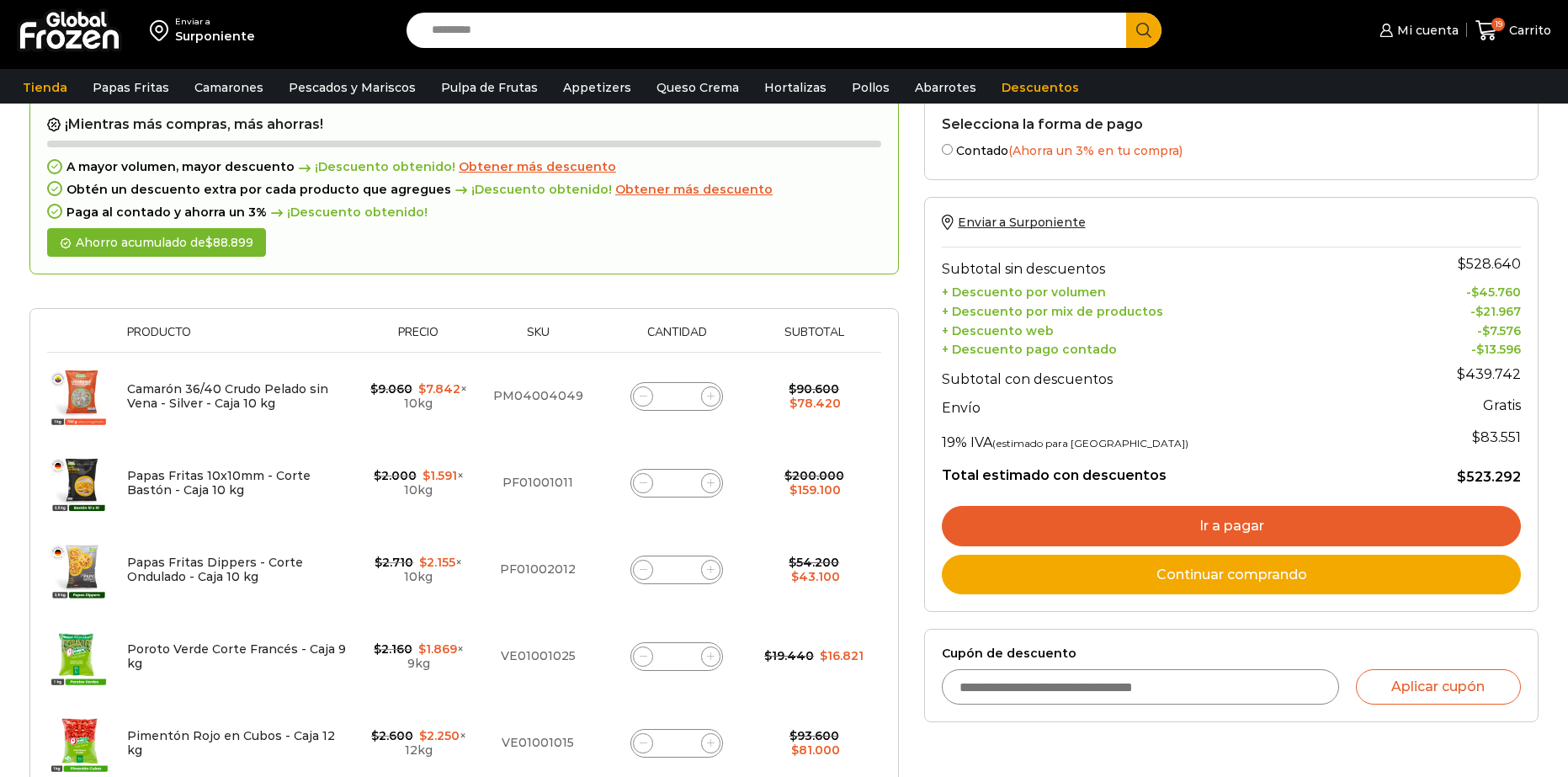
scroll to position [84, 0]
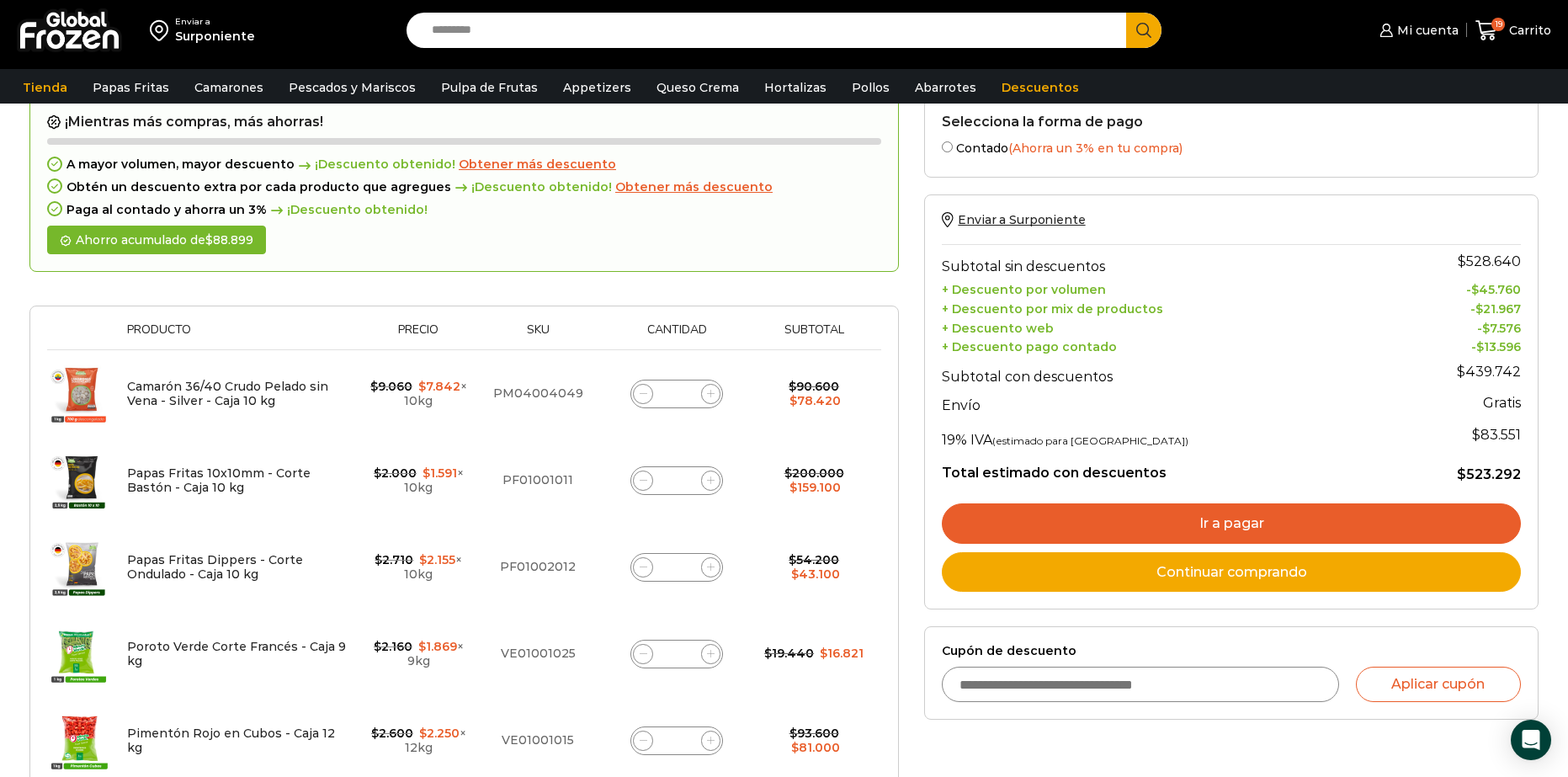
click at [1260, 520] on link "Ir a pagar" at bounding box center [1232, 523] width 579 height 40
click at [1254, 517] on link "Ir a pagar" at bounding box center [1232, 523] width 579 height 40
click at [1303, 523] on link "Ir a pagar" at bounding box center [1232, 523] width 579 height 40
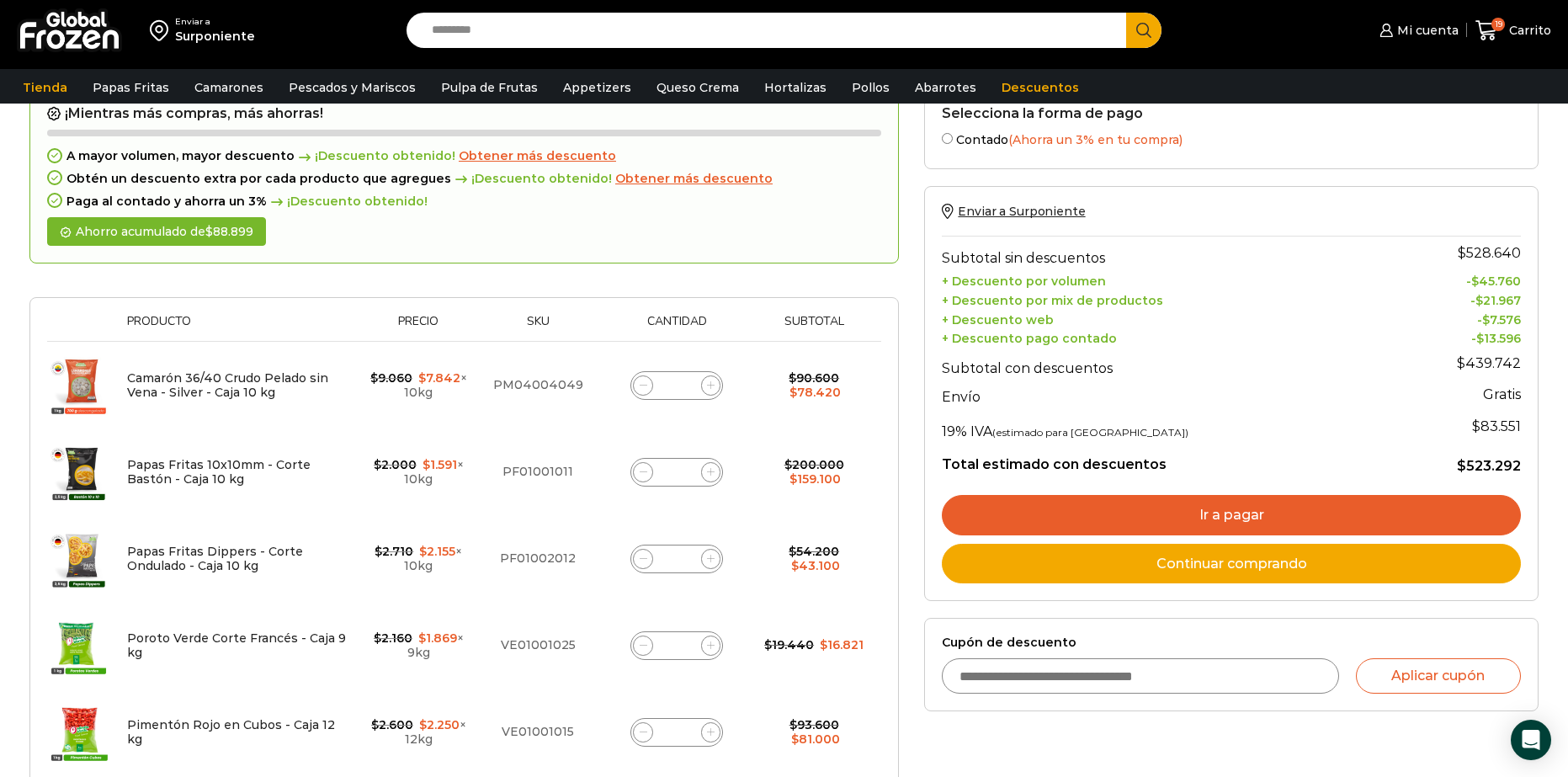
scroll to position [483, 0]
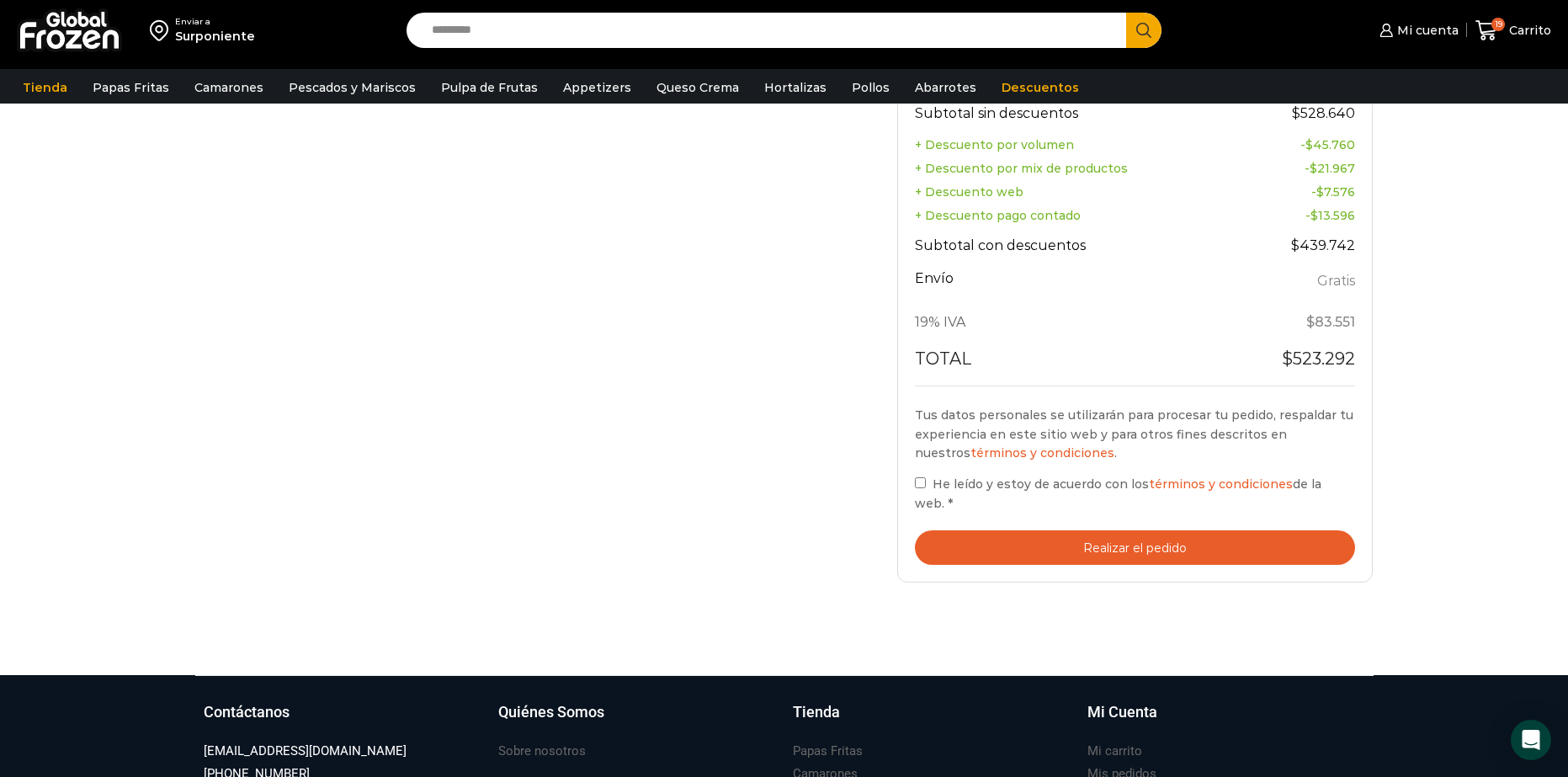
scroll to position [926, 0]
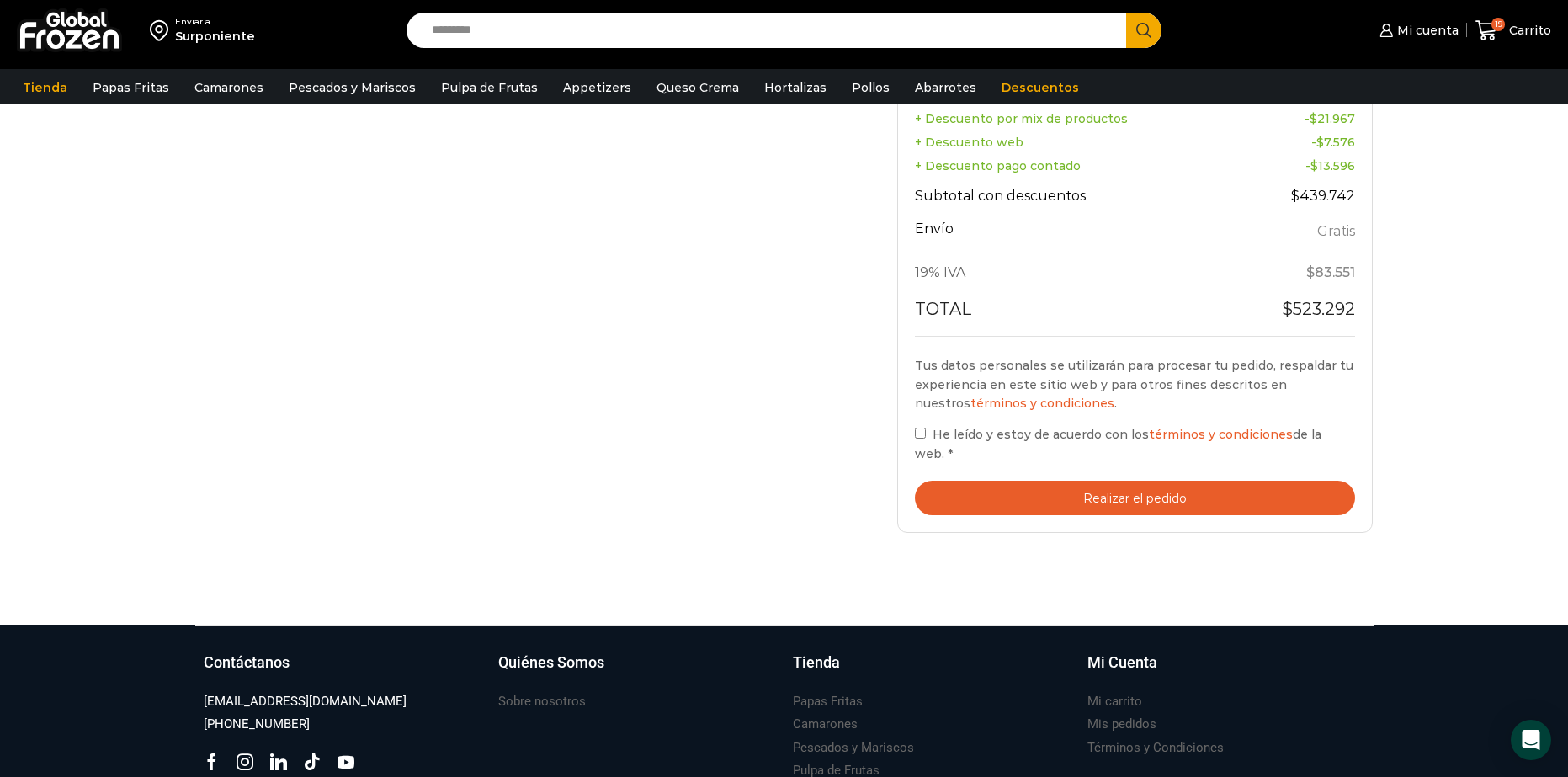
click at [1081, 480] on button "Realizar el pedido" at bounding box center [1136, 497] width 441 height 34
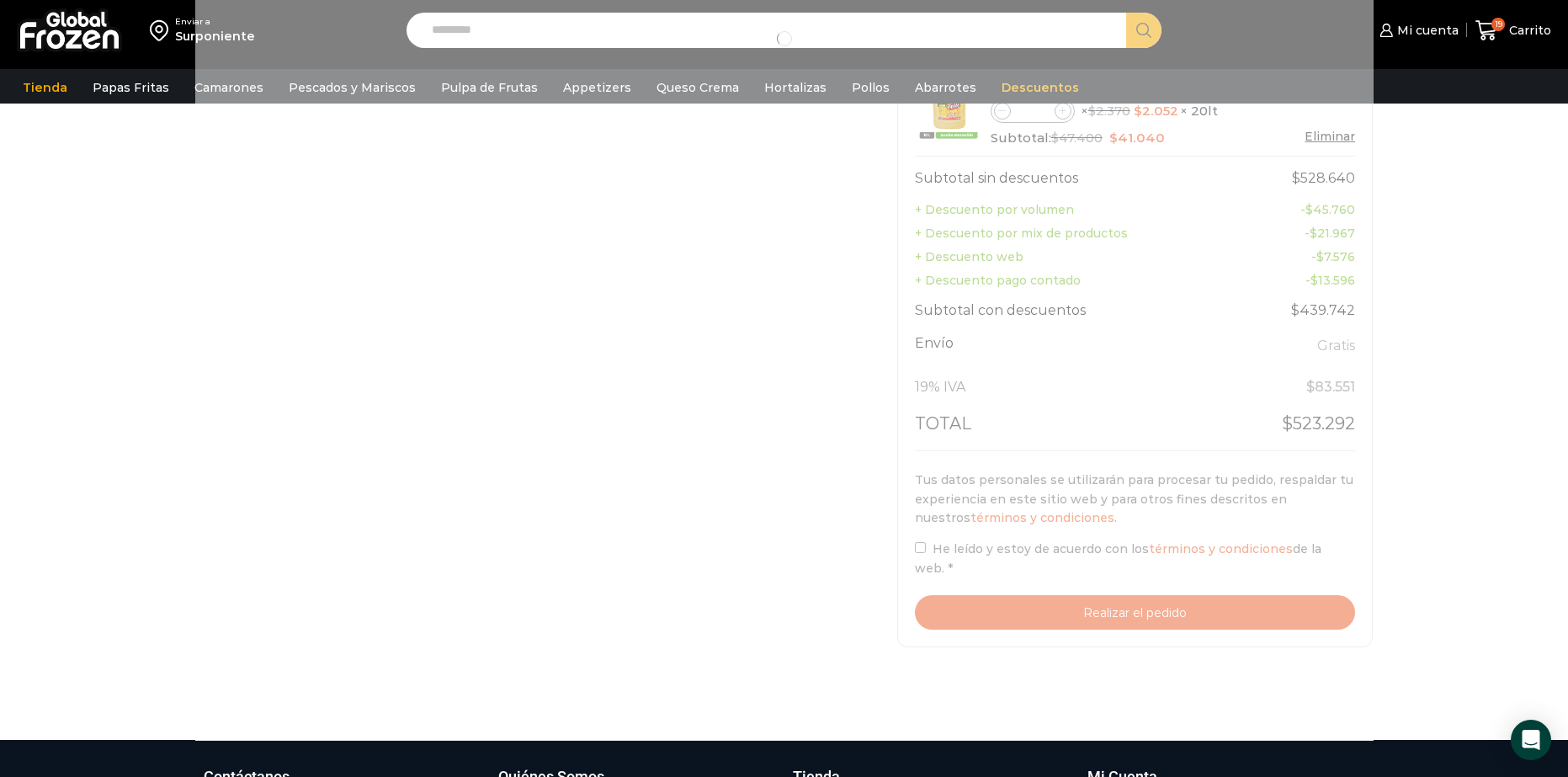
scroll to position [841, 0]
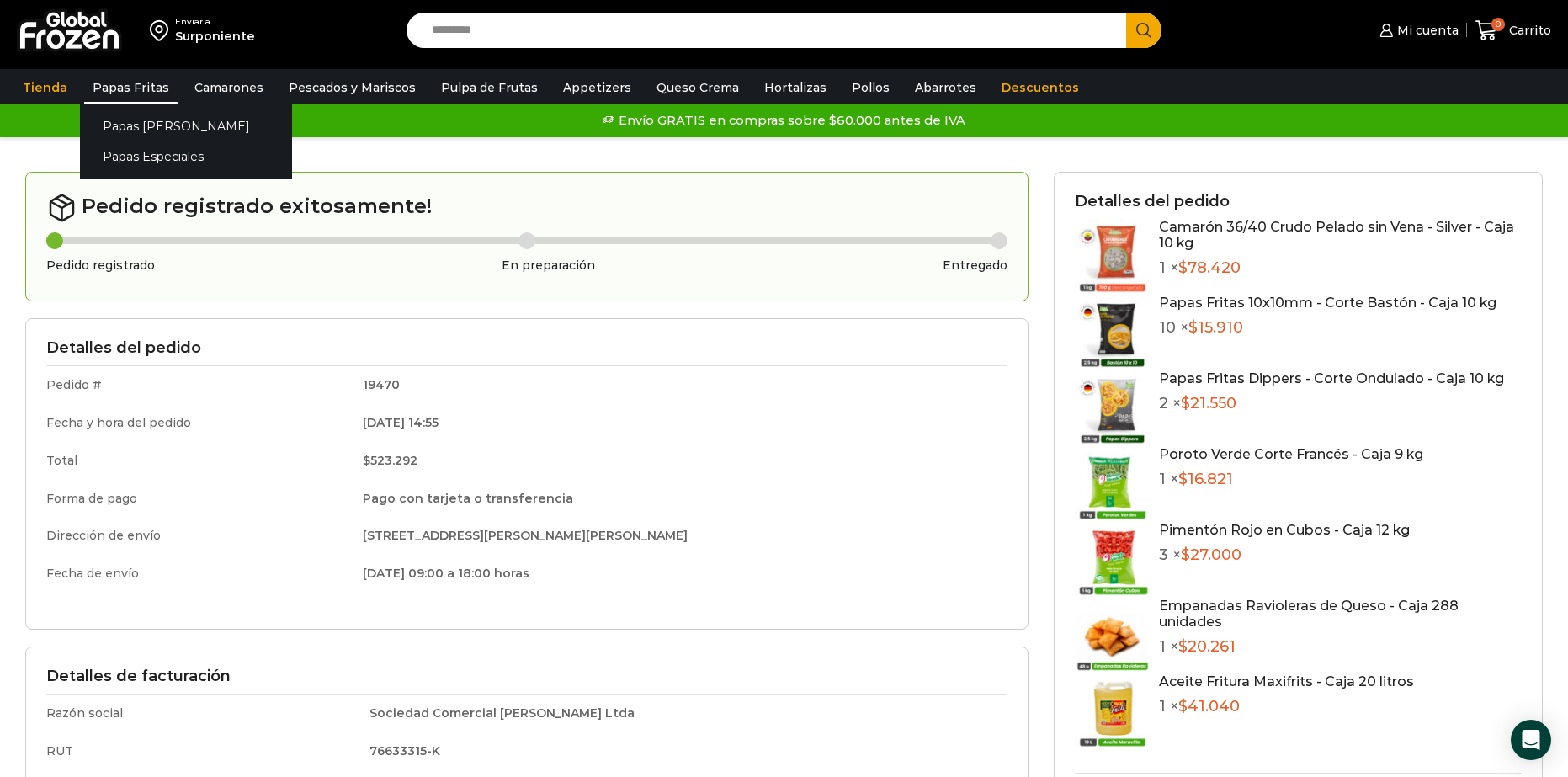
click at [104, 91] on link "Papas Fritas" at bounding box center [130, 87] width 93 height 32
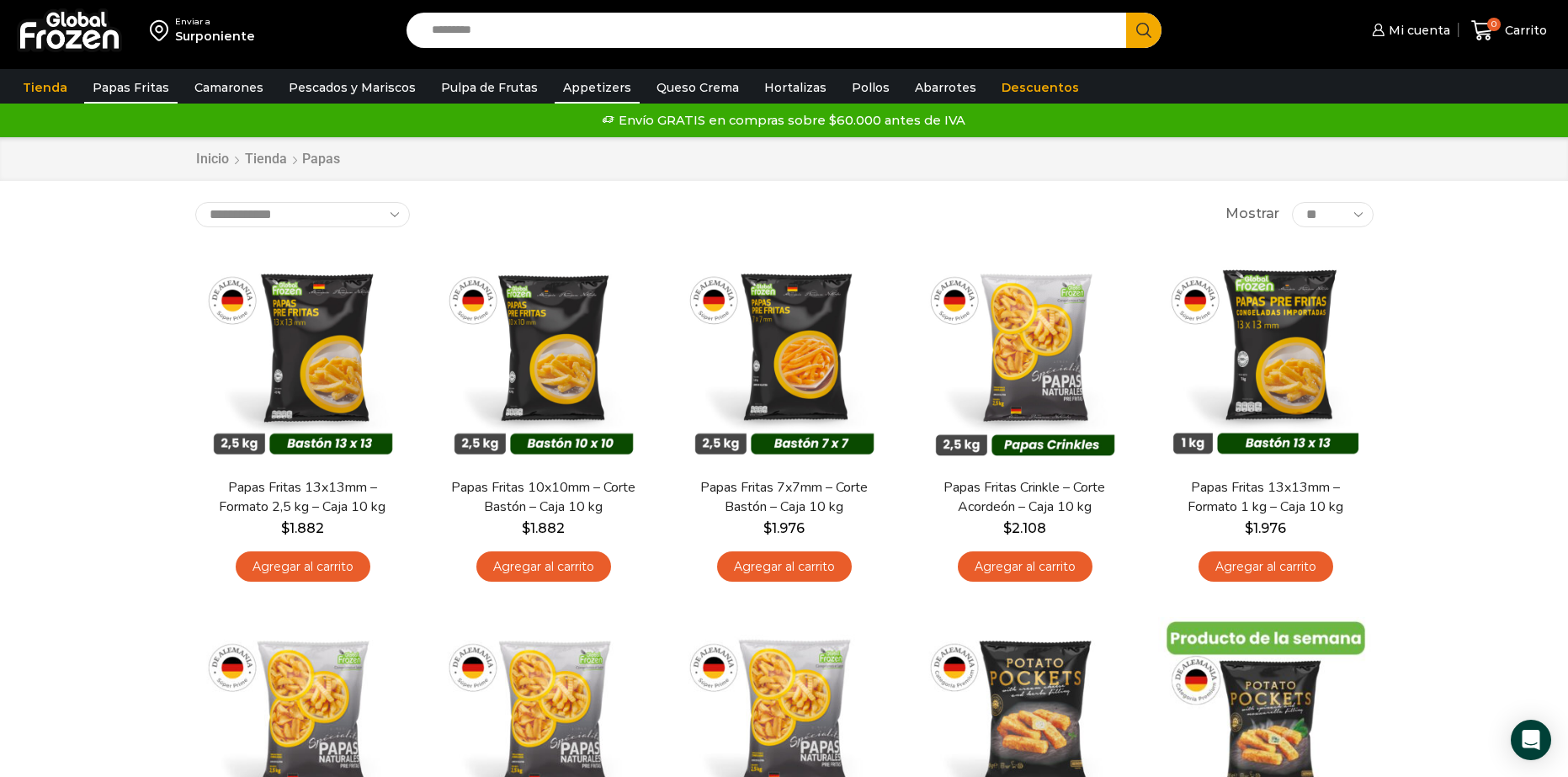
click at [606, 80] on link "Appetizers" at bounding box center [597, 87] width 85 height 32
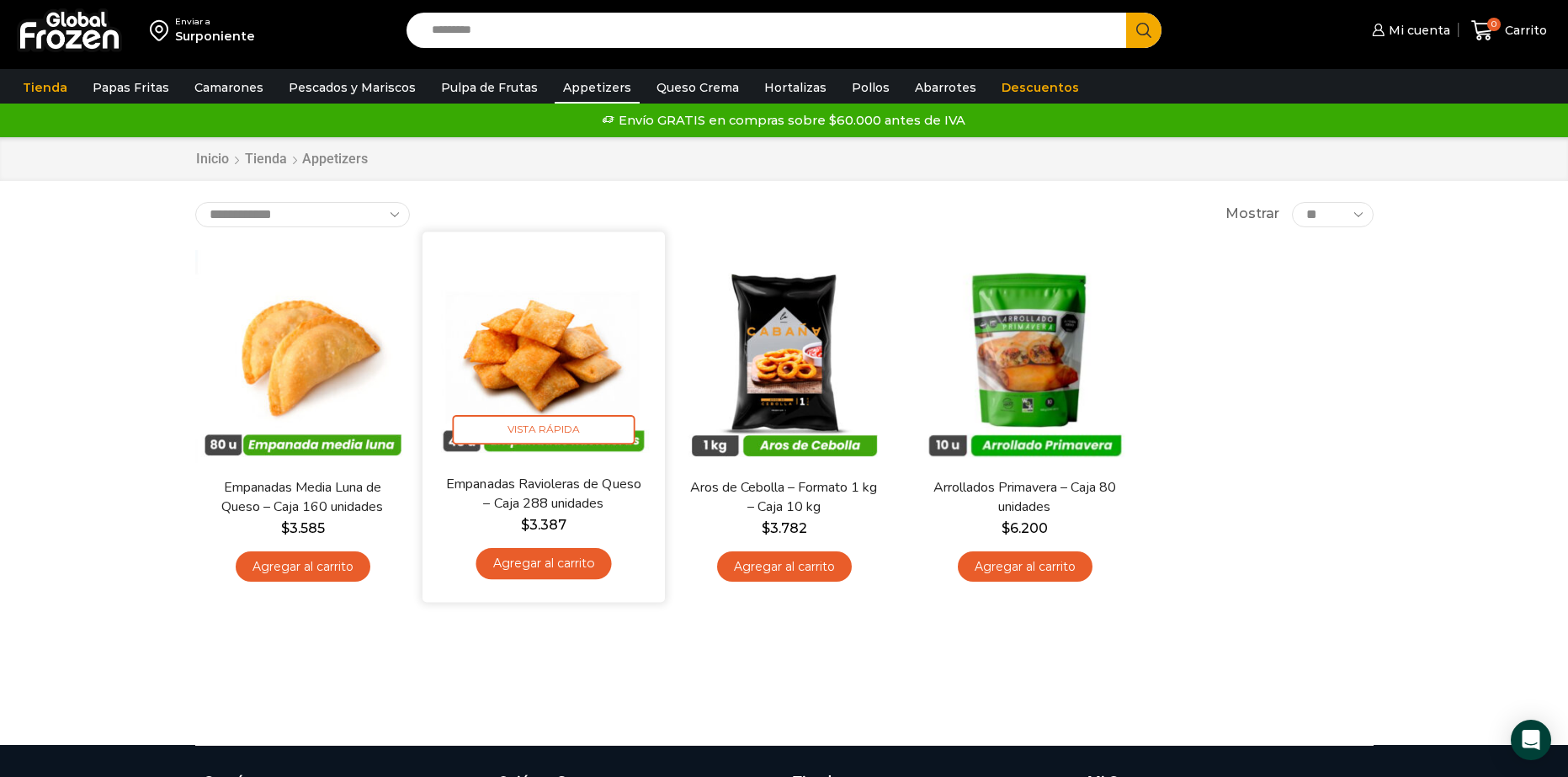
click at [581, 563] on link "Agregar al carrito" at bounding box center [542, 563] width 135 height 31
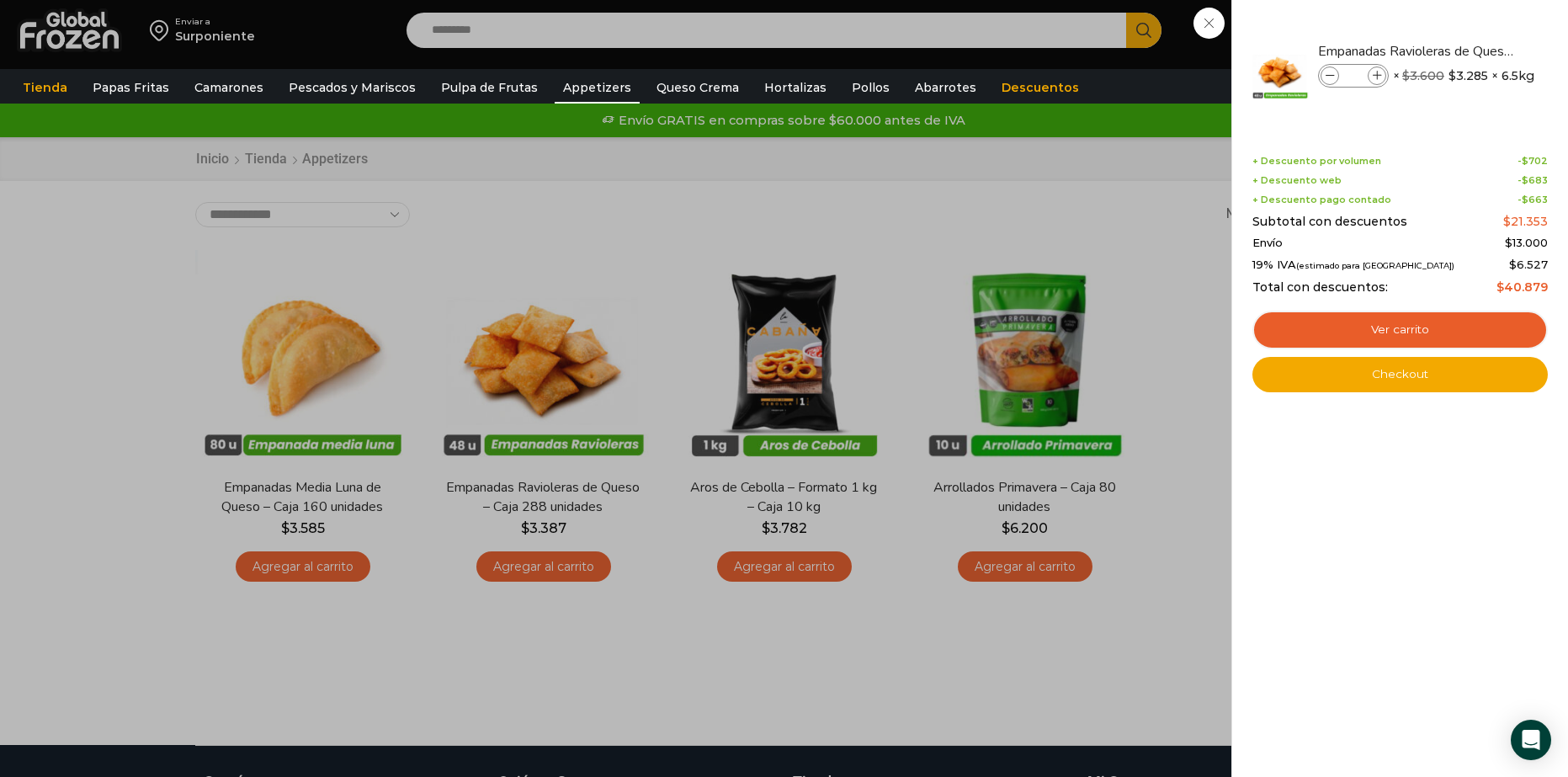
click at [1467, 51] on div "1 [GEOGRAPHIC_DATA] 1 1 Shopping Cart *" at bounding box center [1510, 30] width 84 height 39
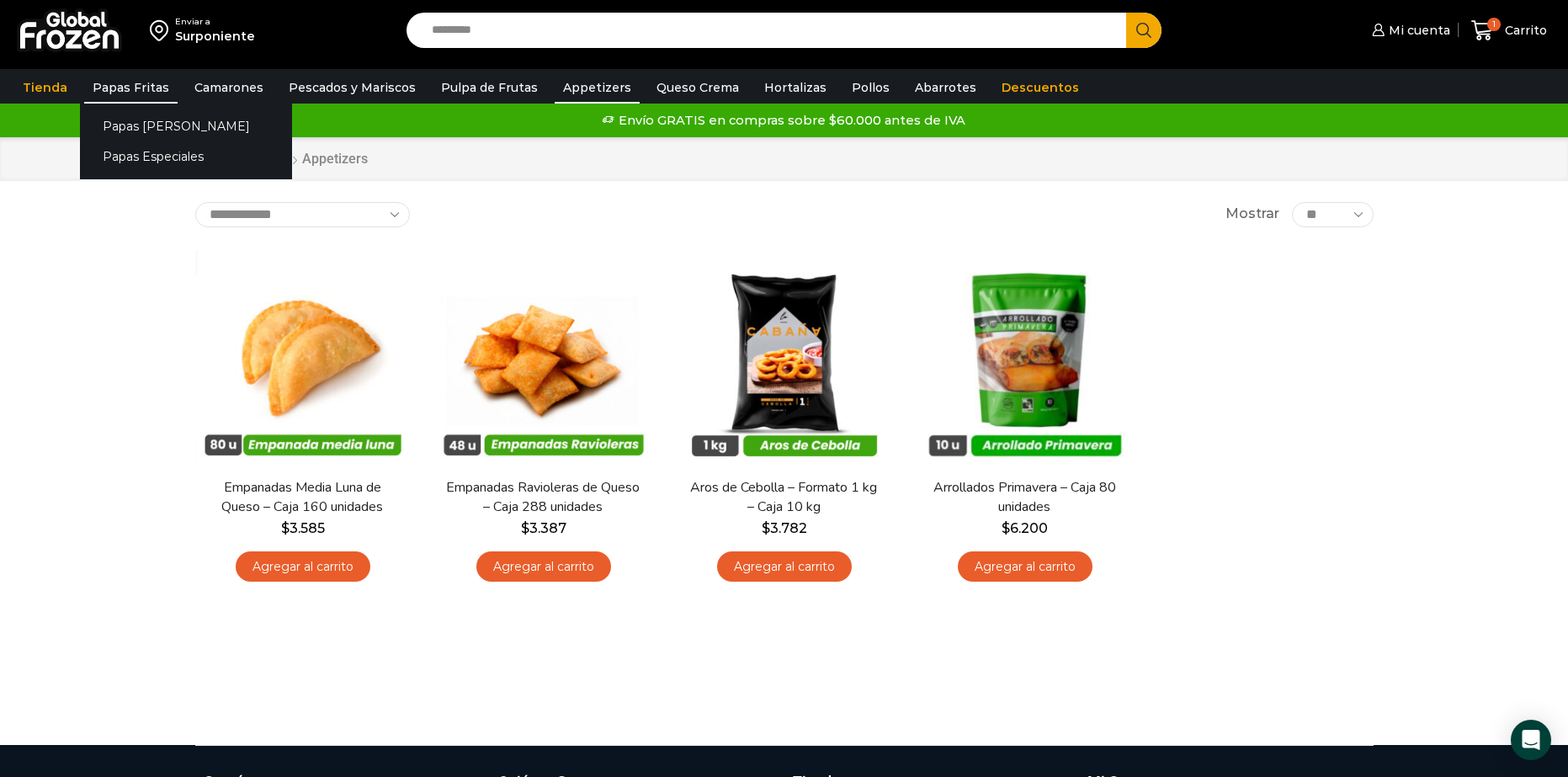
click at [140, 84] on link "Papas Fritas" at bounding box center [130, 87] width 93 height 32
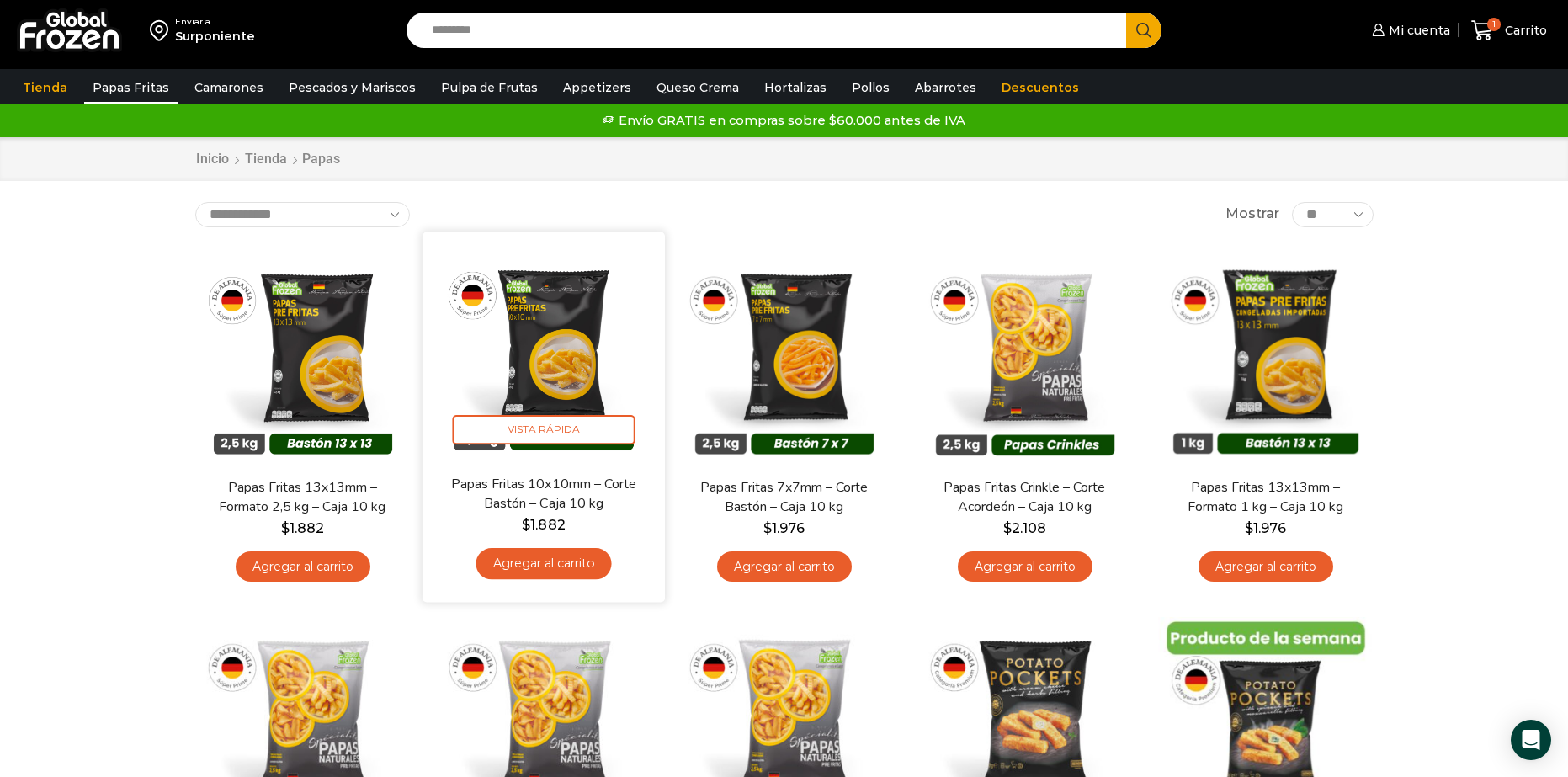
click at [564, 560] on link "Agregar al carrito" at bounding box center [542, 563] width 135 height 31
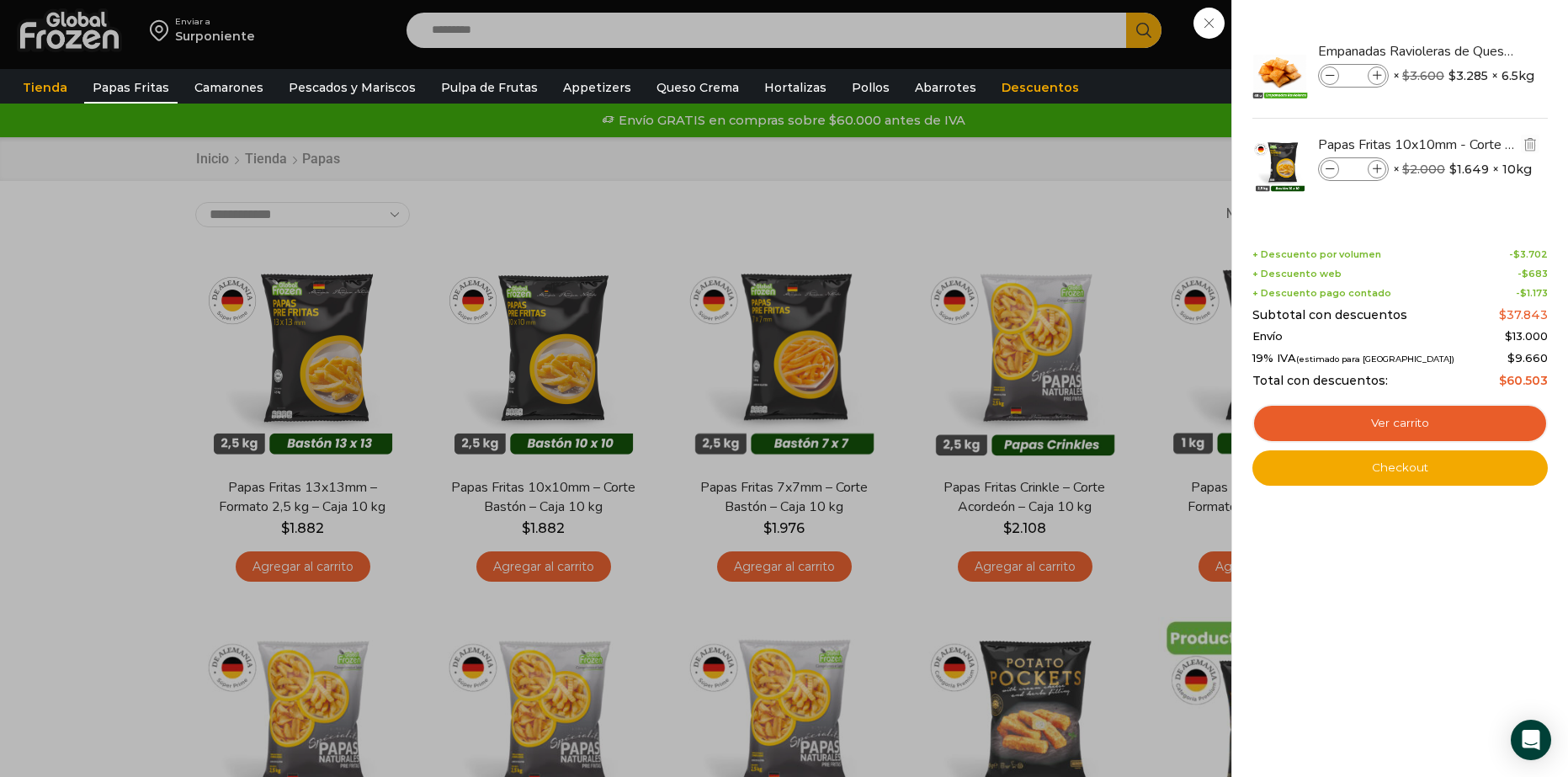
click at [1370, 170] on span at bounding box center [1376, 169] width 18 height 18
type input "*"
click at [1467, 51] on div "2 [GEOGRAPHIC_DATA] 2 2 Shopping Cart *" at bounding box center [1510, 30] width 84 height 39
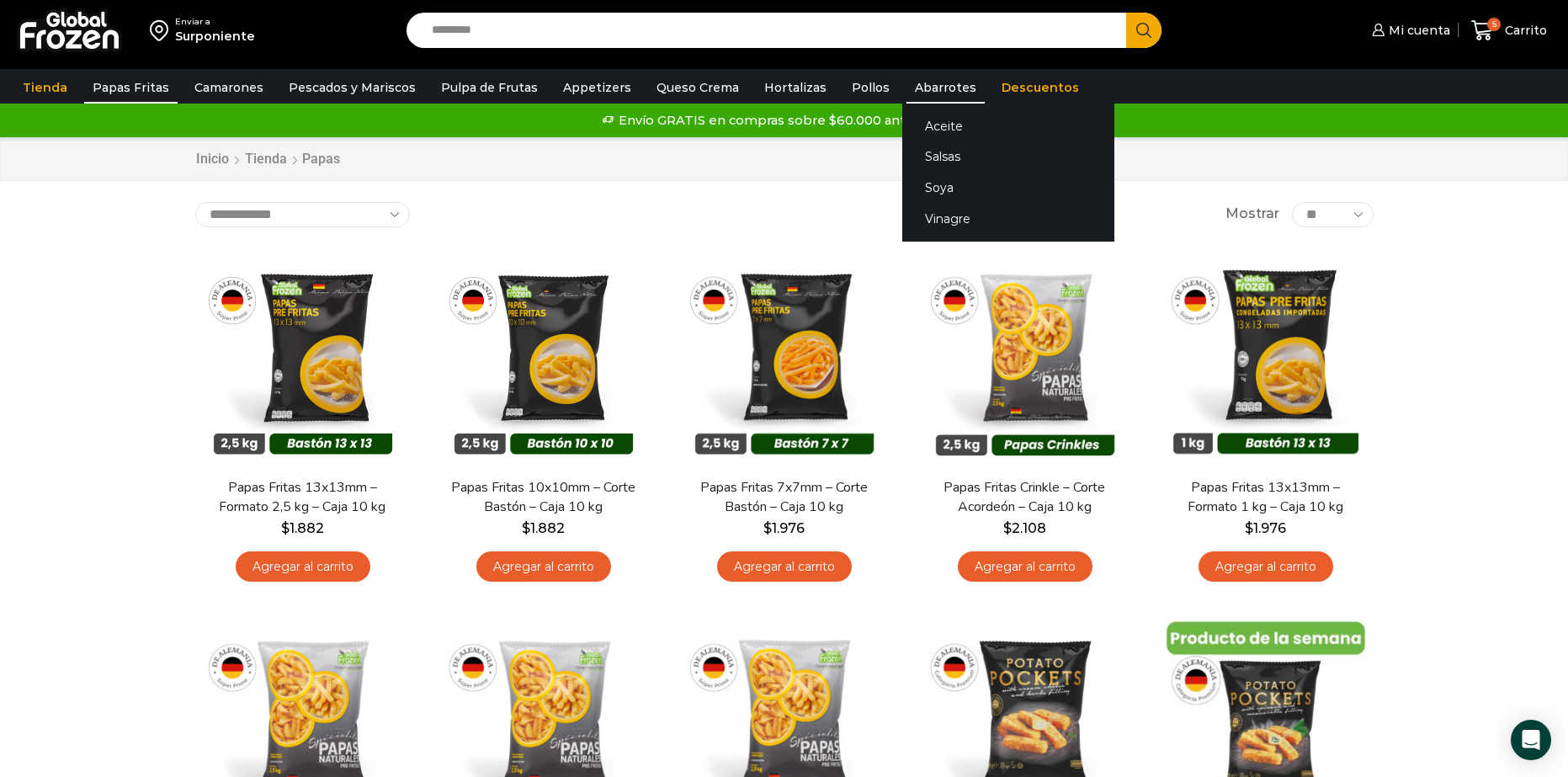
click at [919, 80] on link "Abarrotes" at bounding box center [946, 87] width 79 height 32
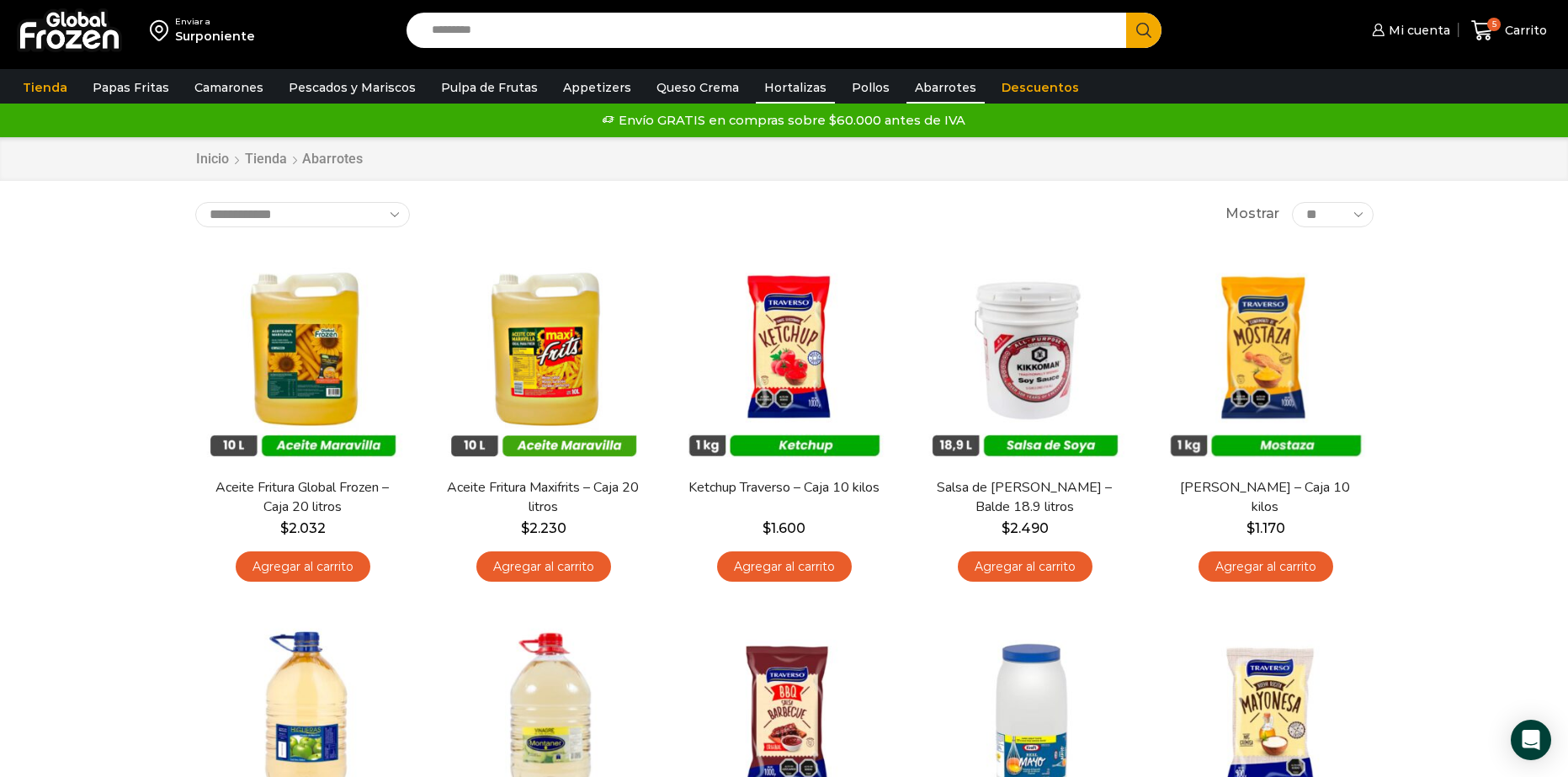
click at [779, 90] on link "Hortalizas" at bounding box center [796, 87] width 80 height 32
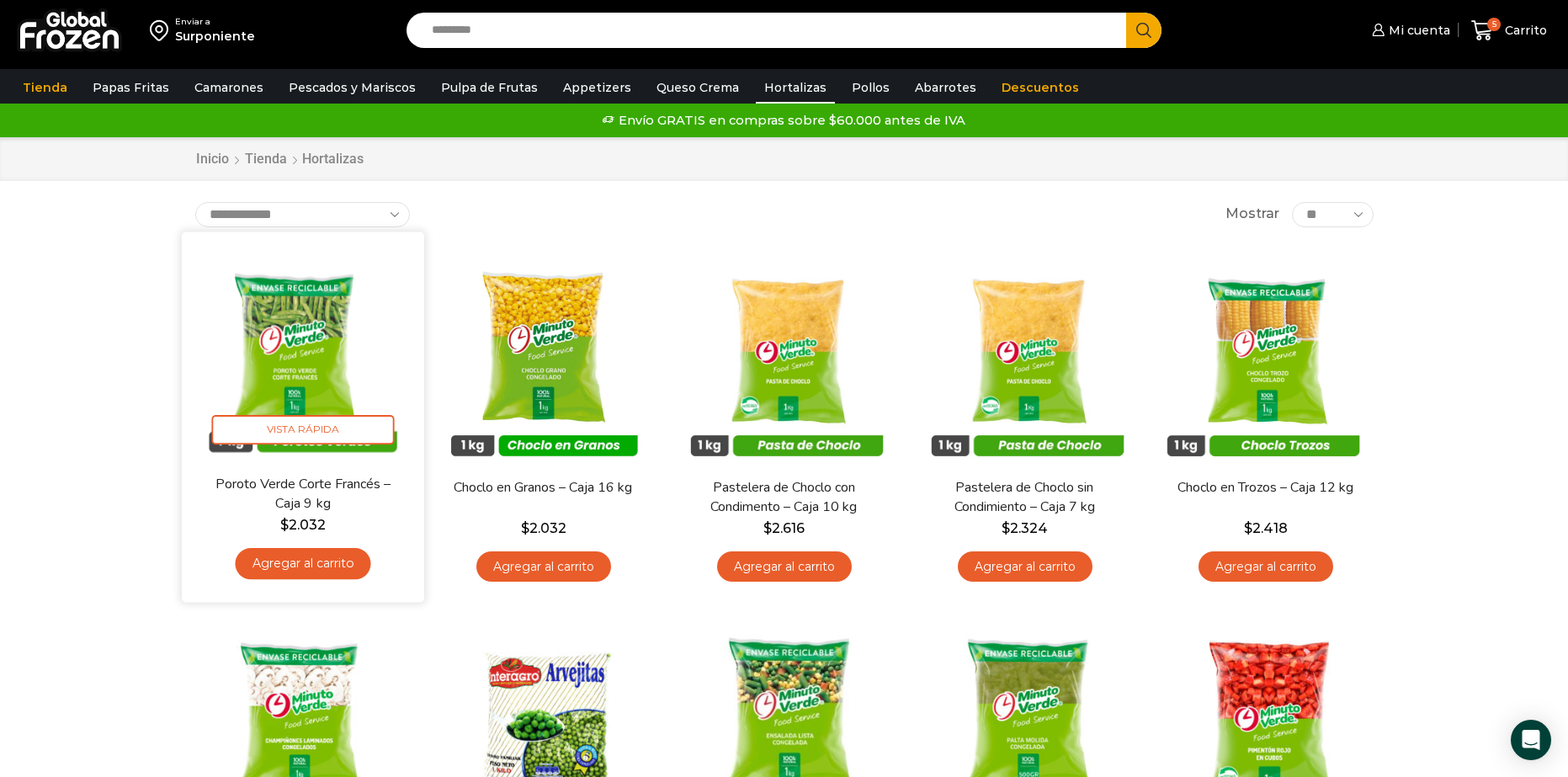
click at [308, 567] on link "Agregar al carrito" at bounding box center [302, 563] width 135 height 31
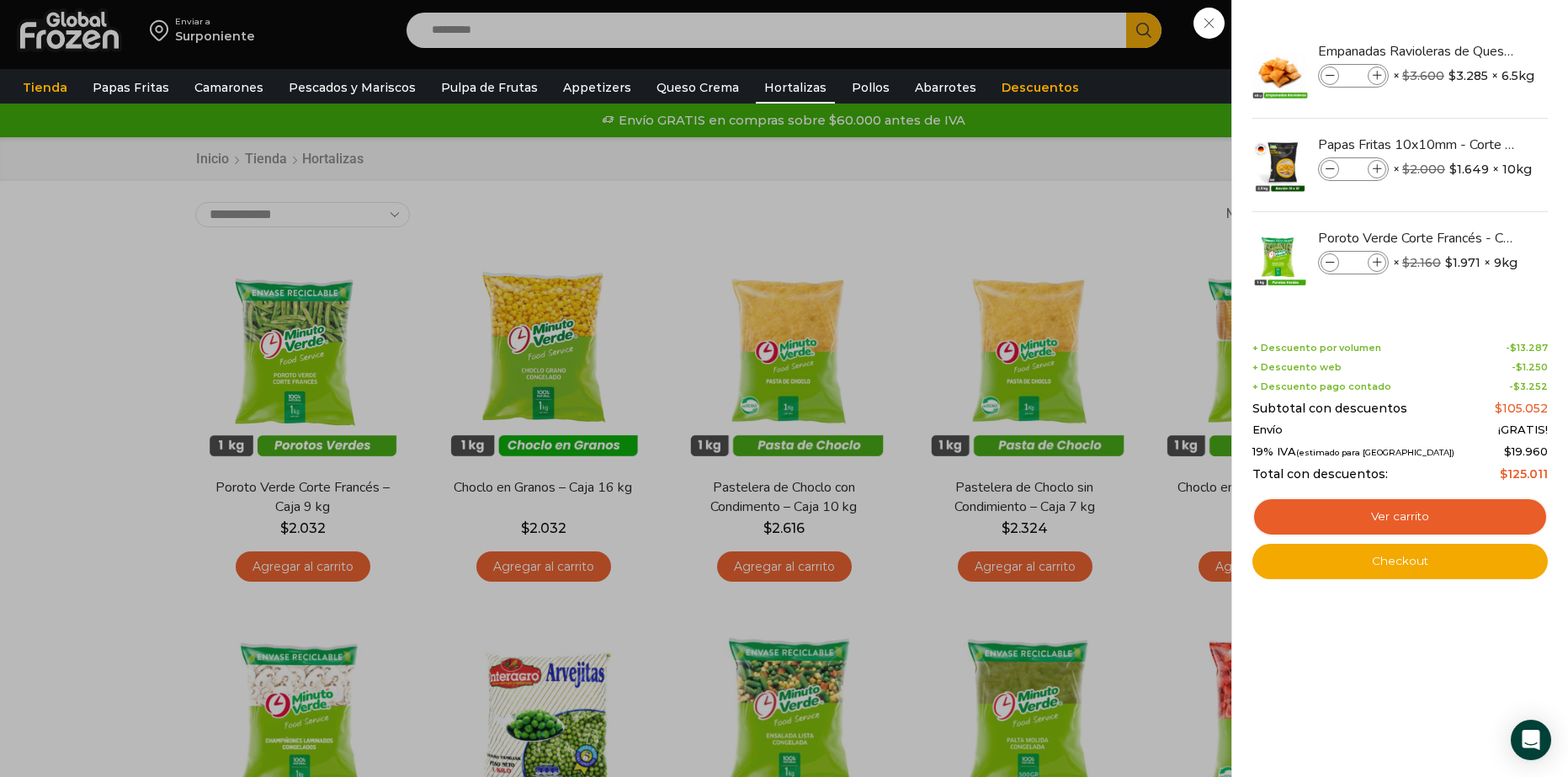
click at [1467, 51] on div "6 [GEOGRAPHIC_DATA] 6 6 Shopping Cart *" at bounding box center [1510, 30] width 84 height 39
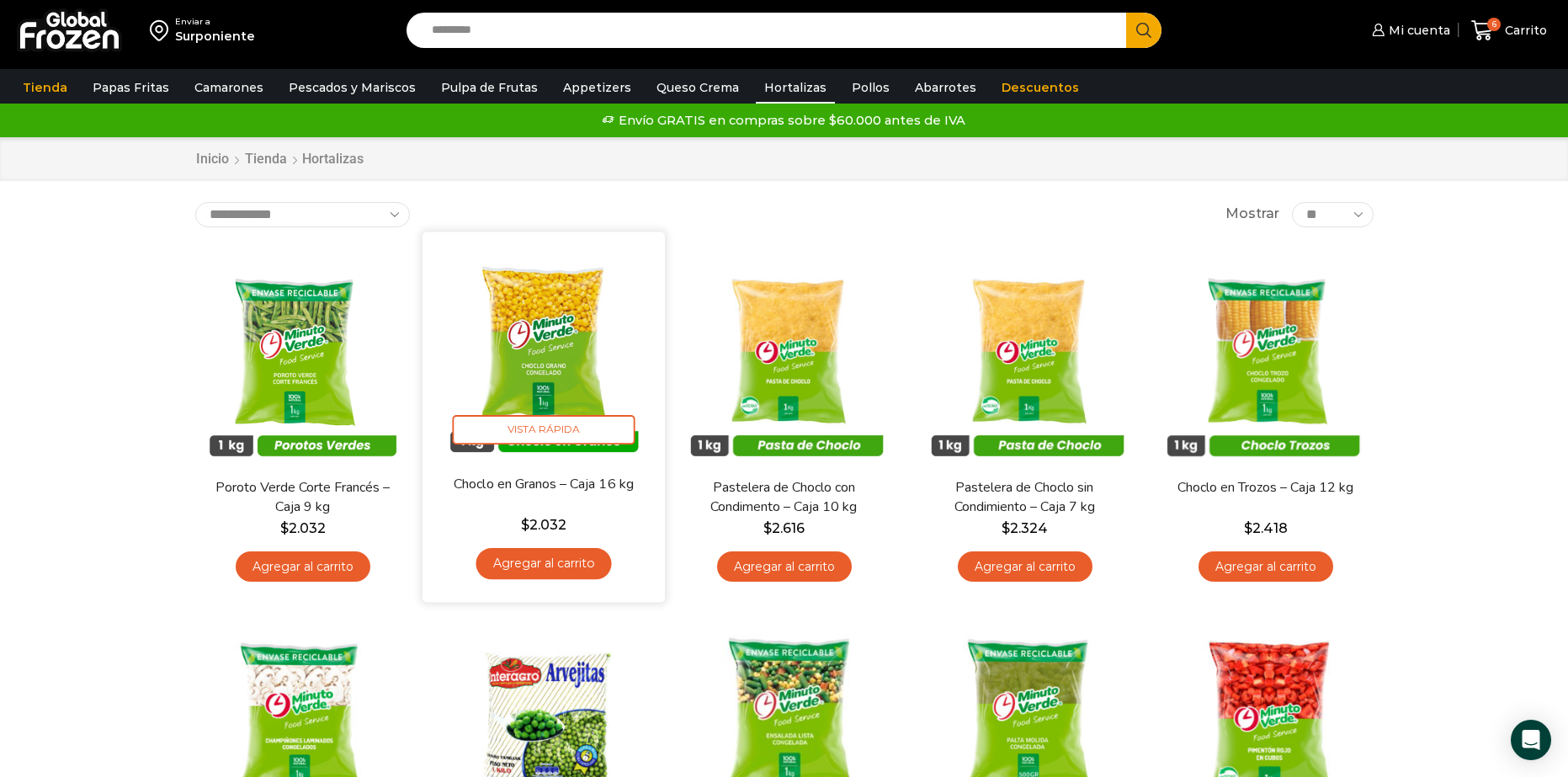
click at [556, 569] on link "Agregar al carrito" at bounding box center [542, 563] width 135 height 31
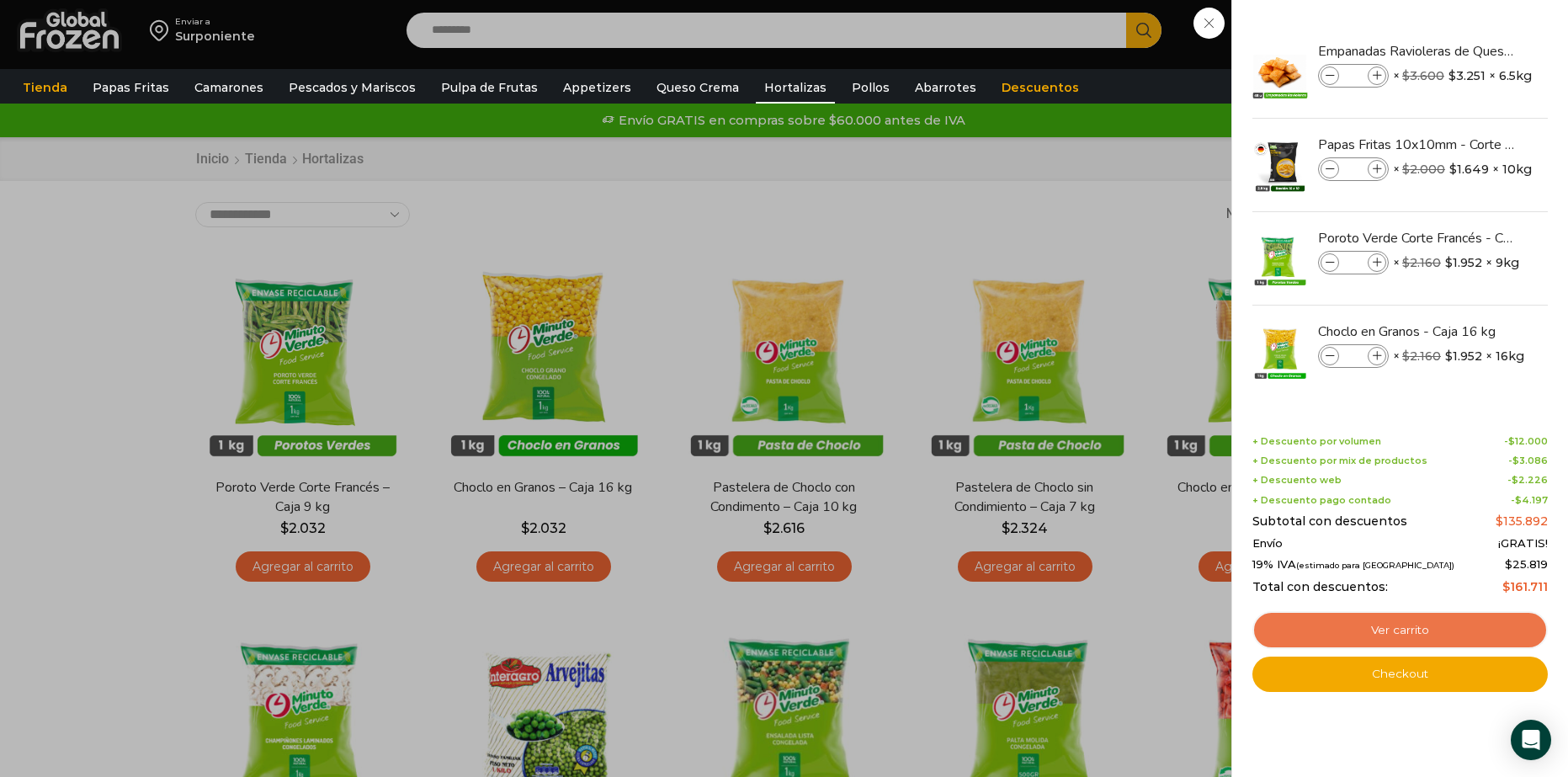
click at [1406, 632] on link "Ver carrito" at bounding box center [1400, 630] width 295 height 38
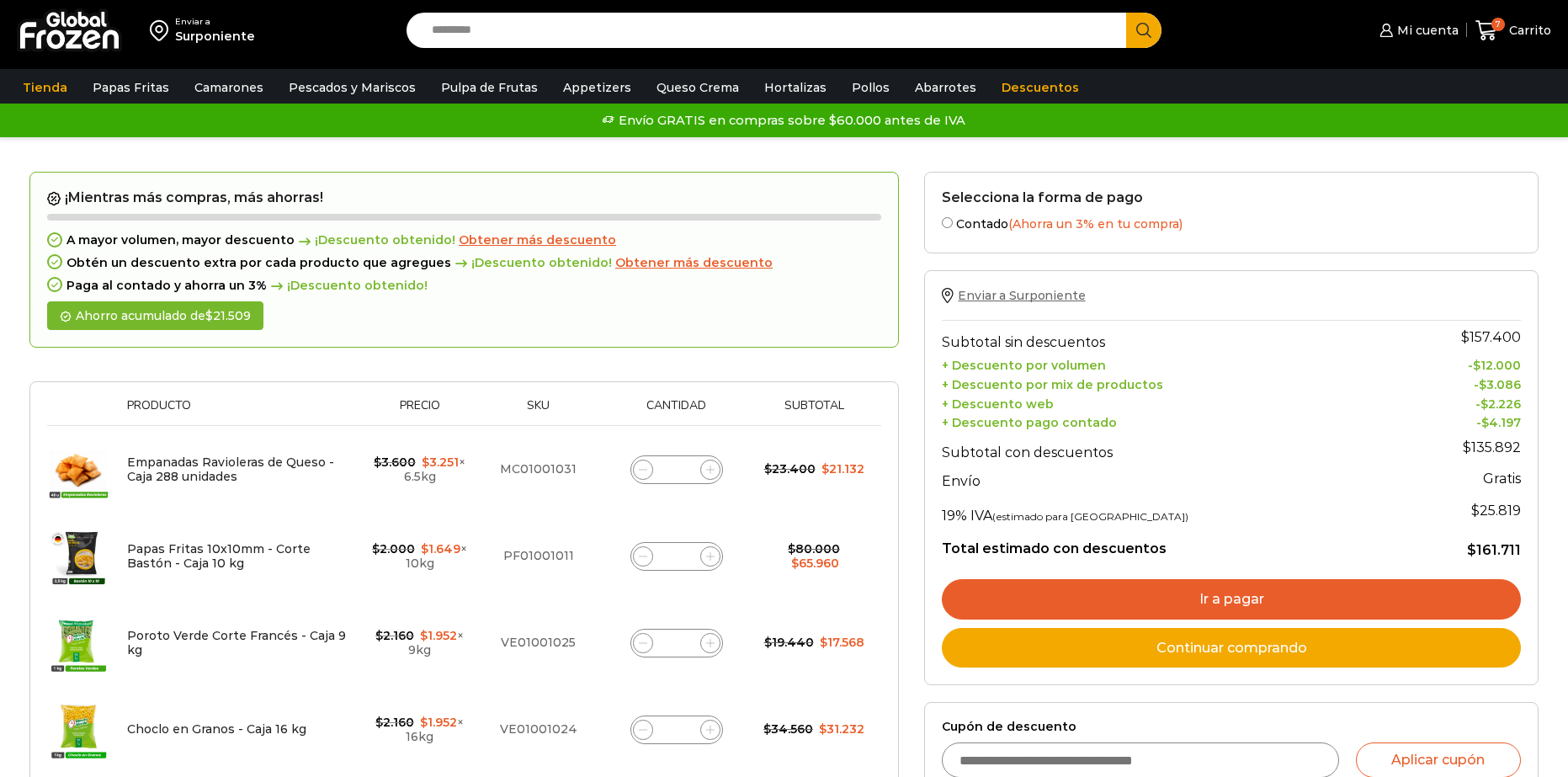
click at [1050, 298] on span "Enviar a Surponiente" at bounding box center [1021, 295] width 127 height 15
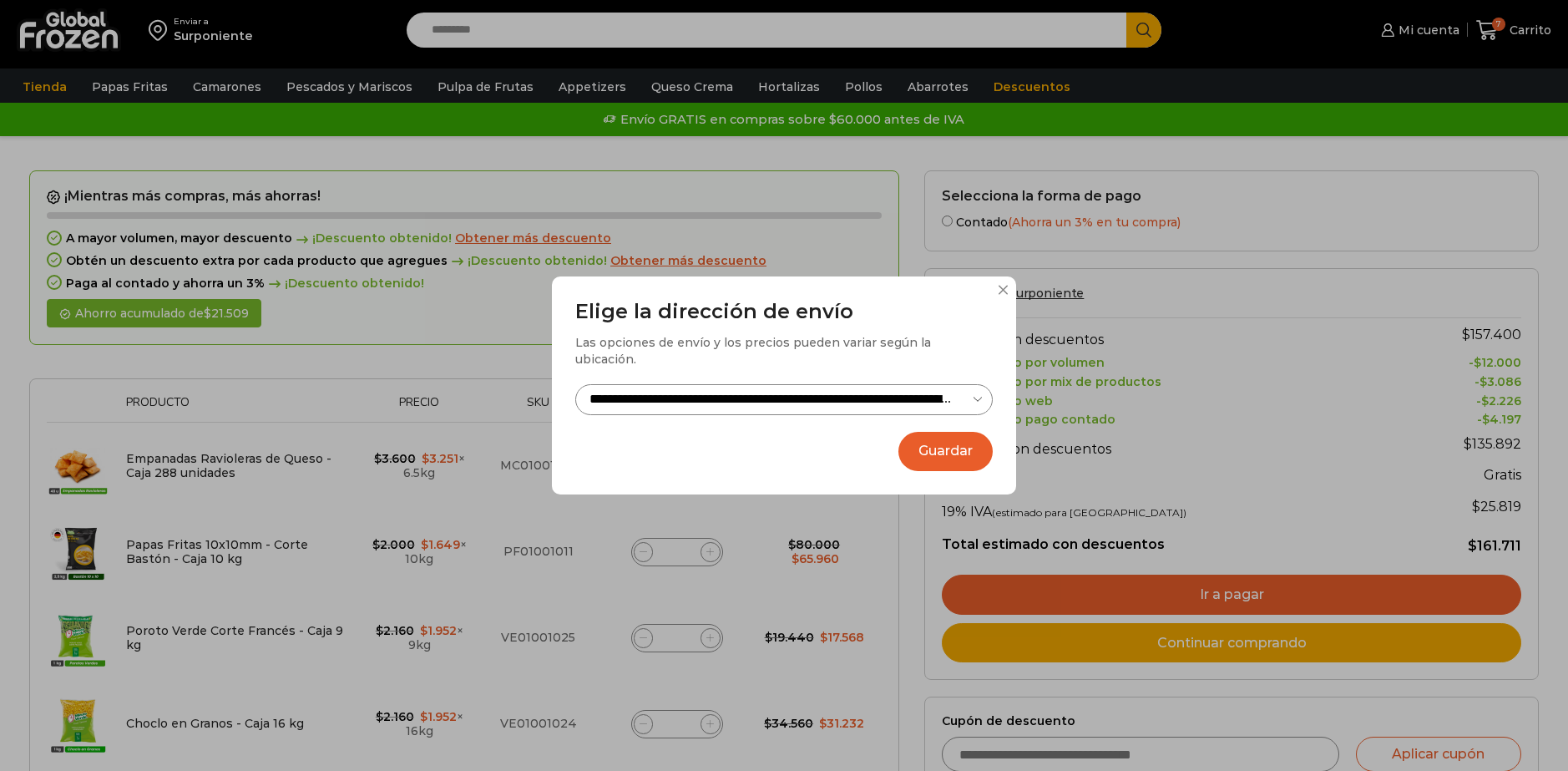
click at [978, 390] on select "**********" at bounding box center [784, 399] width 417 height 30
select select "**********"
click at [575, 384] on select "**********" at bounding box center [784, 399] width 417 height 30
click at [932, 440] on button "Guardar" at bounding box center [945, 451] width 94 height 39
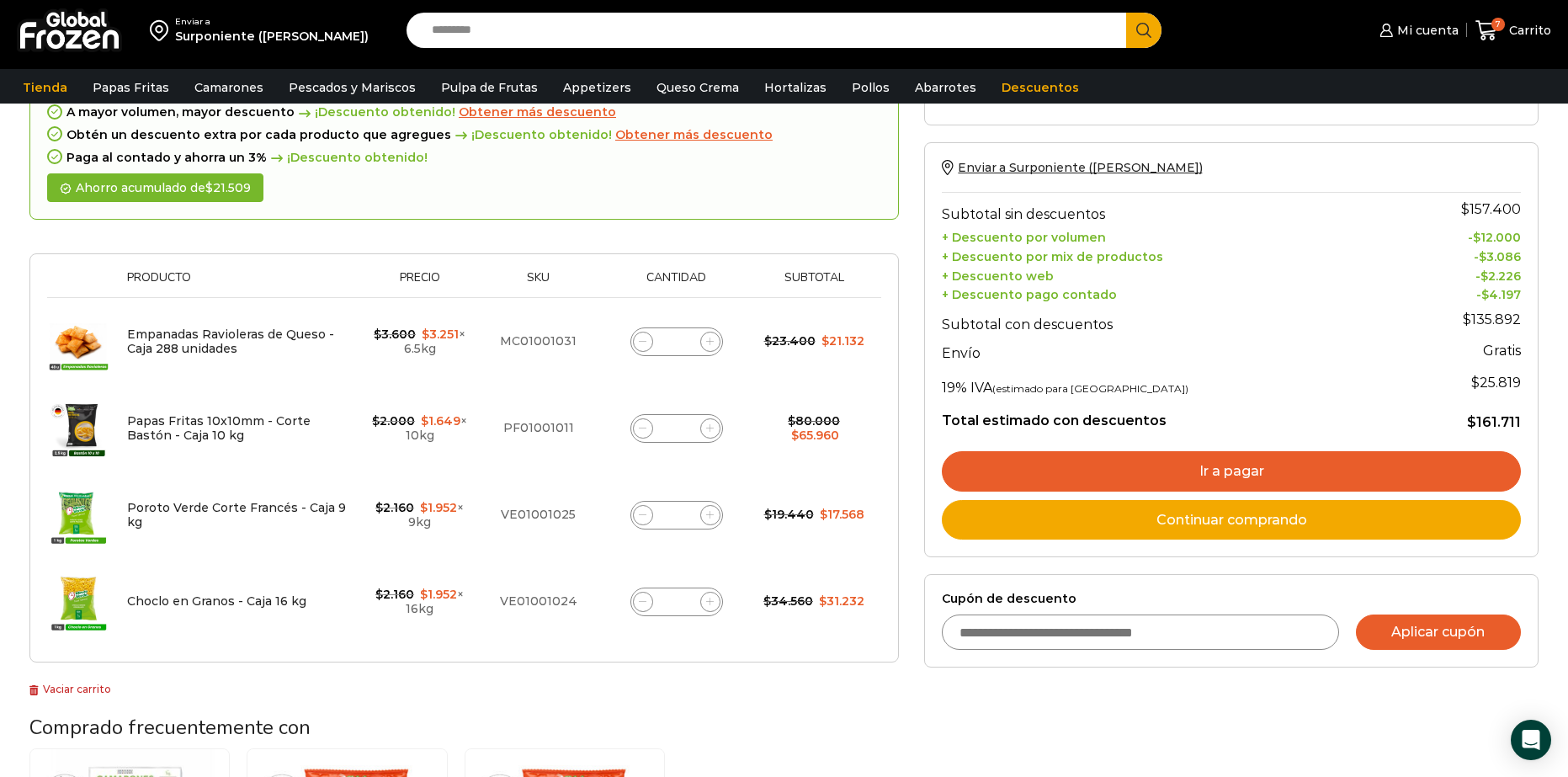
scroll to position [84, 0]
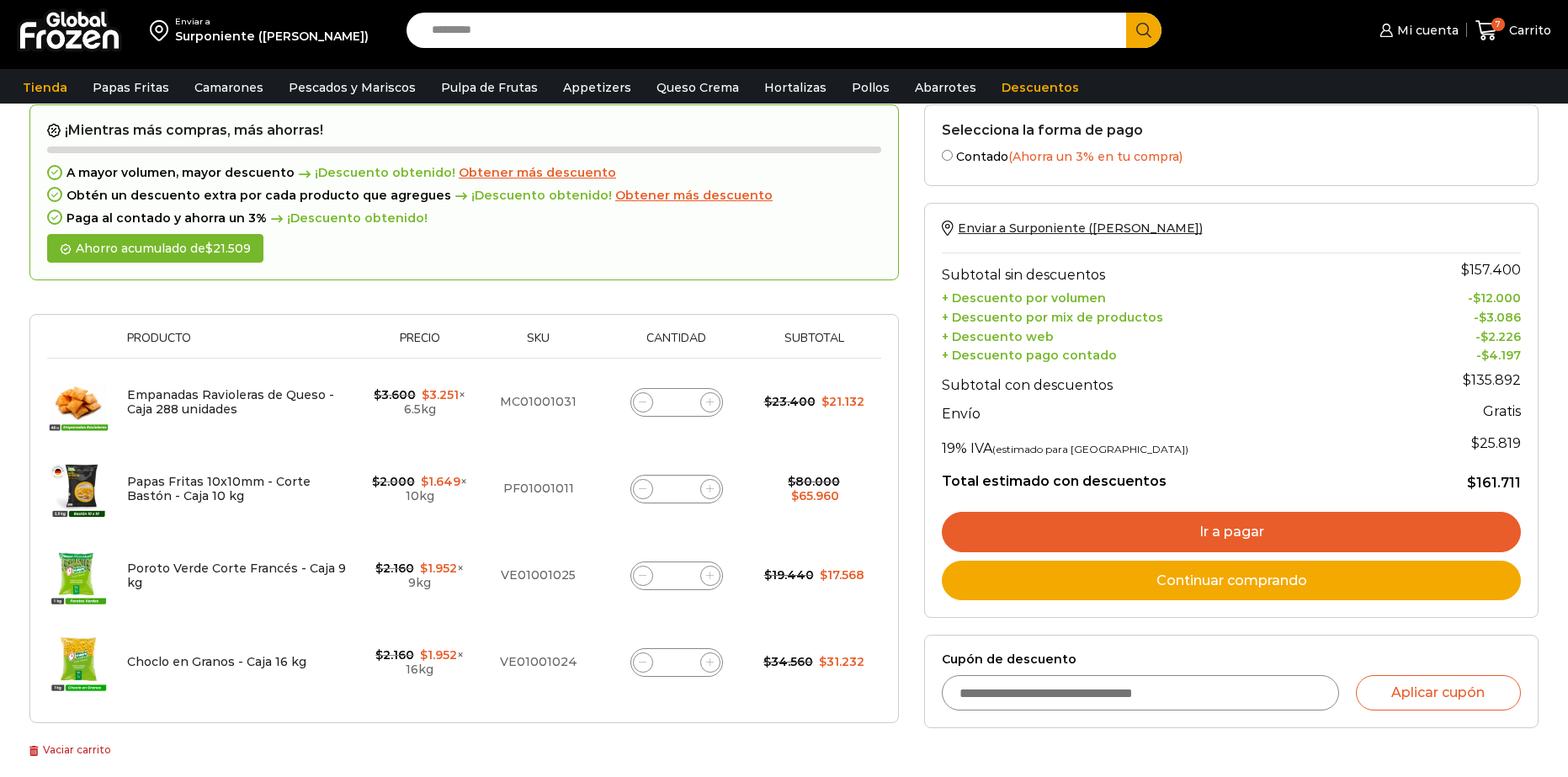
click at [1209, 527] on link "Ir a pagar" at bounding box center [1232, 532] width 579 height 40
click at [1214, 527] on link "Ir a pagar" at bounding box center [1232, 532] width 579 height 40
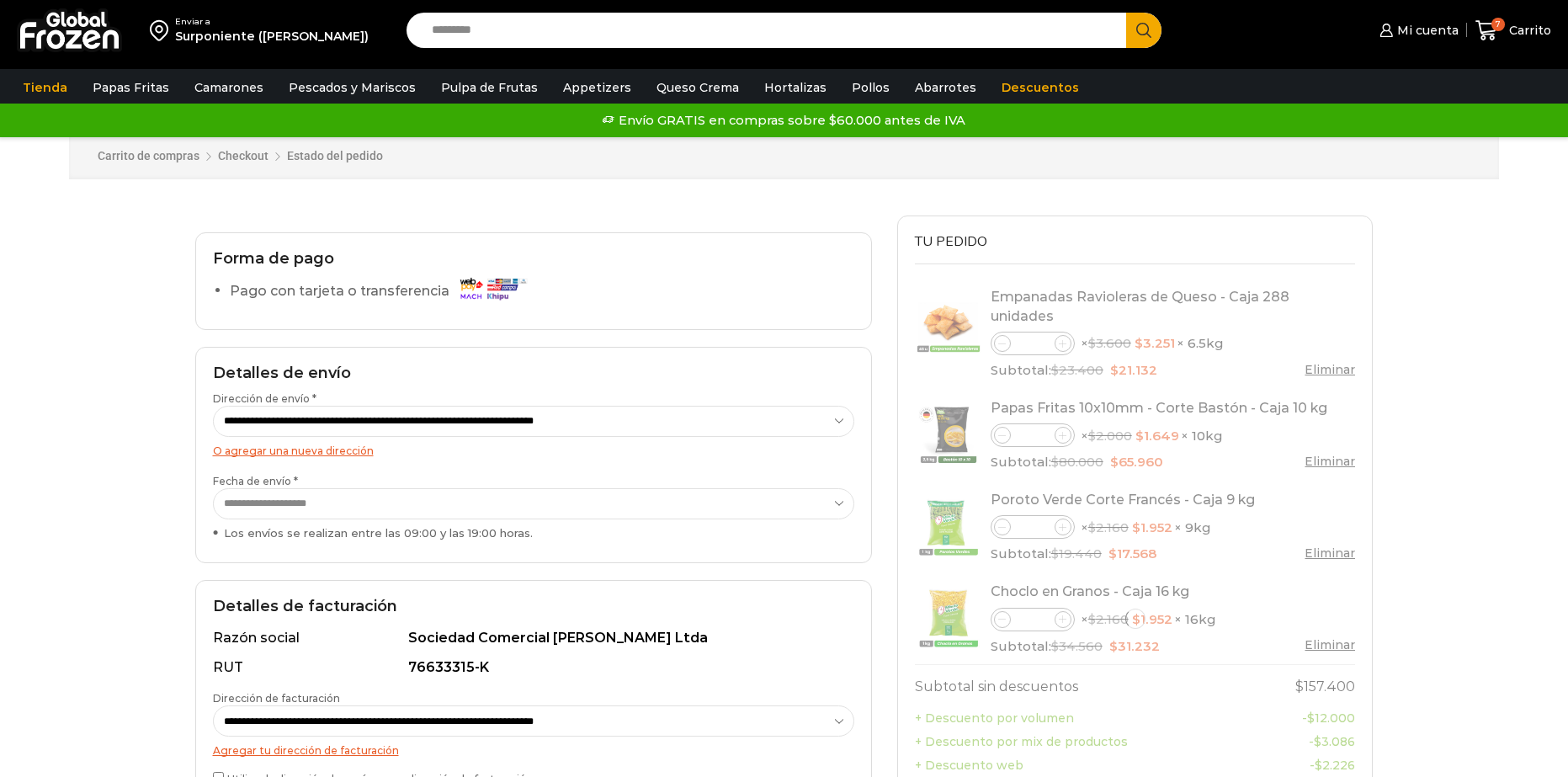
select select "*"
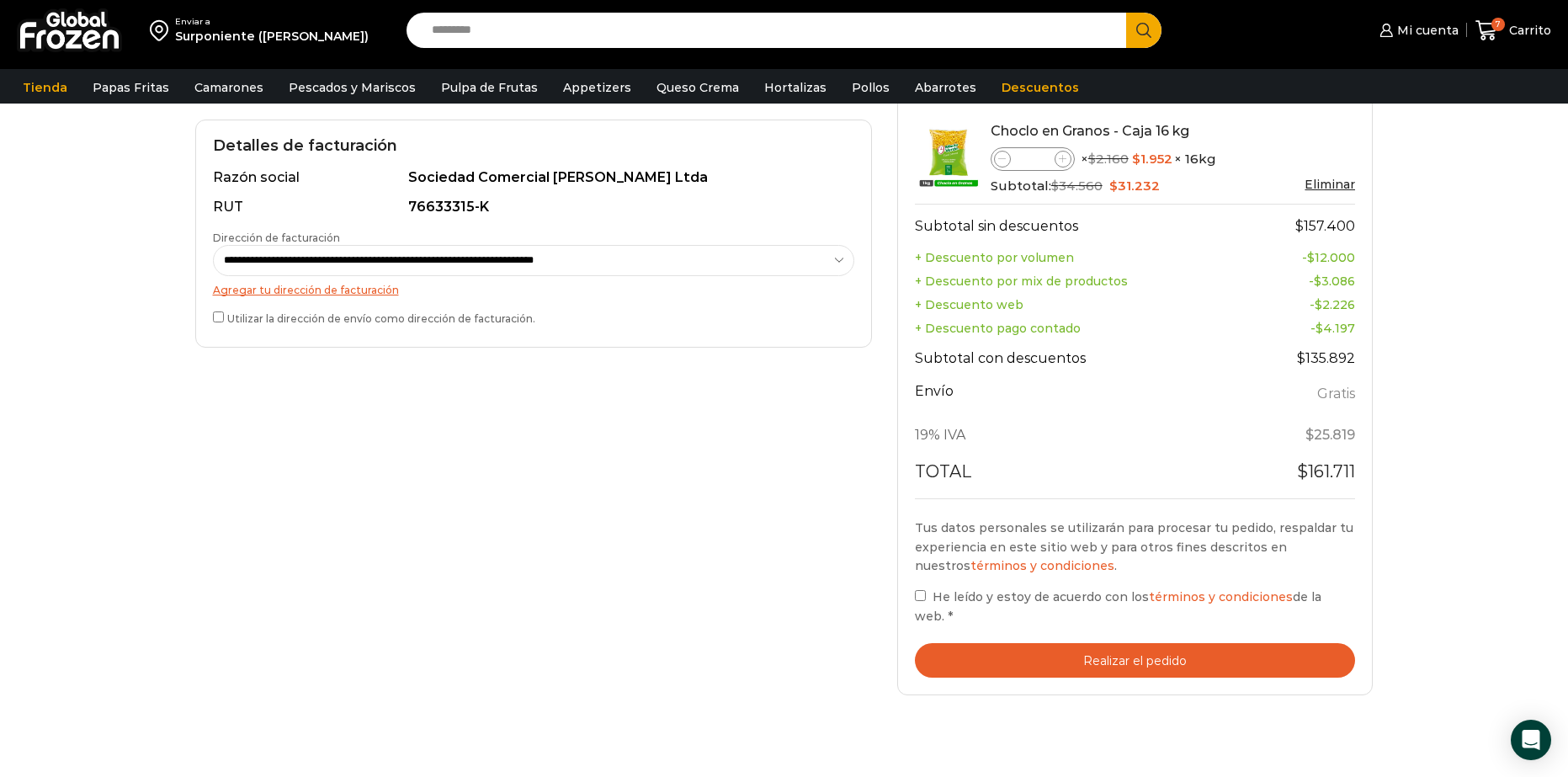
scroll to position [505, 0]
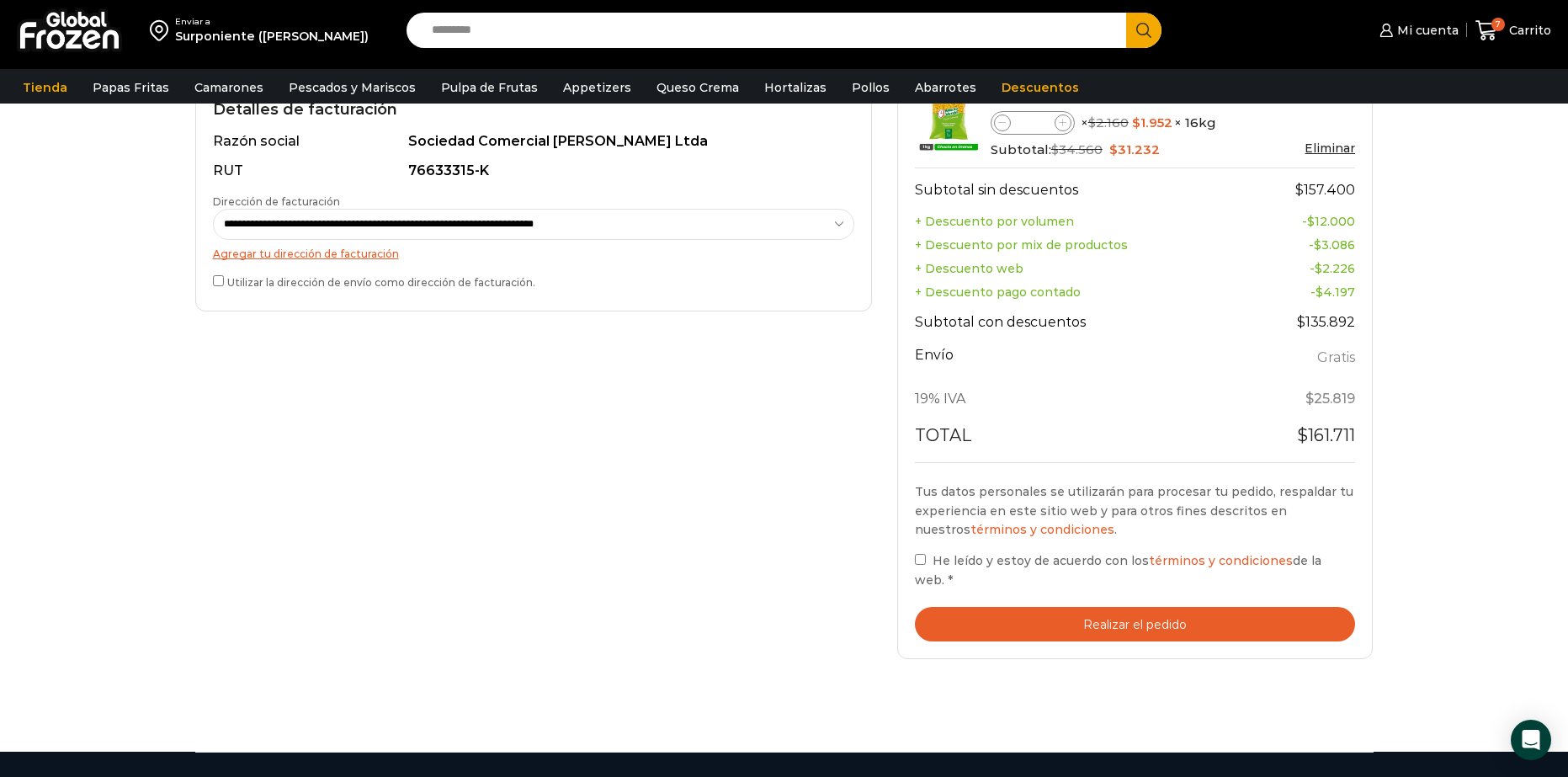
click at [207, 275] on div "**********" at bounding box center [534, 197] width 677 height 228
click at [986, 606] on button "Realizar el pedido" at bounding box center [1136, 624] width 441 height 34
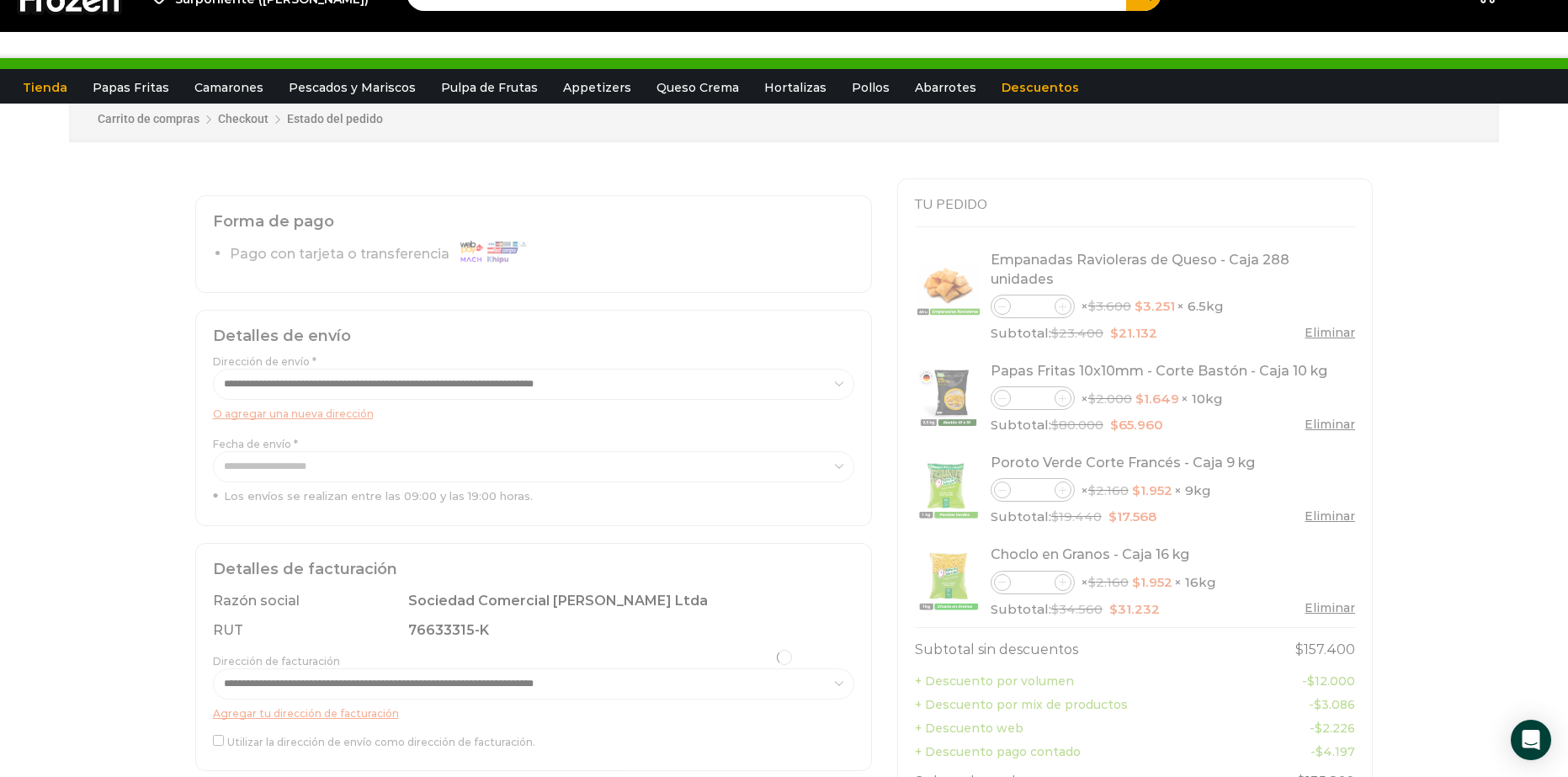
scroll to position [0, 0]
